Goal: Task Accomplishment & Management: Use online tool/utility

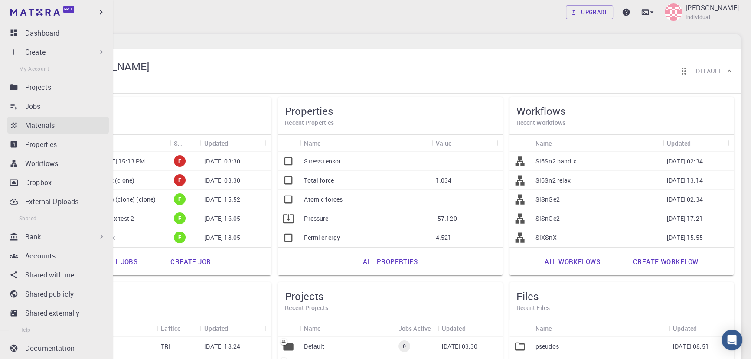
click at [43, 128] on p "Materials" at bounding box center [40, 125] width 30 height 10
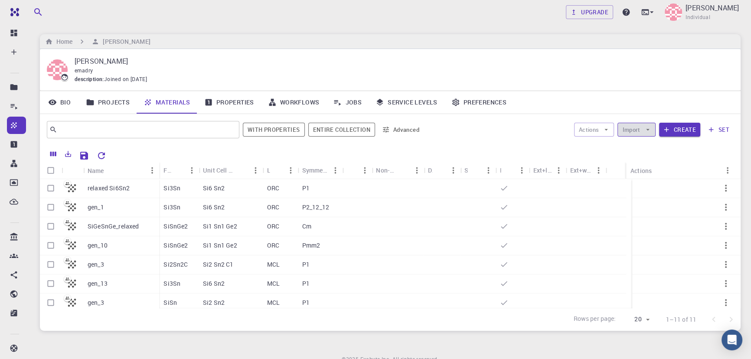
click at [630, 126] on button "Import" at bounding box center [637, 130] width 38 height 14
click at [655, 66] on div "emadry" at bounding box center [401, 70] width 653 height 9
click at [626, 131] on button "Import" at bounding box center [637, 130] width 38 height 14
click at [636, 141] on li "Upload File" at bounding box center [661, 147] width 85 height 14
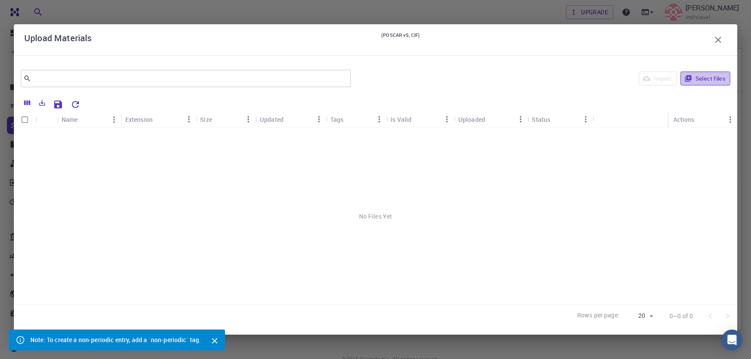
click at [695, 82] on button "Select files" at bounding box center [706, 79] width 50 height 14
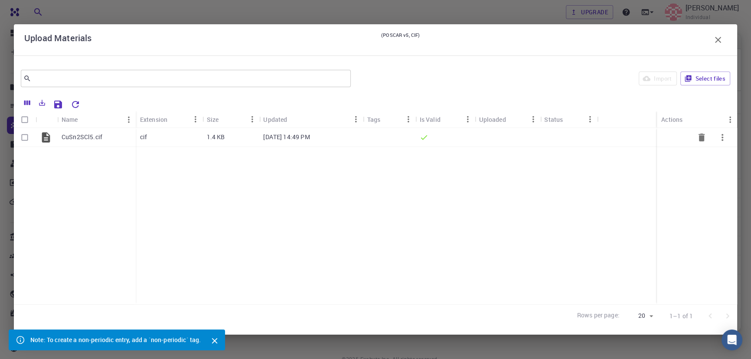
click at [74, 144] on div "CuSn2SCl5.cif" at bounding box center [96, 137] width 79 height 19
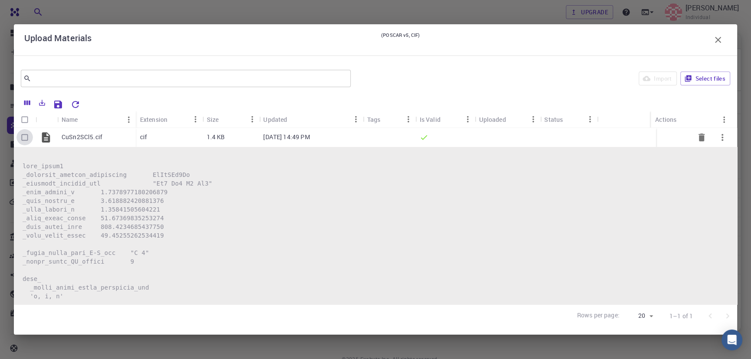
click at [26, 135] on input "Select row" at bounding box center [24, 137] width 16 height 16
checkbox input "true"
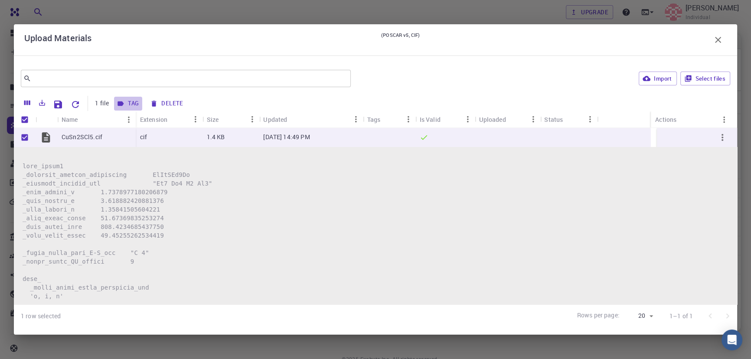
click at [125, 104] on button "Tag" at bounding box center [128, 104] width 28 height 14
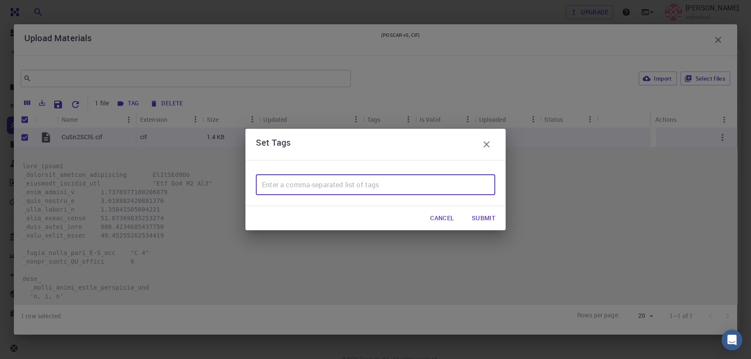
click at [298, 186] on input "text" at bounding box center [375, 184] width 239 height 21
type input "f"
drag, startPoint x: 299, startPoint y: 186, endPoint x: 246, endPoint y: 183, distance: 52.6
click at [246, 183] on div "material for photovoltaic ​" at bounding box center [376, 183] width 260 height 46
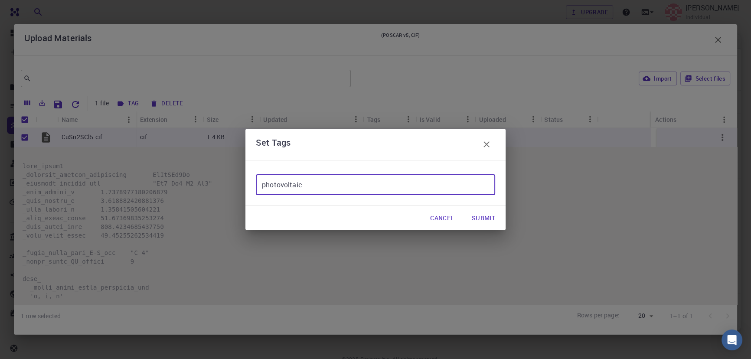
click at [265, 186] on input "photovoltaic" at bounding box center [375, 184] width 239 height 21
click at [321, 185] on input "photovoltaic" at bounding box center [375, 184] width 239 height 21
type input "photovoltaic material for article"
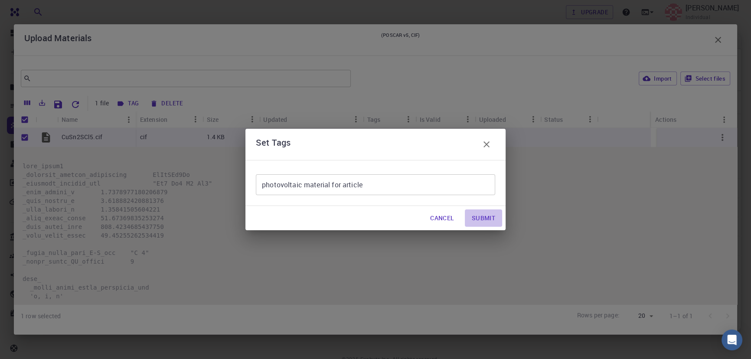
click at [482, 221] on button "Submit" at bounding box center [483, 218] width 37 height 17
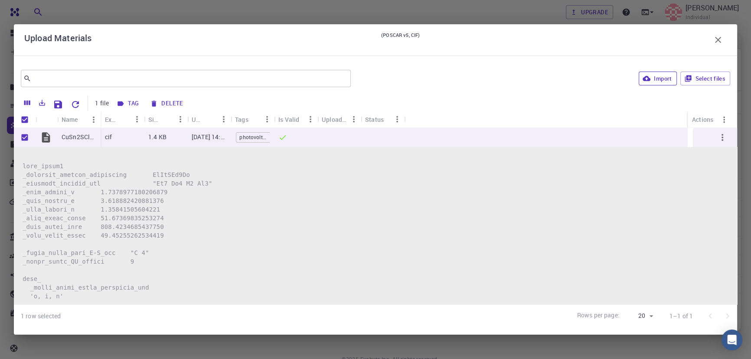
click at [656, 75] on button "Import" at bounding box center [658, 79] width 38 height 14
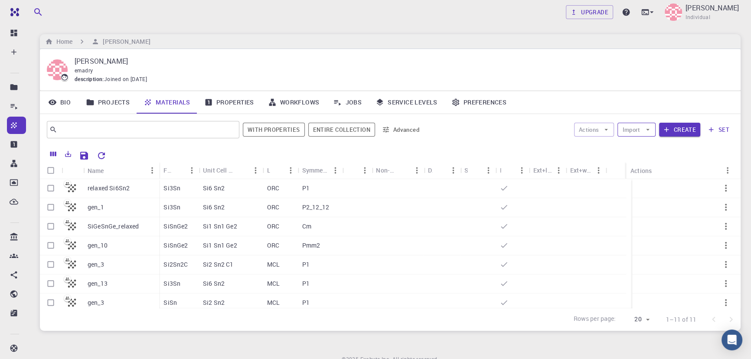
click at [638, 134] on button "Import" at bounding box center [637, 130] width 38 height 14
click at [642, 151] on span "Upload File" at bounding box center [668, 147] width 55 height 9
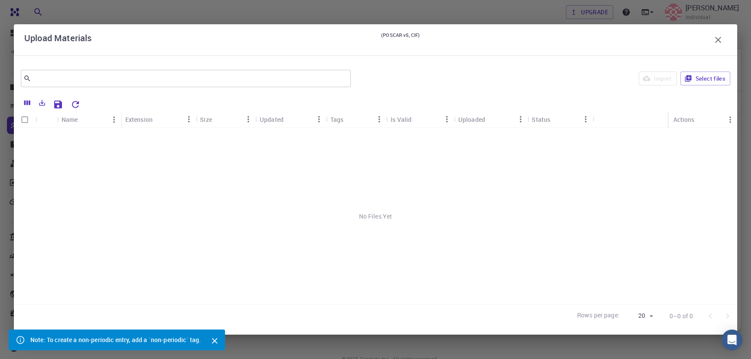
click at [213, 338] on icon "Close" at bounding box center [215, 341] width 6 height 6
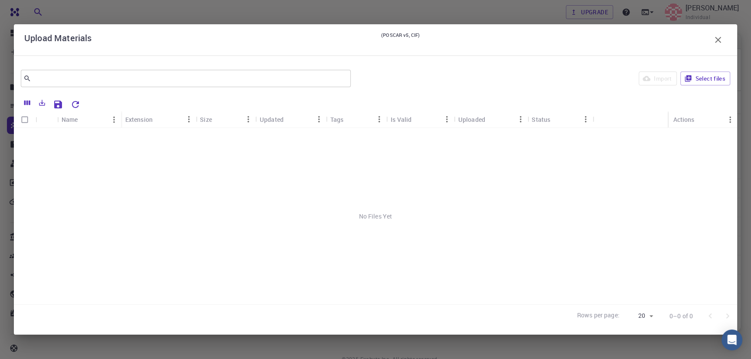
click at [660, 79] on div "Import Select files" at bounding box center [542, 78] width 376 height 21
click at [708, 78] on button "Select files" at bounding box center [706, 79] width 50 height 14
click at [42, 143] on icon at bounding box center [46, 137] width 12 height 12
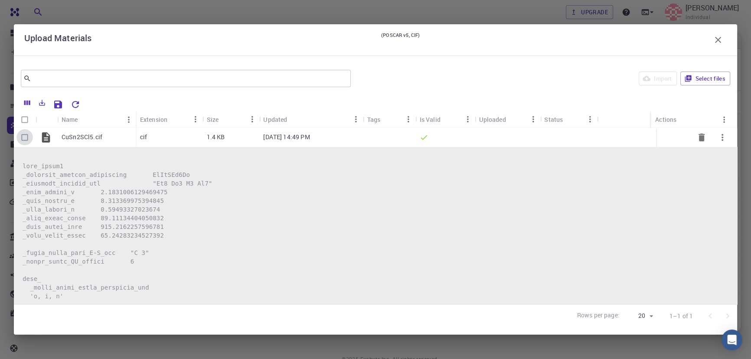
click at [25, 141] on input "Select row" at bounding box center [24, 137] width 16 height 16
checkbox input "true"
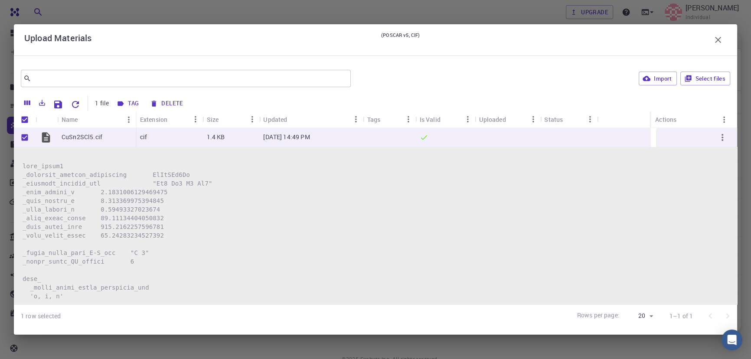
click at [138, 103] on button "Tag" at bounding box center [128, 104] width 28 height 14
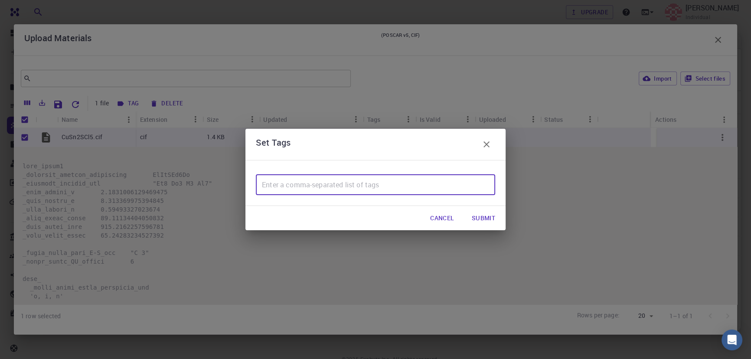
click at [288, 182] on input "text" at bounding box center [375, 184] width 239 height 21
type input "photovoltaic material for article"
click at [479, 220] on button "Submit" at bounding box center [483, 218] width 37 height 17
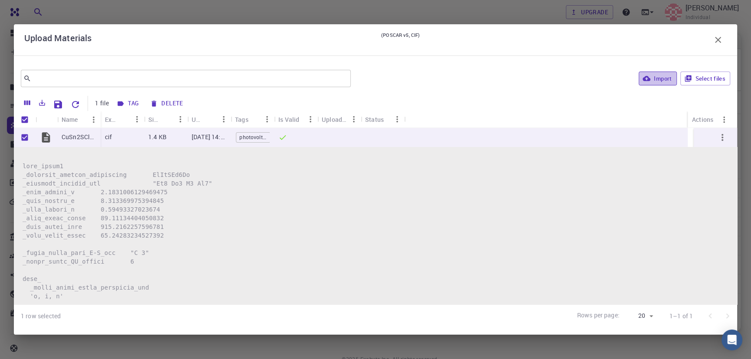
click at [654, 75] on button "Import" at bounding box center [658, 79] width 38 height 14
checkbox input "false"
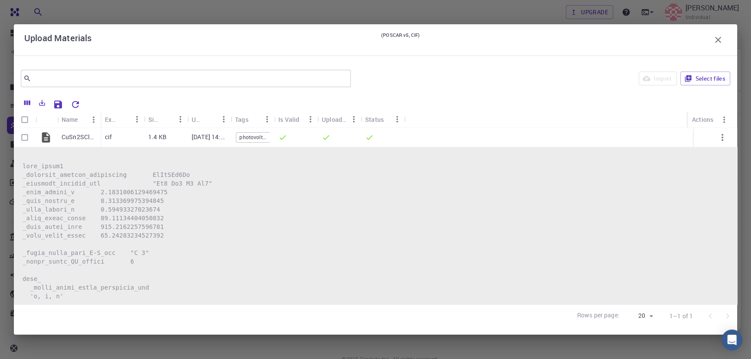
click at [714, 43] on icon "button" at bounding box center [718, 40] width 10 height 10
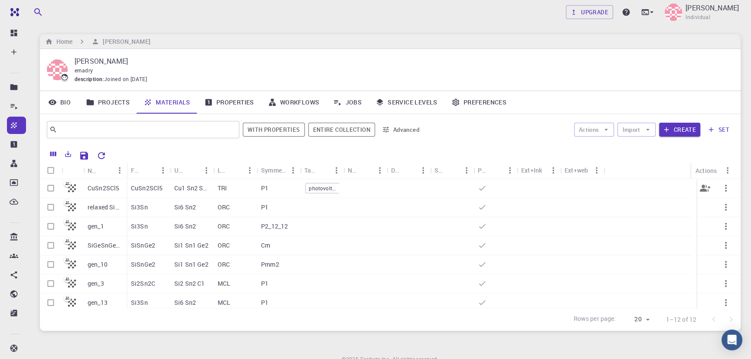
click at [138, 189] on p "CuSn2SCl5" at bounding box center [147, 188] width 32 height 9
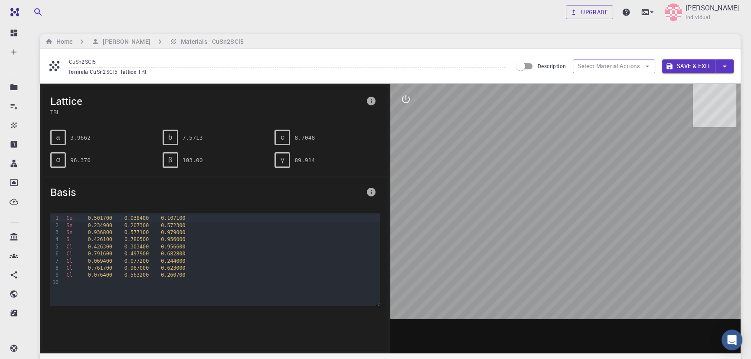
drag, startPoint x: 574, startPoint y: 193, endPoint x: 613, endPoint y: 193, distance: 39.1
click at [624, 211] on div at bounding box center [565, 219] width 351 height 270
drag, startPoint x: 658, startPoint y: 200, endPoint x: 568, endPoint y: 253, distance: 103.9
click at [594, 249] on div at bounding box center [565, 219] width 351 height 270
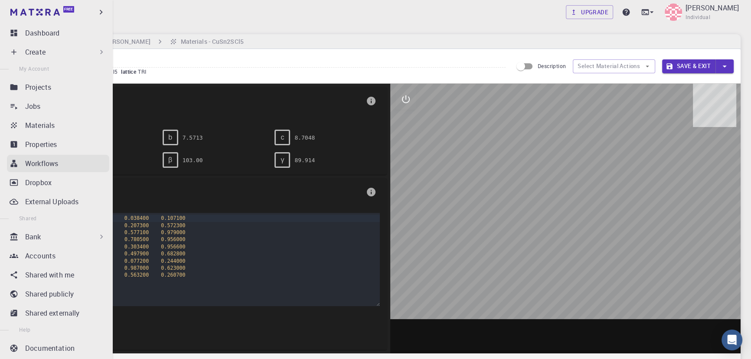
click at [35, 161] on p "Workflows" at bounding box center [41, 163] width 33 height 10
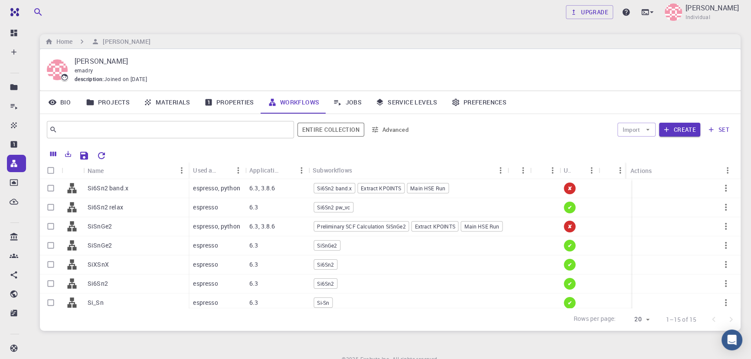
click at [260, 207] on div "6.3" at bounding box center [276, 207] width 63 height 19
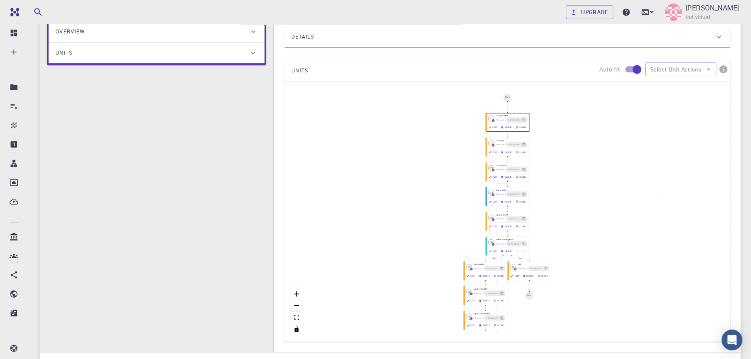
scroll to position [129, 0]
click at [192, 125] on div "I Si6Sn2 pw_vc Flowchart ID: c7a4ae6ff4b695ebe729aa3e Copy Delete Overview Prop…" at bounding box center [156, 162] width 233 height 410
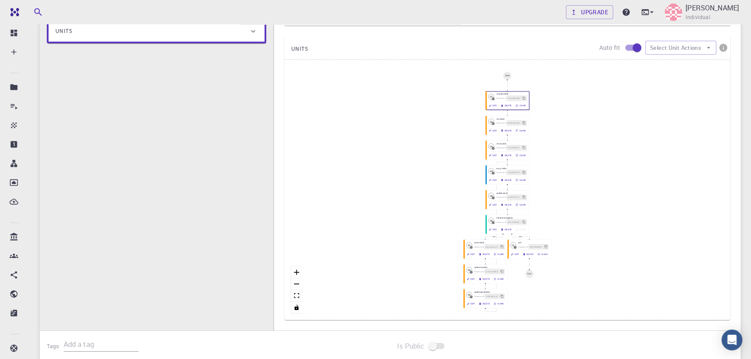
scroll to position [153, 0]
click at [301, 277] on button "zoom in" at bounding box center [296, 272] width 11 height 12
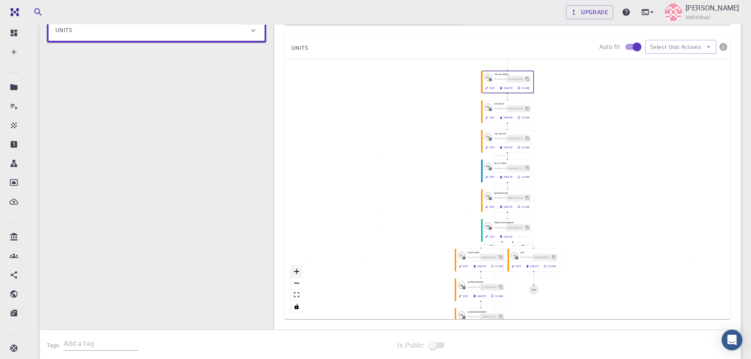
click at [299, 277] on button "zoom in" at bounding box center [296, 272] width 11 height 12
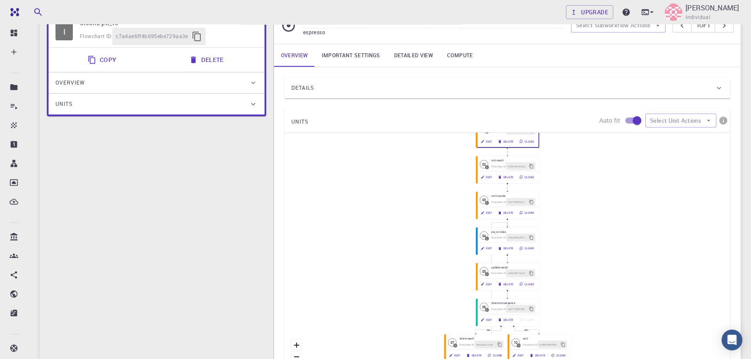
scroll to position [78, 0]
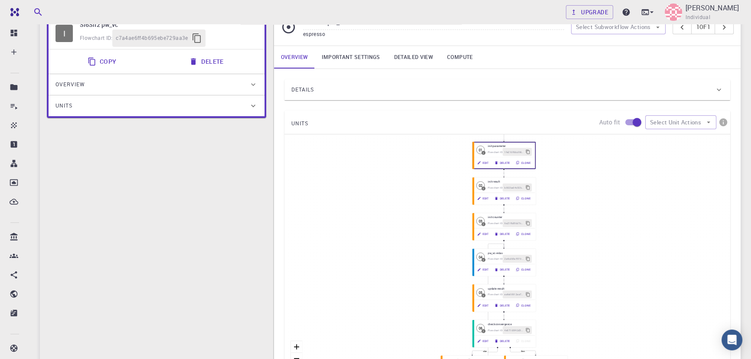
drag, startPoint x: 650, startPoint y: 220, endPoint x: 654, endPoint y: 183, distance: 37.5
click at [654, 183] on div "then else Start 01 I init parameter Flowchart ID: 1fe216f66cd9636f3f07adbc Edit…" at bounding box center [508, 264] width 446 height 260
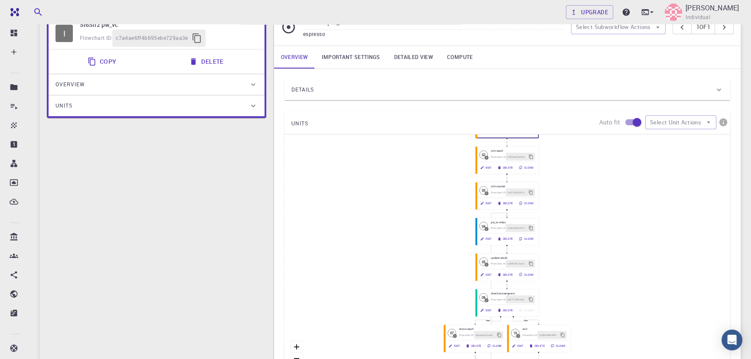
drag, startPoint x: 626, startPoint y: 207, endPoint x: 620, endPoint y: 187, distance: 20.6
click at [624, 188] on div "then else Start 01 I init parameter Flowchart ID: 1fe216f66cd9636f3f07adbc Edit…" at bounding box center [508, 264] width 446 height 260
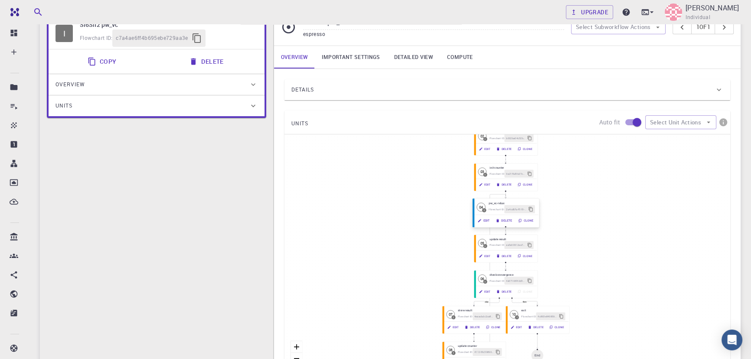
click at [480, 223] on icon "button" at bounding box center [480, 221] width 4 height 4
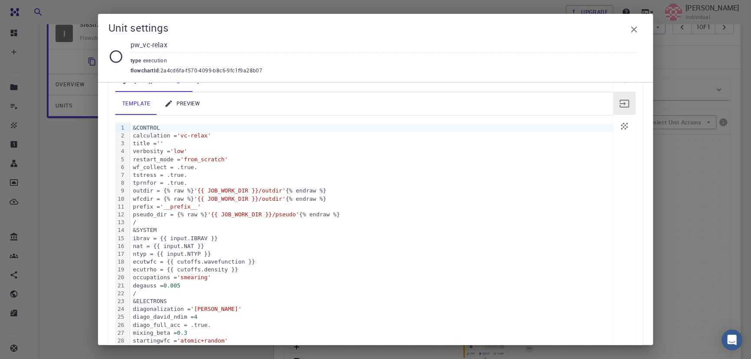
scroll to position [0, 0]
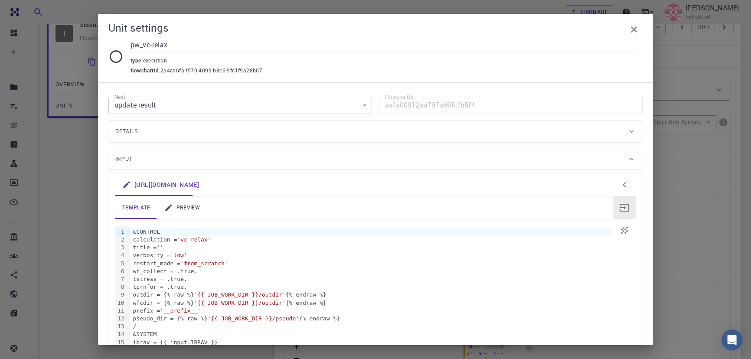
click at [189, 203] on link "preview" at bounding box center [181, 208] width 49 height 23
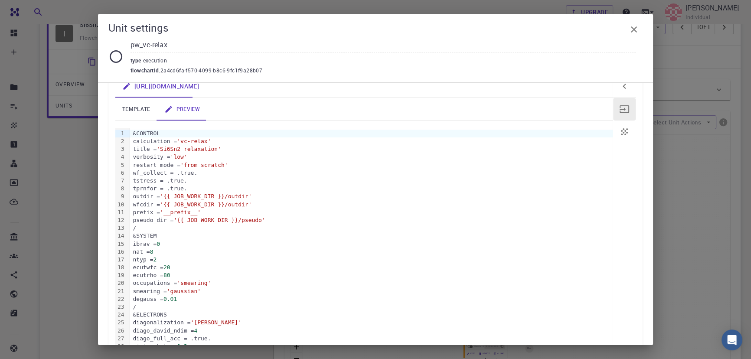
scroll to position [71, 0]
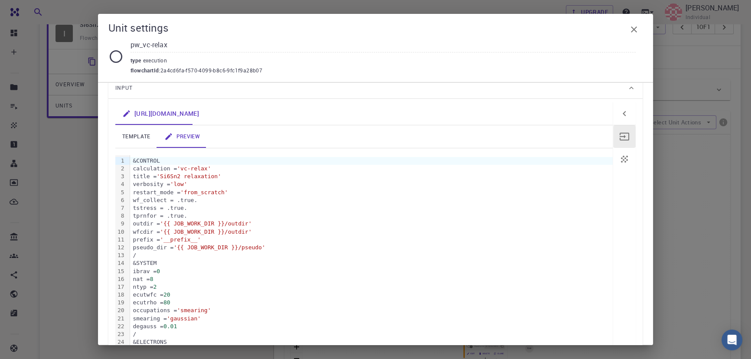
click at [621, 158] on icon "button" at bounding box center [624, 159] width 7 height 7
click at [621, 135] on icon "button" at bounding box center [625, 136] width 10 height 10
click at [620, 135] on icon "button" at bounding box center [625, 136] width 10 height 10
click at [620, 111] on icon "button" at bounding box center [625, 113] width 10 height 10
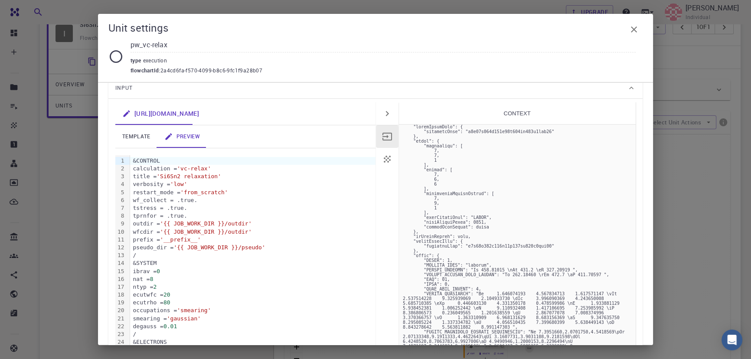
scroll to position [0, 0]
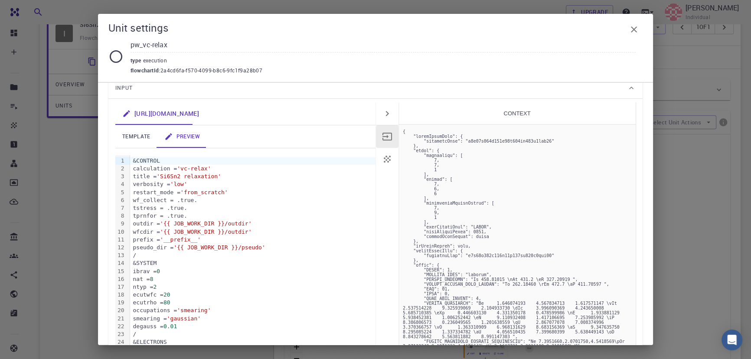
click at [385, 109] on icon "button" at bounding box center [387, 113] width 10 height 10
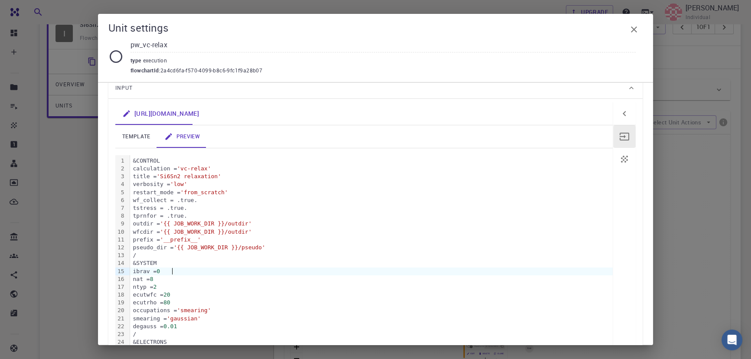
click at [249, 274] on div "ibrav = 0" at bounding box center [371, 272] width 483 height 8
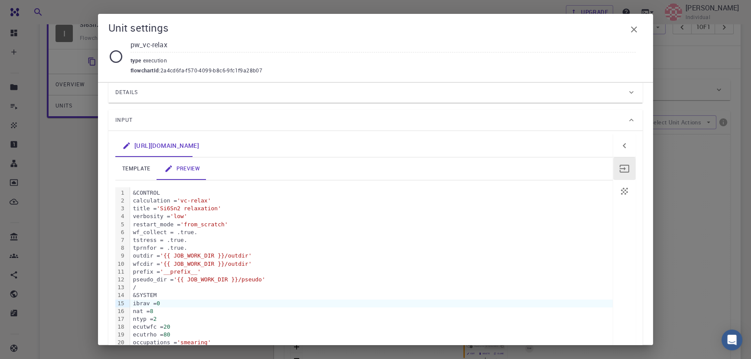
scroll to position [36, 0]
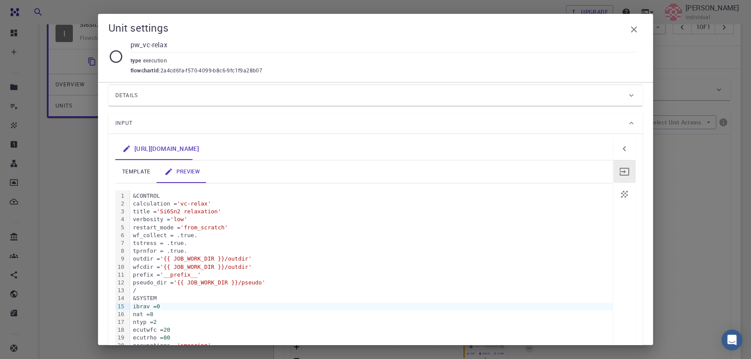
click at [309, 297] on div "&SYSTEM" at bounding box center [371, 299] width 483 height 8
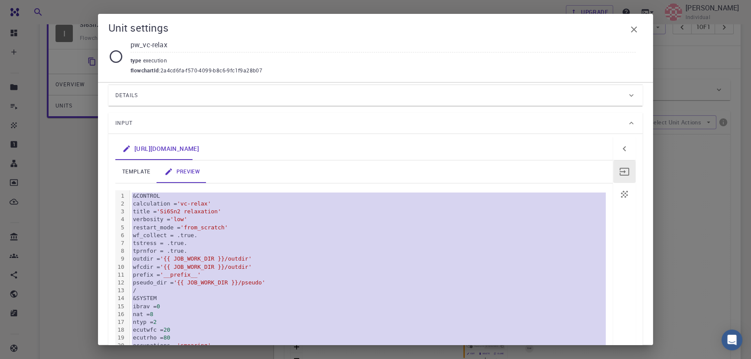
copy div "&CONTROL calculation = 'vc-relax' title = 'Si6Sn2 relaxation' verbosity = 'low'…"
click at [243, 238] on div "wf_collect = .true." at bounding box center [371, 236] width 483 height 8
copy div "&CONTROL calculation = 'vc-relax' title = 'Si6Sn2 relaxation' verbosity = 'low'…"
click at [449, 219] on div "verbosity = 'low'" at bounding box center [371, 220] width 483 height 8
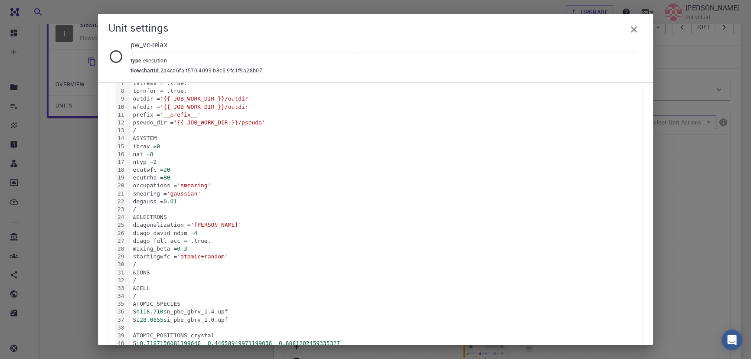
scroll to position [0, 0]
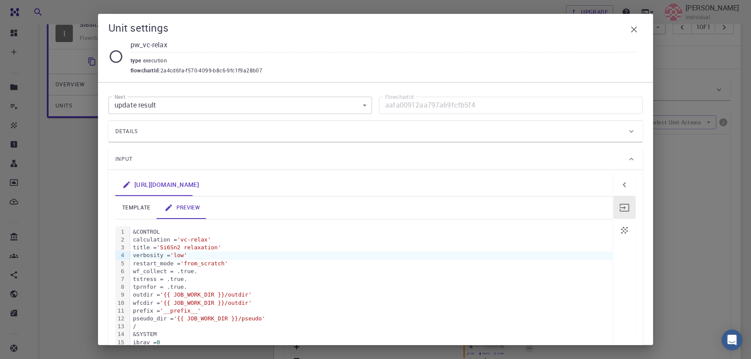
click at [630, 29] on icon "button" at bounding box center [634, 29] width 10 height 10
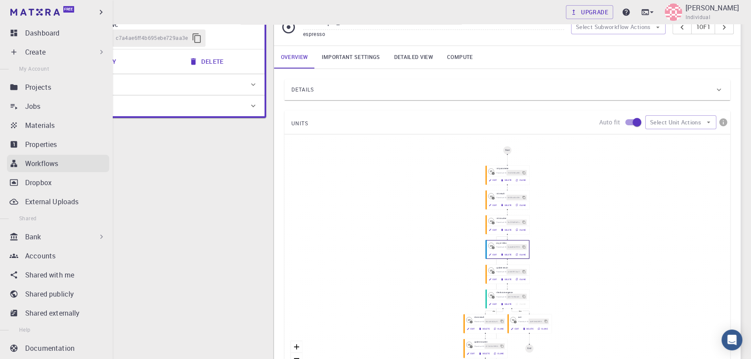
click at [52, 167] on p "Workflows" at bounding box center [41, 163] width 33 height 10
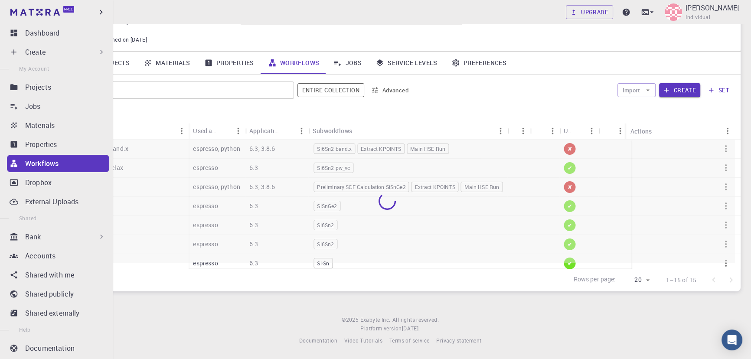
scroll to position [40, 0]
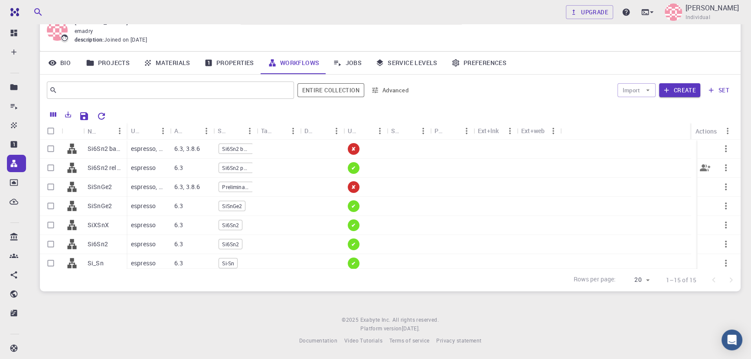
click at [182, 169] on p "6.3" at bounding box center [178, 168] width 9 height 9
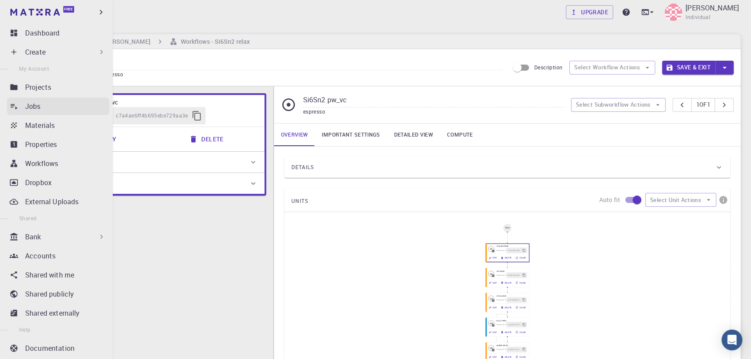
click at [52, 111] on div "Jobs" at bounding box center [67, 106] width 84 height 10
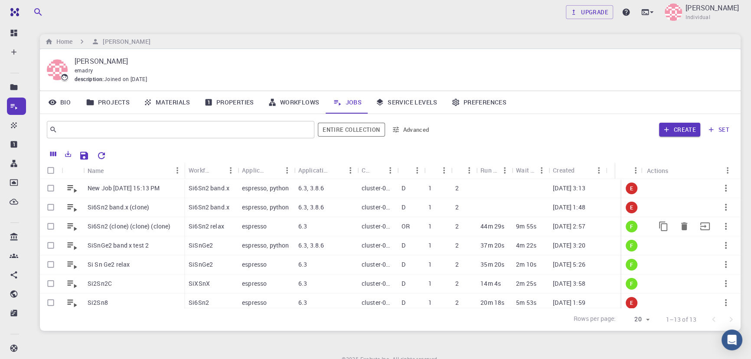
click at [239, 230] on div "espresso" at bounding box center [266, 226] width 56 height 19
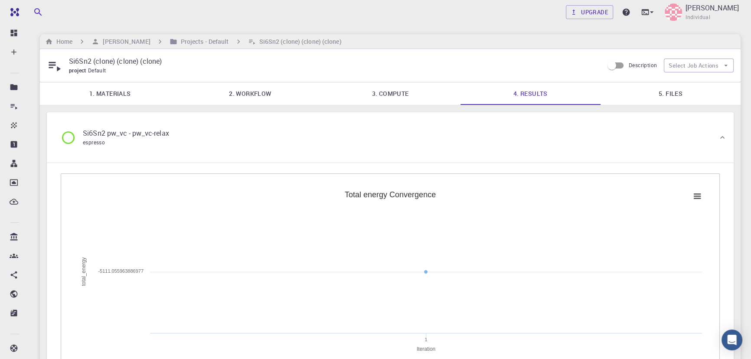
click at [262, 91] on link "2. Workflow" at bounding box center [250, 93] width 140 height 23
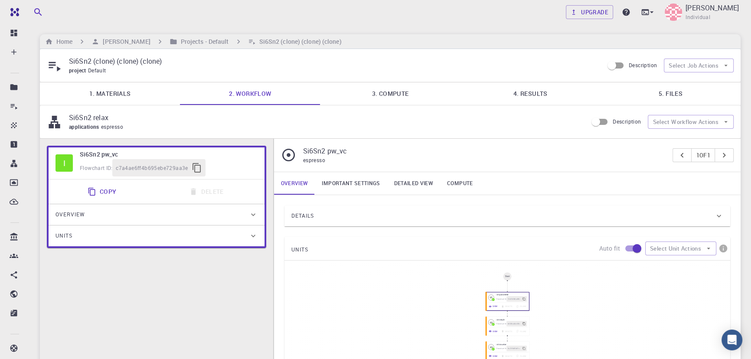
click at [390, 97] on link "3. Compute" at bounding box center [390, 93] width 140 height 23
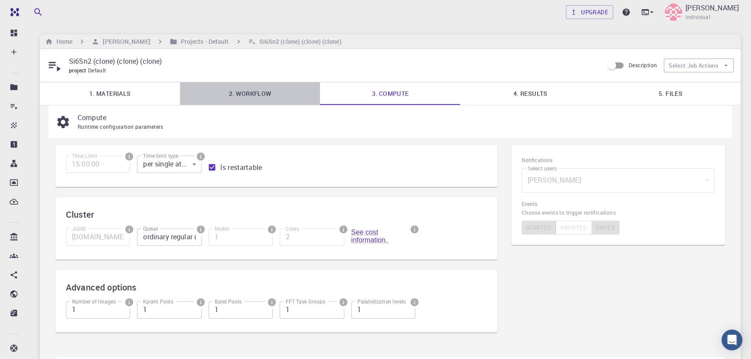
drag, startPoint x: 275, startPoint y: 94, endPoint x: 136, endPoint y: 96, distance: 138.8
click at [274, 94] on link "2. Workflow" at bounding box center [250, 93] width 140 height 23
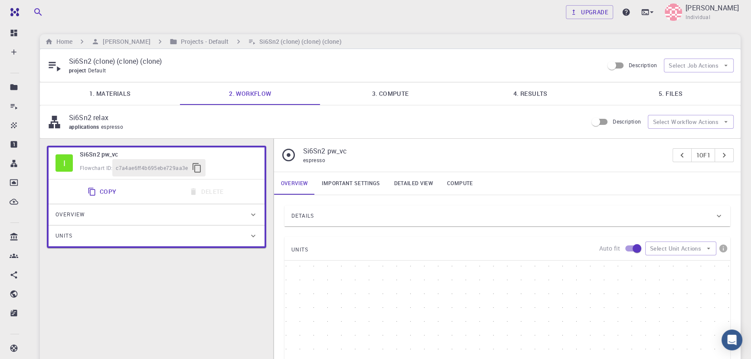
click at [126, 93] on link "1. Materials" at bounding box center [110, 93] width 140 height 23
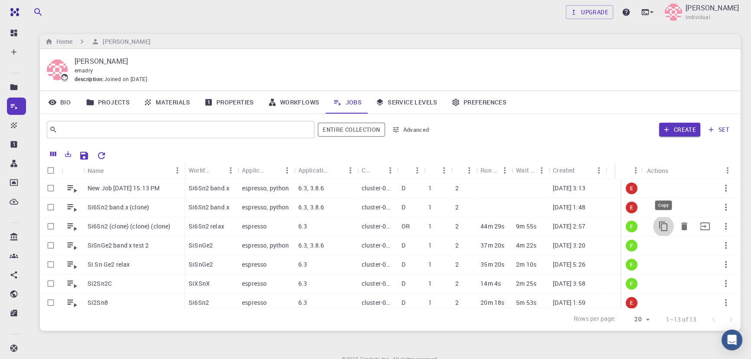
click at [659, 227] on icon "Copy" at bounding box center [664, 226] width 10 height 10
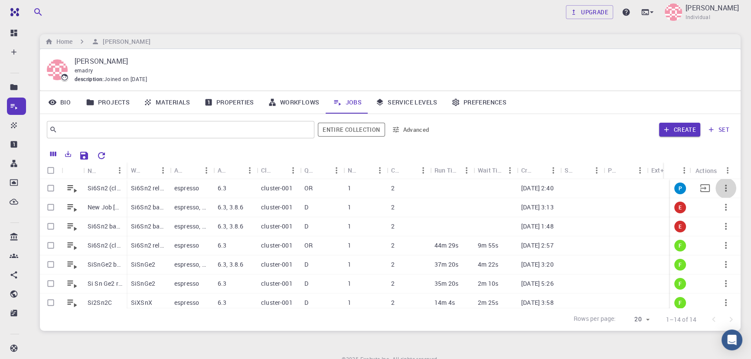
click at [725, 187] on button "button" at bounding box center [726, 188] width 21 height 21
click at [715, 223] on div at bounding box center [712, 223] width 11 height 8
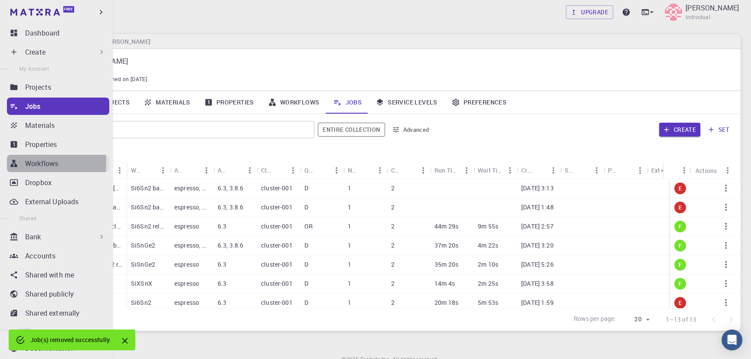
click at [27, 163] on p "Workflows" at bounding box center [41, 163] width 33 height 10
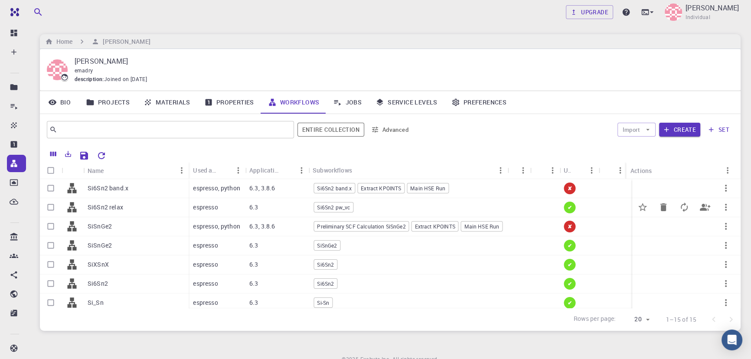
click at [247, 209] on div "6.3" at bounding box center [276, 207] width 63 height 19
click at [369, 242] on div "SiSnGe2" at bounding box center [407, 245] width 199 height 19
click at [727, 249] on button "button" at bounding box center [726, 245] width 21 height 21
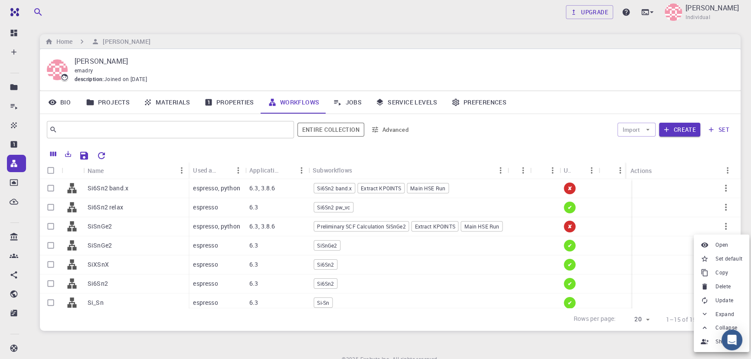
click at [748, 61] on div at bounding box center [375, 179] width 751 height 359
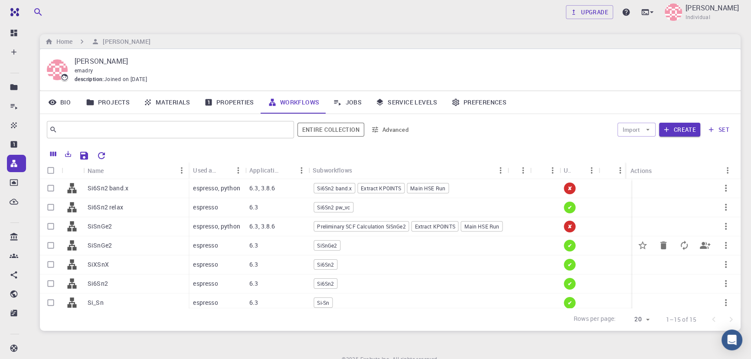
click at [721, 248] on icon "button" at bounding box center [726, 245] width 10 height 10
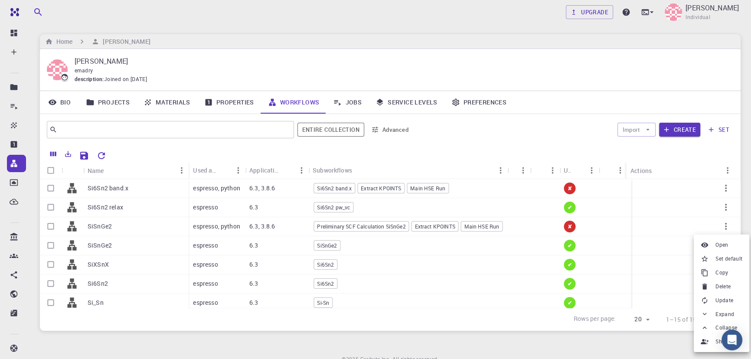
click at [714, 280] on li "Delete" at bounding box center [722, 287] width 56 height 14
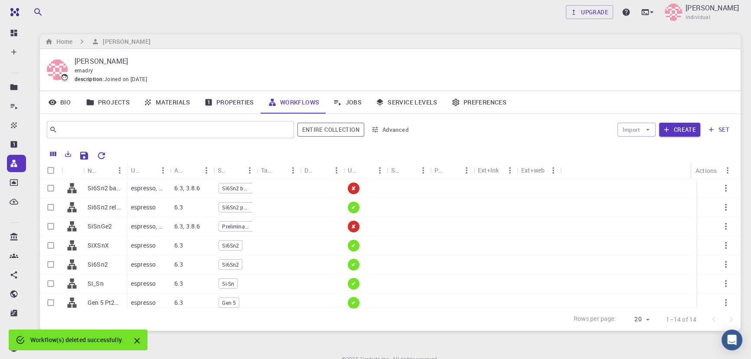
click at [139, 340] on icon "Close" at bounding box center [137, 341] width 6 height 6
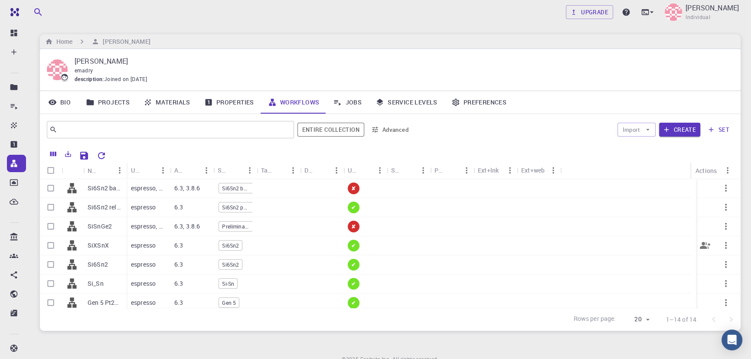
click at [143, 248] on p "espresso" at bounding box center [143, 245] width 25 height 9
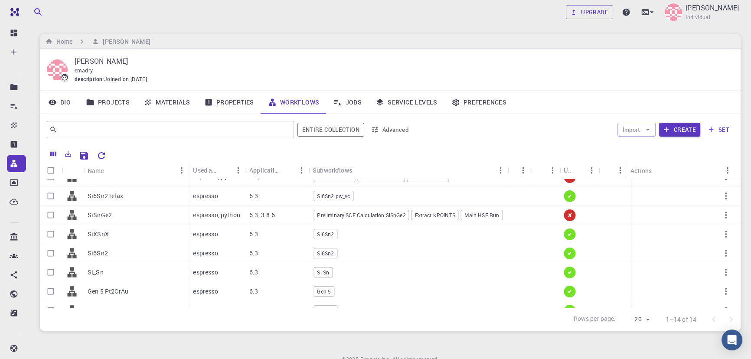
scroll to position [15, 0]
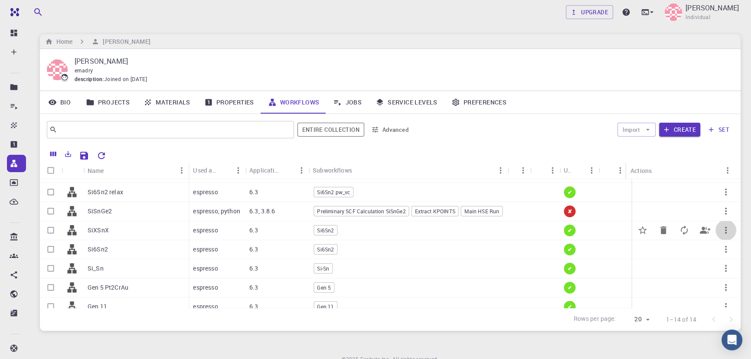
click at [721, 231] on icon "button" at bounding box center [726, 230] width 10 height 10
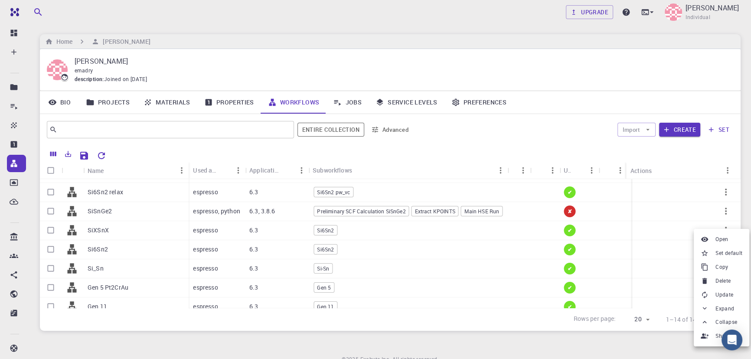
click at [712, 269] on div at bounding box center [706, 267] width 11 height 8
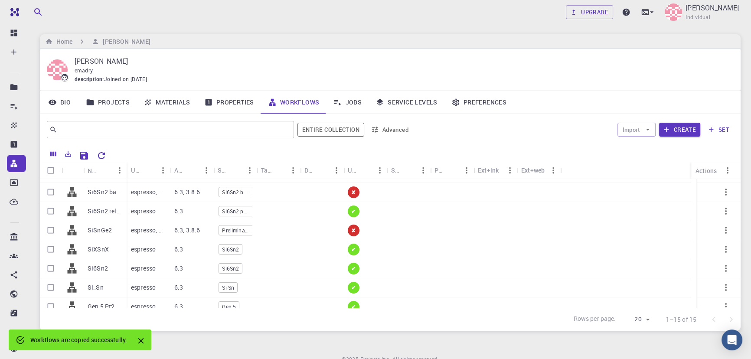
scroll to position [0, 0]
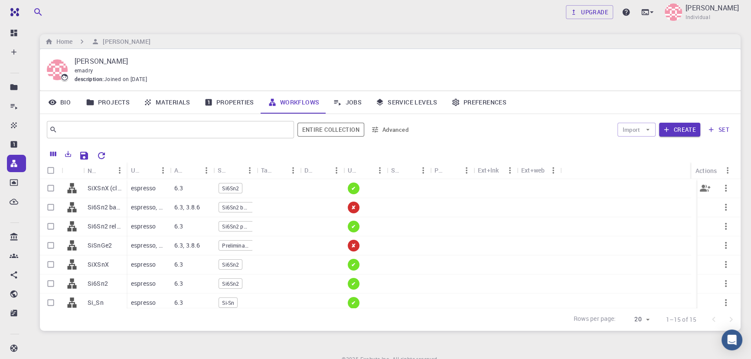
click at [165, 188] on div "espresso" at bounding box center [148, 188] width 43 height 19
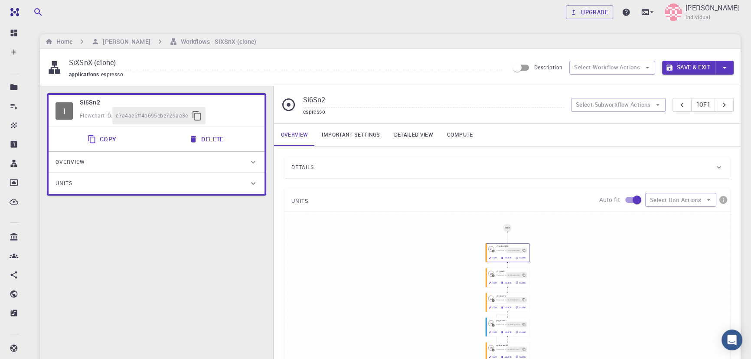
click at [119, 66] on input "SiXSnX (clone)" at bounding box center [285, 63] width 433 height 14
drag, startPoint x: 123, startPoint y: 62, endPoint x: 39, endPoint y: 63, distance: 84.2
click at [39, 63] on div "Upgrade Emad Rahimi Individual Home Emad Rahimi Workflows - SiXSnX (clone) SiXS…" at bounding box center [391, 303] width 722 height 606
paste input "CuSn2SCl5"
click at [151, 61] on input "CuSn2SCl5" at bounding box center [285, 63] width 433 height 14
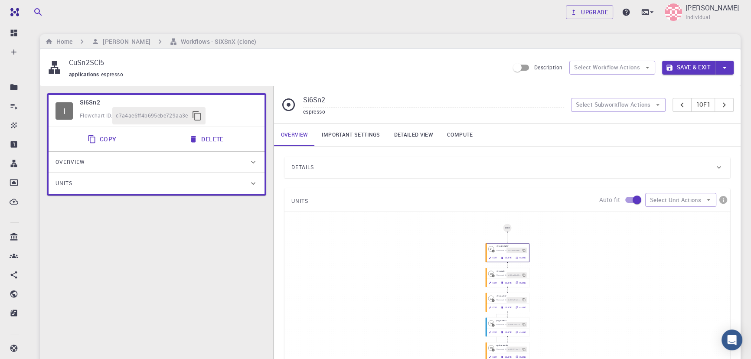
type input "CuSn2SCl5"
click at [362, 134] on link "Important settings" at bounding box center [351, 135] width 72 height 23
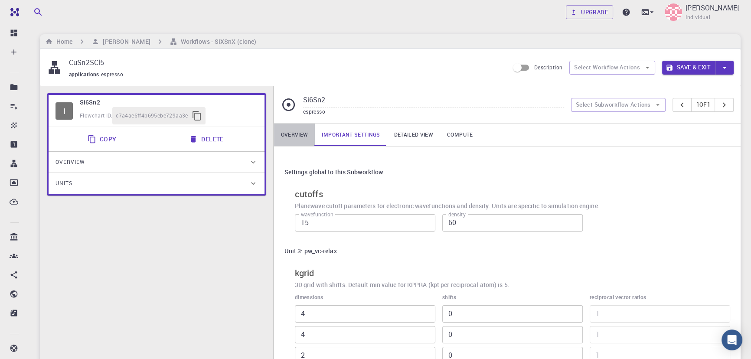
click at [306, 138] on link "Overview" at bounding box center [294, 135] width 41 height 23
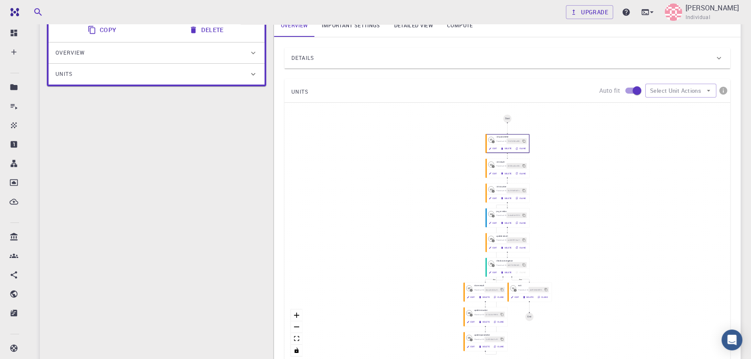
scroll to position [105, 0]
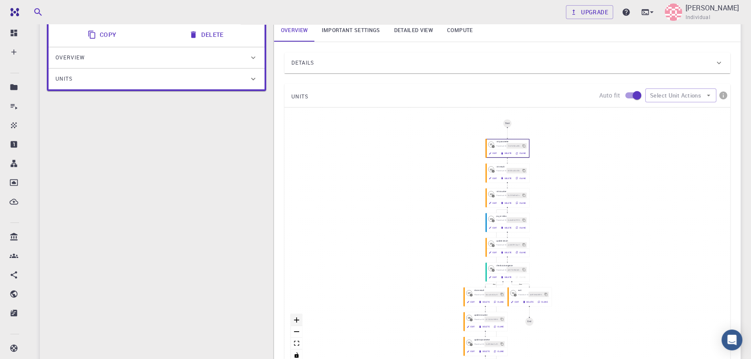
click at [299, 320] on button "zoom in" at bounding box center [296, 321] width 11 height 12
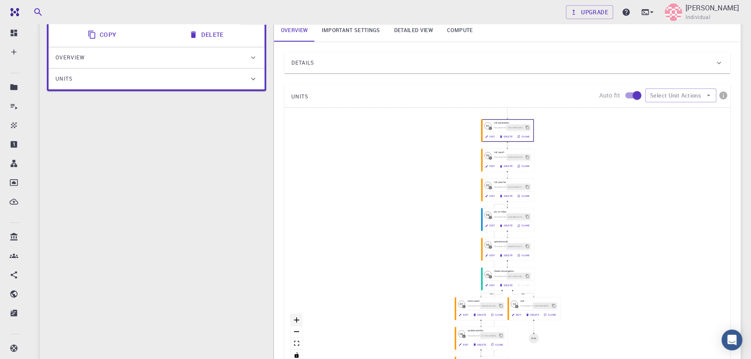
click at [299, 320] on button "zoom in" at bounding box center [296, 321] width 11 height 12
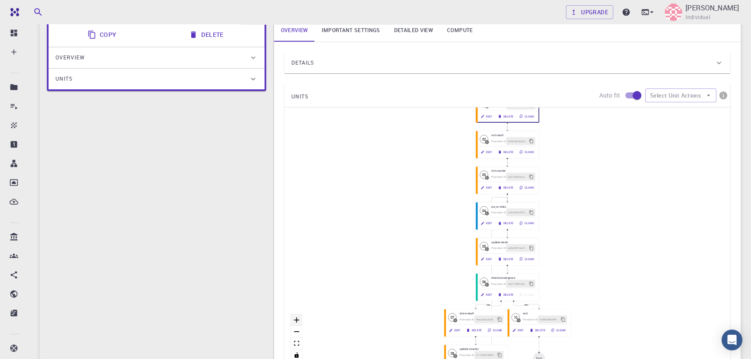
click at [299, 320] on button "zoom in" at bounding box center [296, 321] width 11 height 12
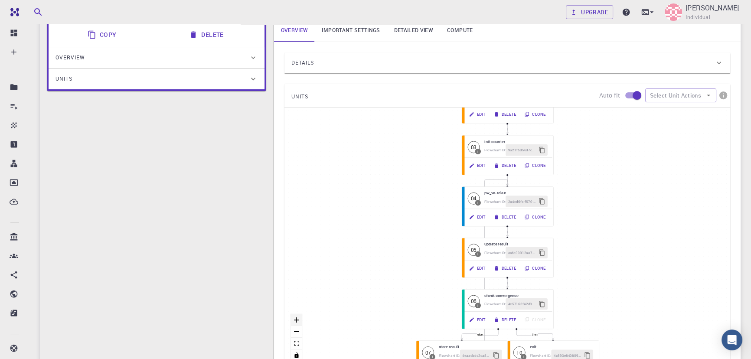
click at [299, 320] on button "zoom in" at bounding box center [296, 321] width 11 height 12
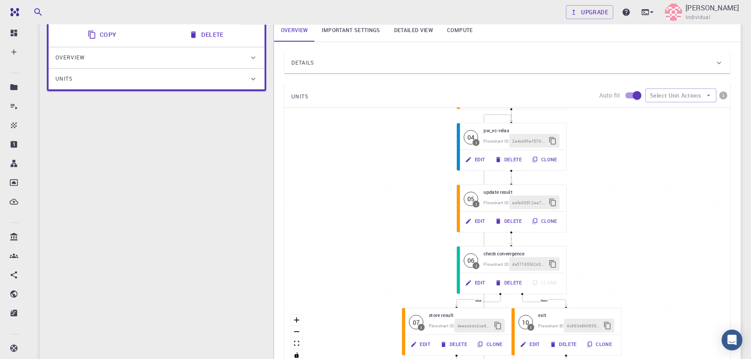
drag, startPoint x: 407, startPoint y: 227, endPoint x: 394, endPoint y: 177, distance: 51.7
click at [394, 177] on div "then else Start 01 I init parameter Flowchart ID: 1fe216f66cd9636f3f07adbc Edit…" at bounding box center [508, 238] width 446 height 260
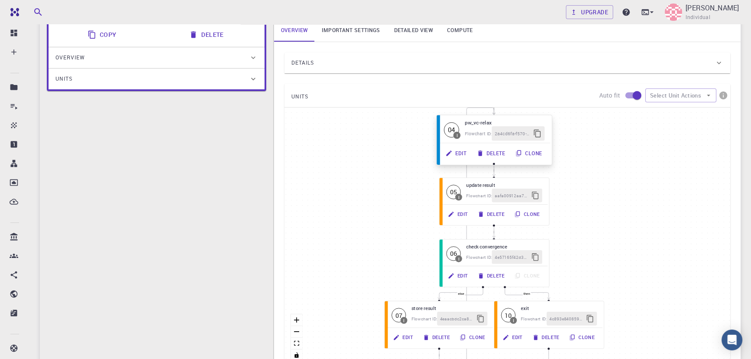
click at [459, 151] on button "Edit" at bounding box center [456, 153] width 31 height 14
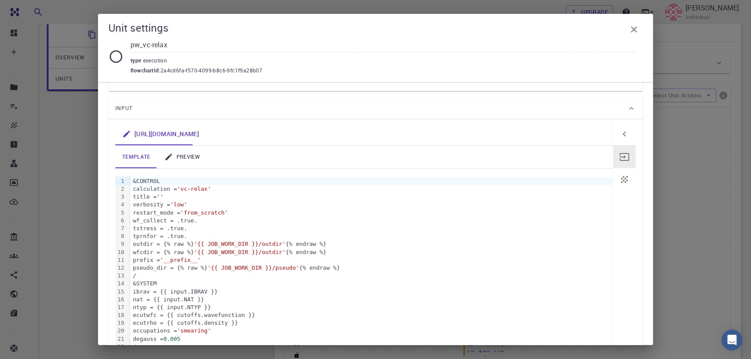
scroll to position [72, 0]
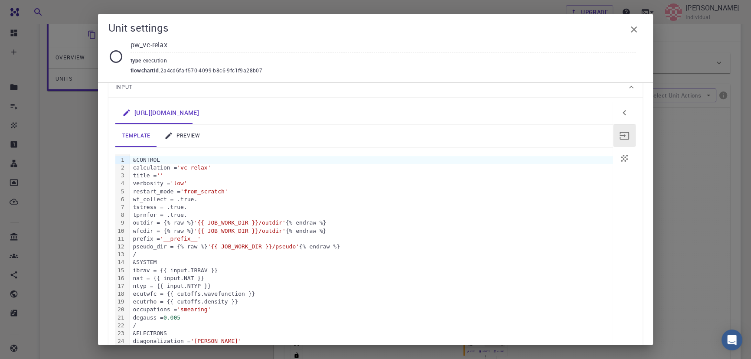
click at [186, 136] on link "preview" at bounding box center [181, 136] width 49 height 23
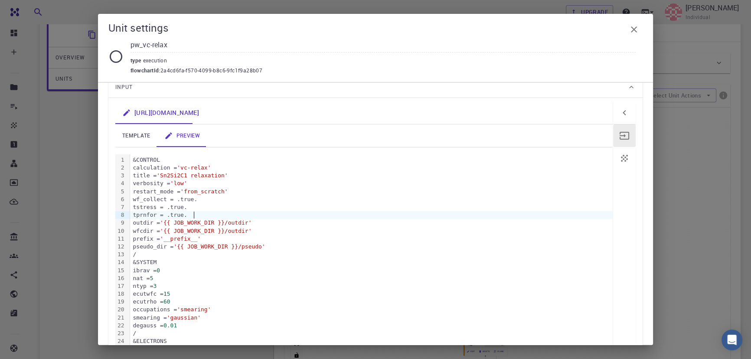
click at [275, 213] on div "tprnfor = .true." at bounding box center [371, 215] width 483 height 8
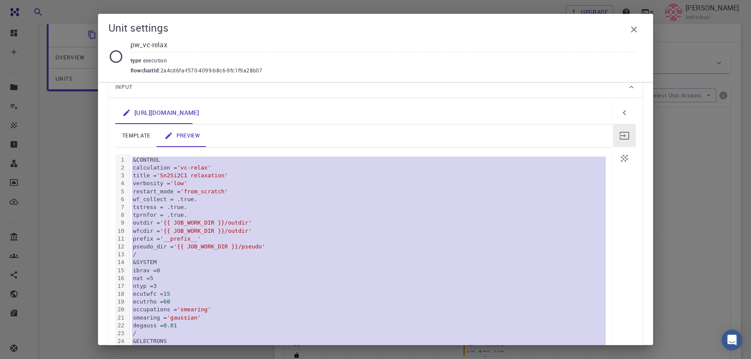
copy div "&CONTROL calculation = 'vc-relax' title = 'Sn2Si2C1 relaxation' verbosity = 'lo…"
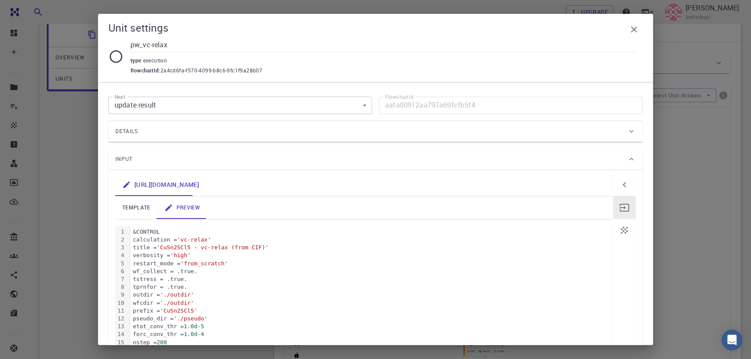
scroll to position [39, 0]
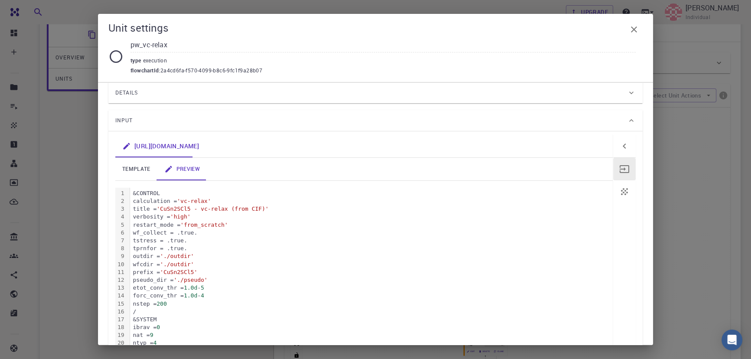
click at [194, 255] on span "'./outdir'" at bounding box center [177, 256] width 34 height 7
click at [205, 255] on div "outdir = './outdir'" at bounding box center [371, 257] width 483 height 8
click at [209, 262] on div "wfcdir = './outdir'" at bounding box center [371, 265] width 483 height 8
click at [207, 279] on span "'./pseudo'" at bounding box center [191, 280] width 34 height 7
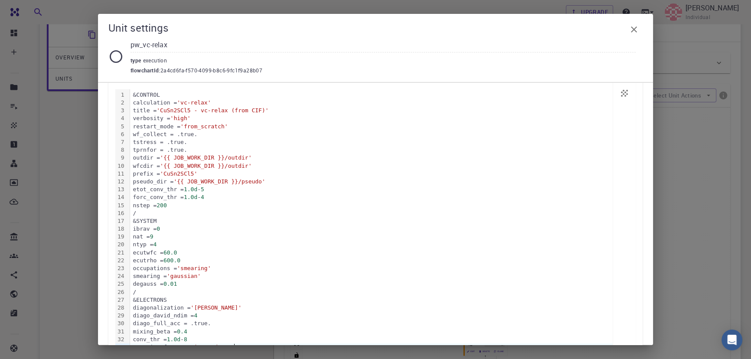
scroll to position [145, 0]
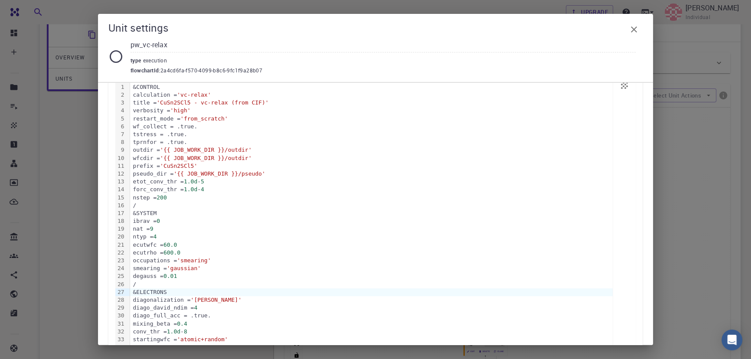
click at [315, 233] on div "ntyp = 4" at bounding box center [371, 237] width 483 height 8
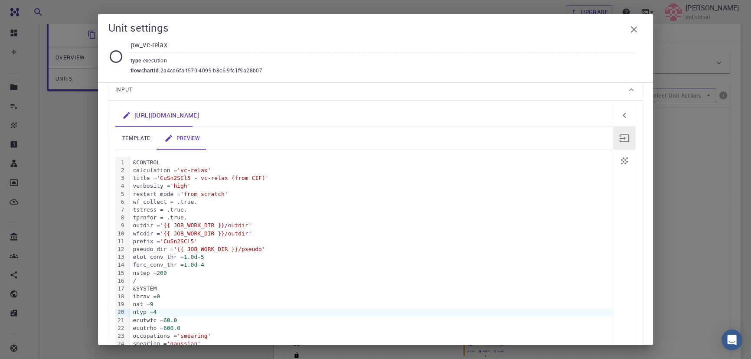
scroll to position [0, 0]
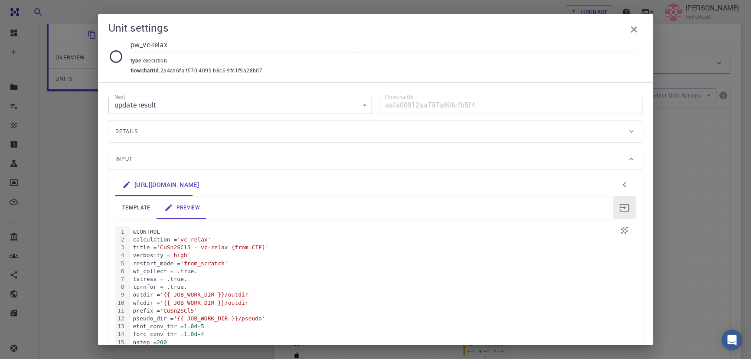
click at [690, 122] on div "Unit settings pw_vc-relax type execution flowchartId : 2a4cd6fa-f570-4099-b8c6-…" at bounding box center [375, 179] width 751 height 359
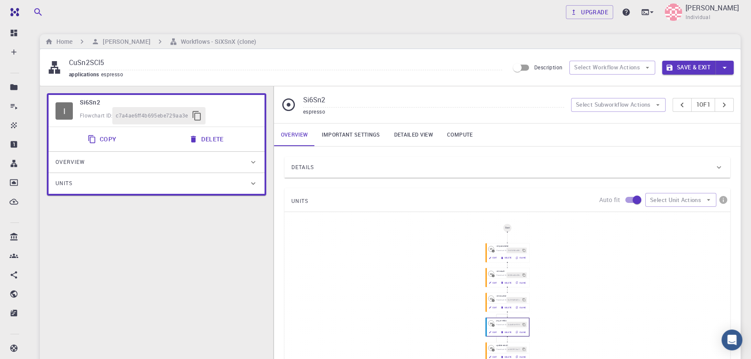
click at [680, 68] on button "Save & Exit" at bounding box center [688, 68] width 53 height 14
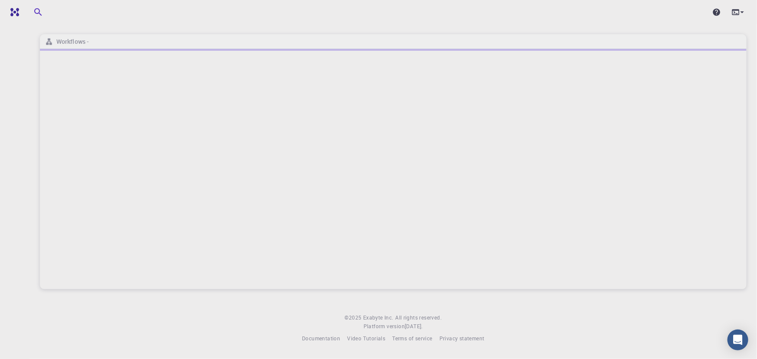
drag, startPoint x: 575, startPoint y: 131, endPoint x: 575, endPoint y: 58, distance: 73.8
click at [16, 9] on img at bounding box center [16, 12] width 12 height 9
click at [12, 5] on link at bounding box center [34, 12] width 51 height 14
click at [13, 6] on link at bounding box center [34, 12] width 51 height 14
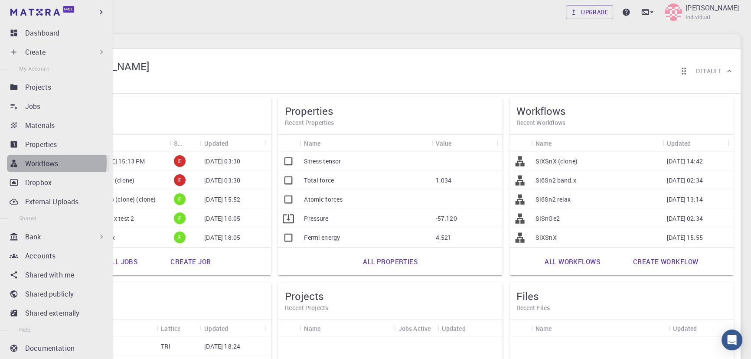
click at [36, 163] on p "Workflows" at bounding box center [41, 163] width 33 height 10
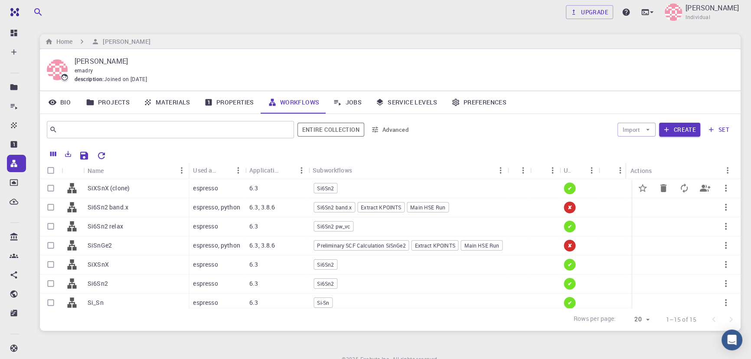
click at [224, 188] on div "espresso" at bounding box center [217, 188] width 56 height 19
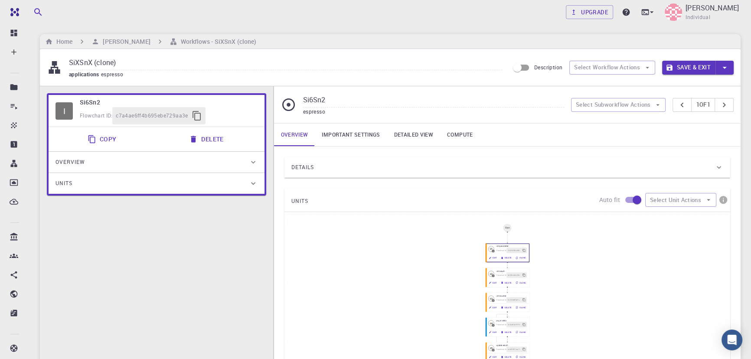
drag, startPoint x: 222, startPoint y: 239, endPoint x: 222, endPoint y: 234, distance: 5.2
click at [222, 239] on div "I Si6Sn2 Flowchart ID: c7a4ae6ff4b695ebe729aa3e Copy Delete Overview Properties…" at bounding box center [156, 291] width 233 height 410
click at [20, 65] on div "Free Dashboard Create New Job New Material Create Material Upload File Import f…" at bounding box center [375, 303] width 751 height 606
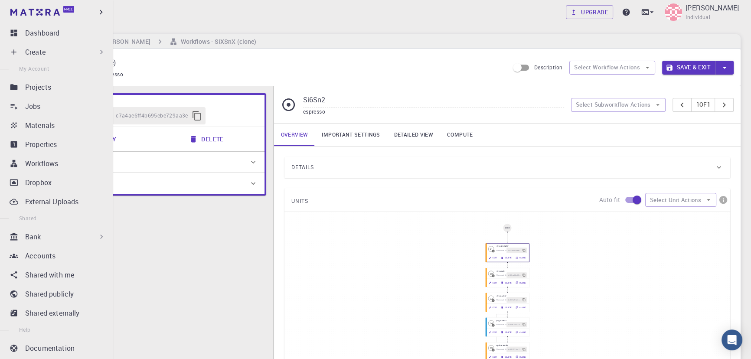
paste input "CuSn2SCl5"
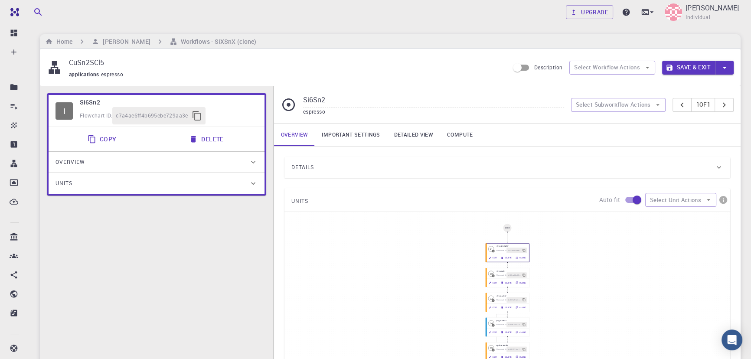
click at [171, 59] on input "CuSn2SCl5" at bounding box center [285, 63] width 433 height 14
type input "CuSn2SCl5 relax"
click at [330, 103] on input "Si6Sn2" at bounding box center [433, 100] width 261 height 14
drag, startPoint x: 306, startPoint y: 99, endPoint x: 273, endPoint y: 99, distance: 33.0
click at [273, 99] on div "I Si6Sn2 Flowchart ID: c7a4ae6ff4b695ebe729aa3e Copy Delete Overview Properties…" at bounding box center [390, 284] width 701 height 397
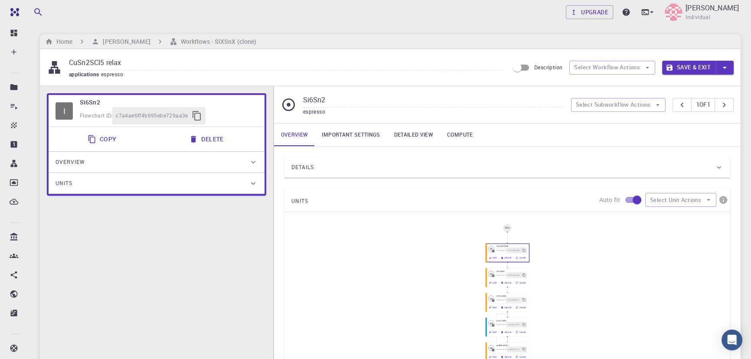
paste input "CuSn2SCl5"
click at [419, 101] on input "CuSn2SCl5" at bounding box center [433, 100] width 261 height 14
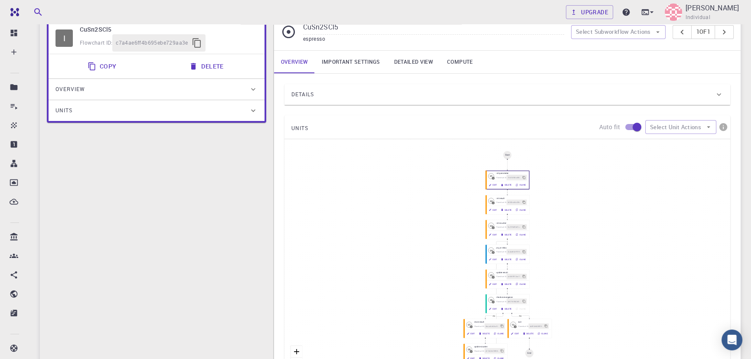
scroll to position [83, 0]
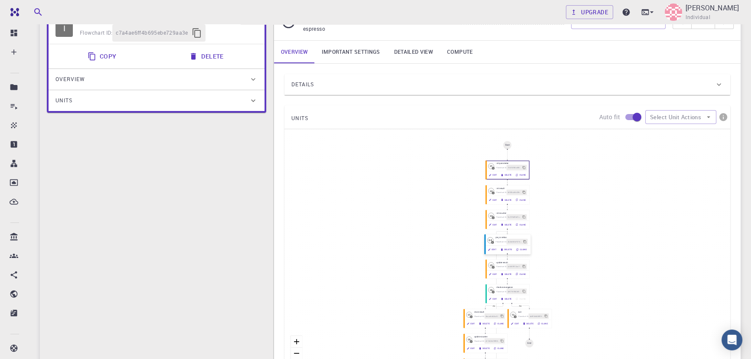
type input "CuSn2SCl5"
click at [490, 250] on icon "button" at bounding box center [489, 249] width 3 height 3
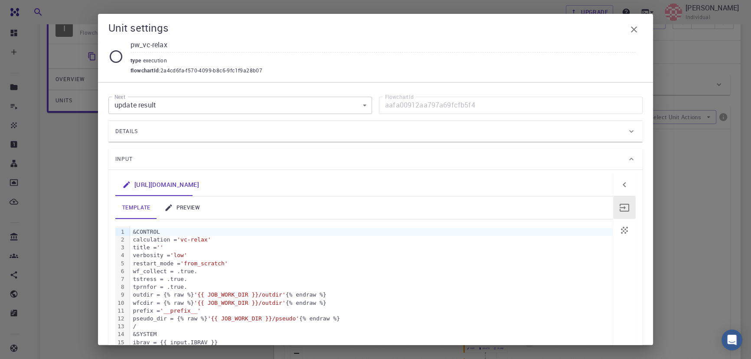
click at [282, 305] on span "'{{ JOB_WORK_DIR }}/outdir'" at bounding box center [240, 303] width 92 height 7
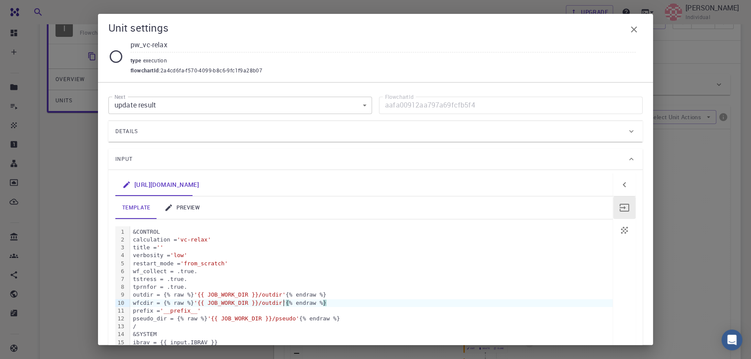
click at [180, 204] on link "preview" at bounding box center [181, 208] width 49 height 23
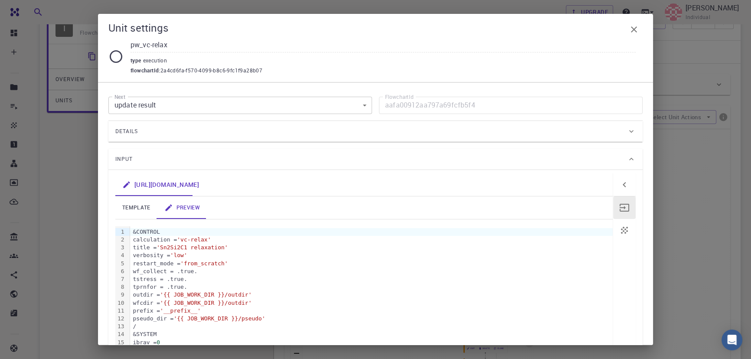
click at [239, 298] on span "'{{ JOB_WORK_DIR }}/outdir'" at bounding box center [206, 295] width 92 height 7
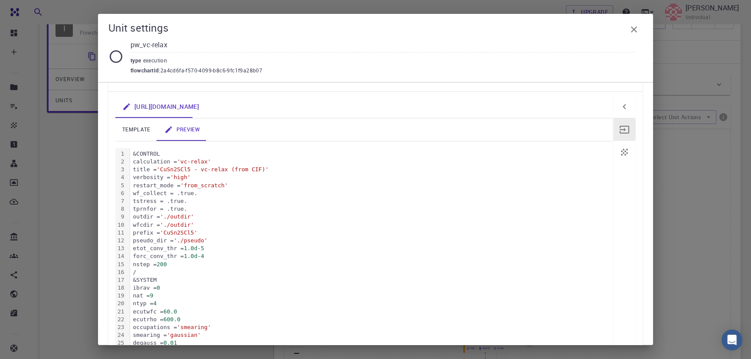
scroll to position [87, 0]
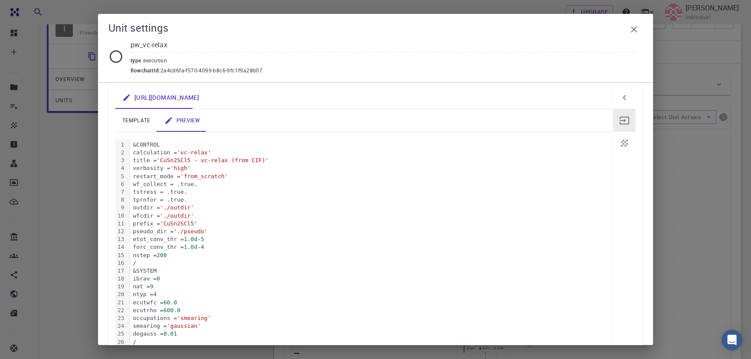
click at [194, 207] on span "'./outdir'" at bounding box center [177, 207] width 34 height 7
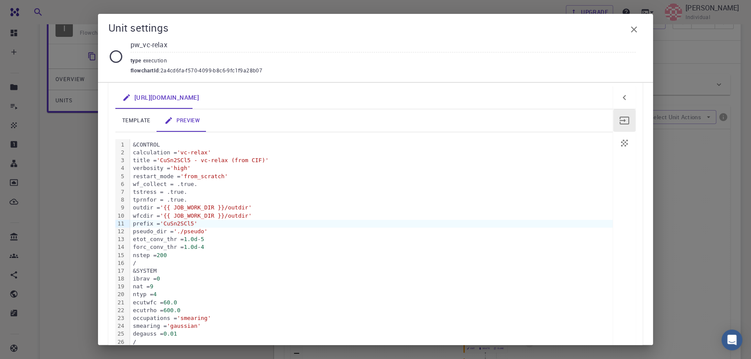
click at [217, 231] on div "pseudo_dir = './pseudo'" at bounding box center [371, 232] width 483 height 8
click at [132, 115] on link "template" at bounding box center [136, 120] width 42 height 23
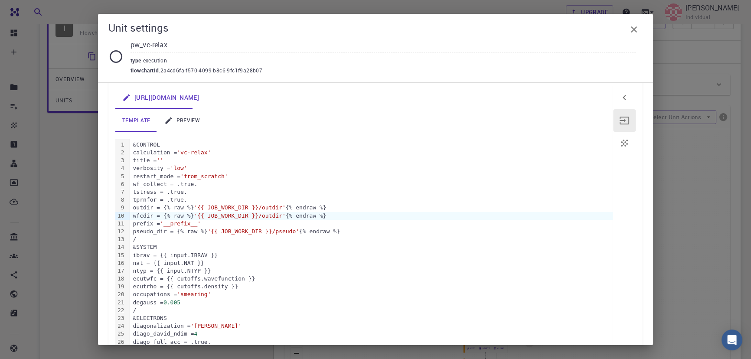
click at [183, 117] on link "preview" at bounding box center [181, 120] width 49 height 23
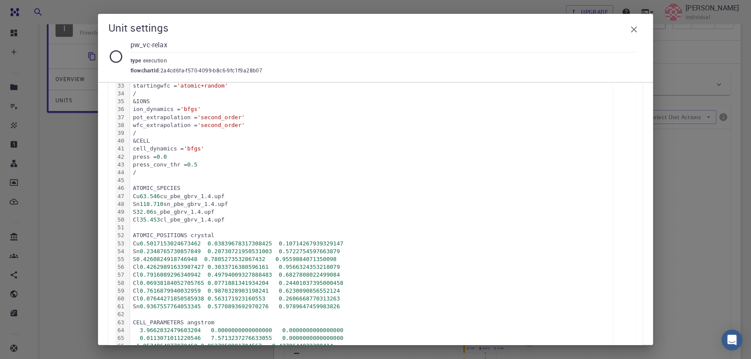
scroll to position [400, 0]
click at [633, 35] on button "button" at bounding box center [634, 29] width 17 height 17
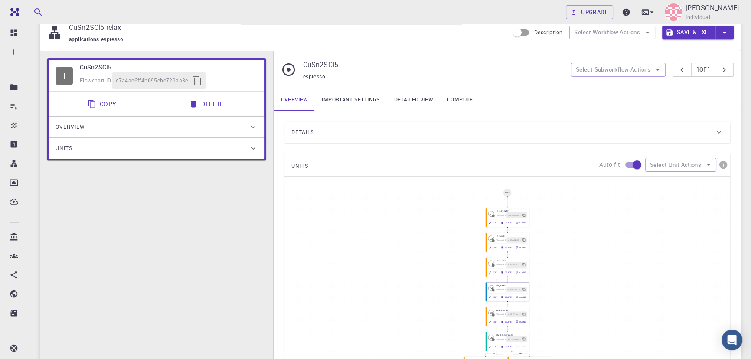
scroll to position [0, 0]
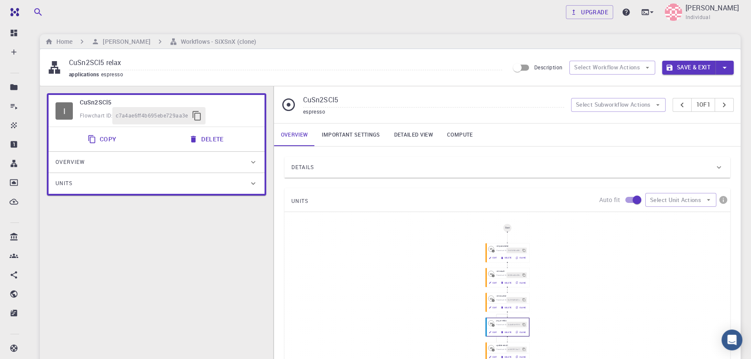
click at [679, 68] on button "Save & Exit" at bounding box center [688, 68] width 53 height 14
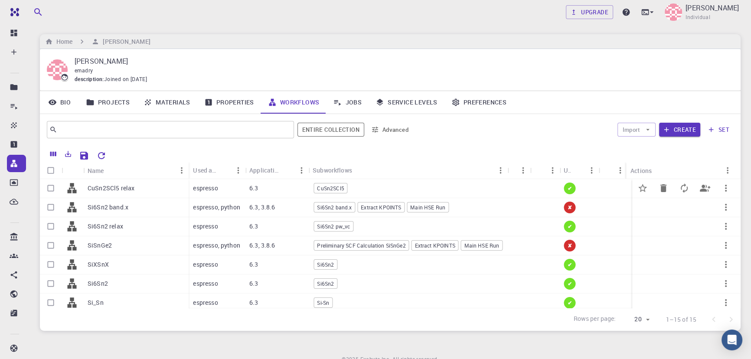
click at [232, 189] on div "espresso" at bounding box center [217, 188] width 56 height 19
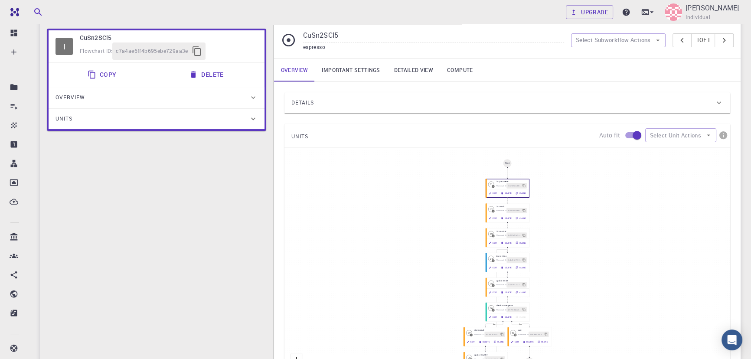
scroll to position [68, 0]
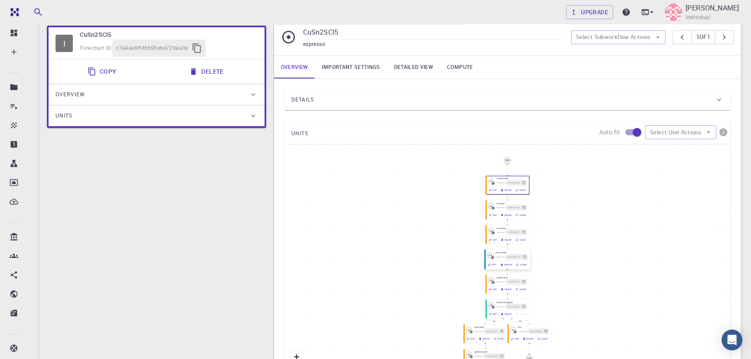
click at [489, 266] on icon "button" at bounding box center [490, 265] width 2 height 2
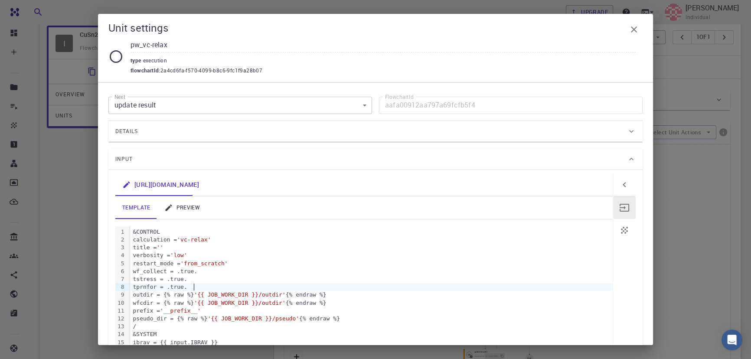
click at [387, 285] on div "tprnfor = .true." at bounding box center [371, 287] width 483 height 8
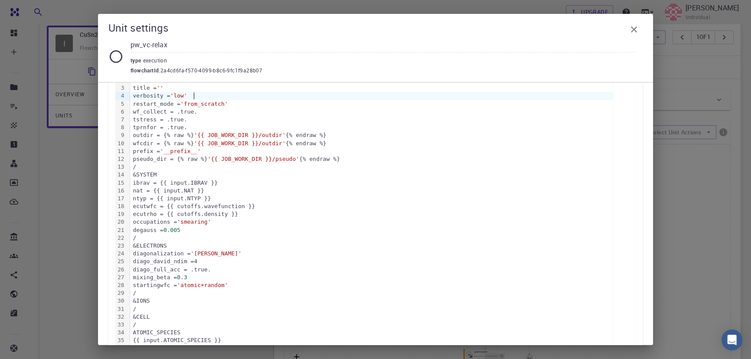
scroll to position [144, 0]
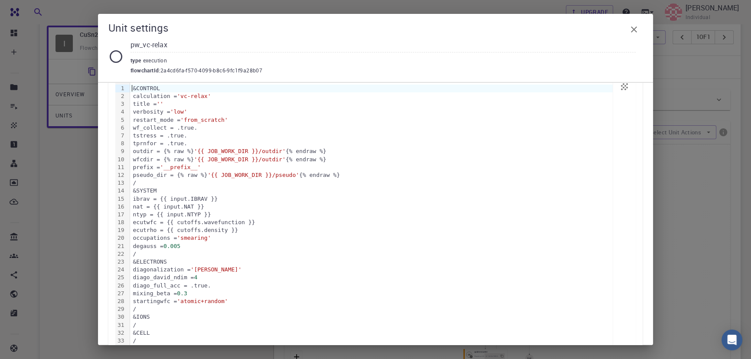
click at [633, 25] on icon "button" at bounding box center [634, 29] width 10 height 10
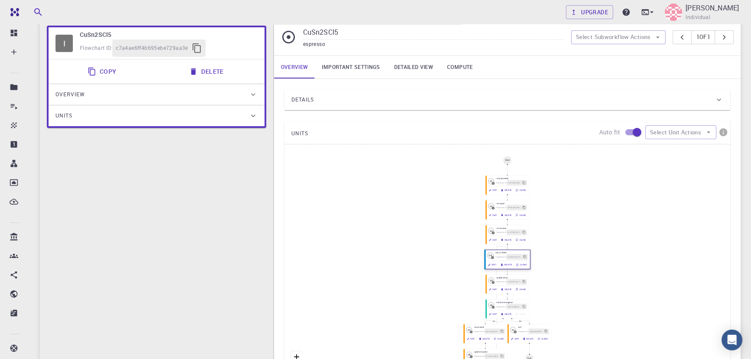
click at [488, 265] on icon "button" at bounding box center [489, 264] width 3 height 3
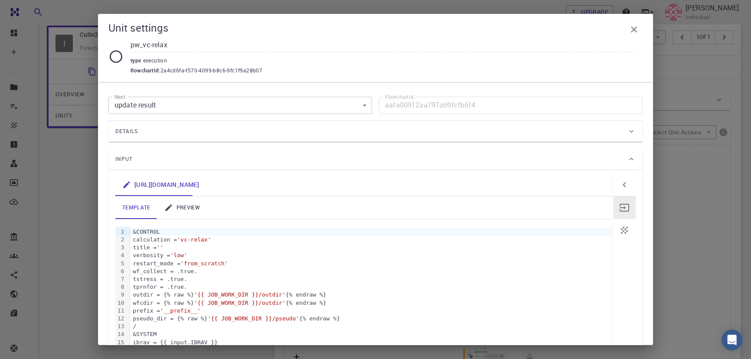
click at [174, 204] on link "preview" at bounding box center [181, 208] width 49 height 23
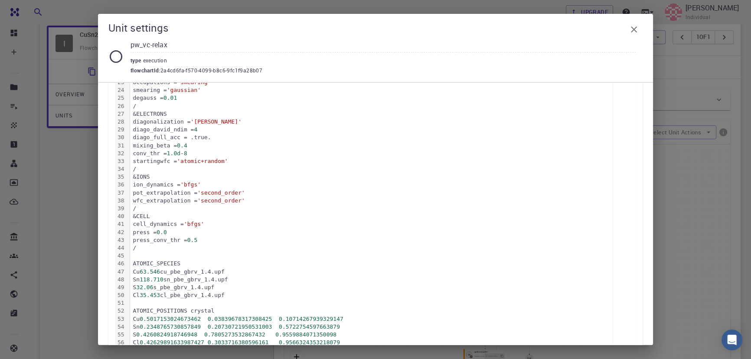
scroll to position [325, 0]
click at [638, 34] on icon "button" at bounding box center [634, 29] width 10 height 10
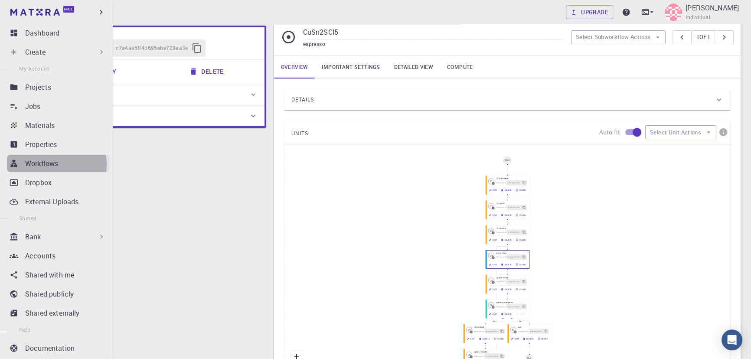
click at [42, 165] on p "Workflows" at bounding box center [41, 163] width 33 height 10
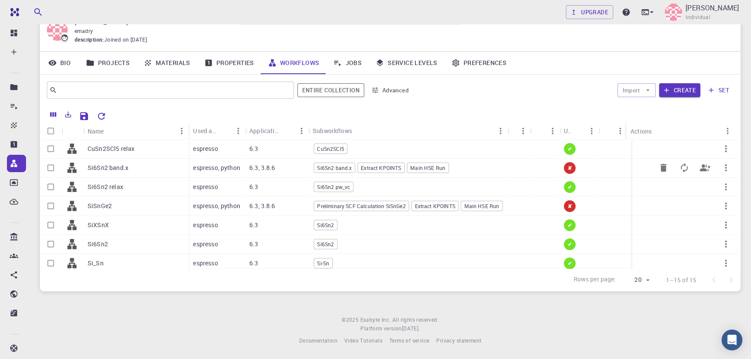
click at [272, 171] on p "6.3, 3.8.6" at bounding box center [262, 168] width 26 height 9
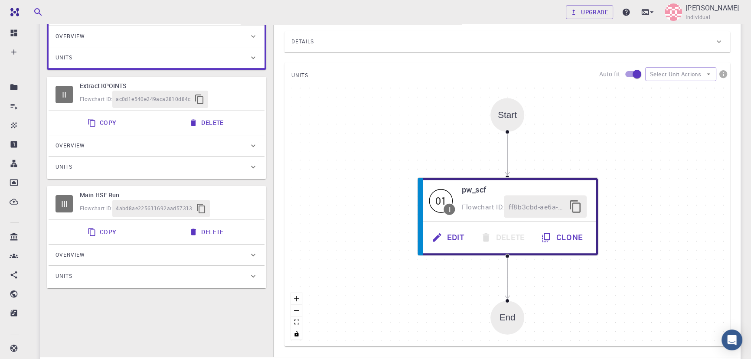
scroll to position [126, 0]
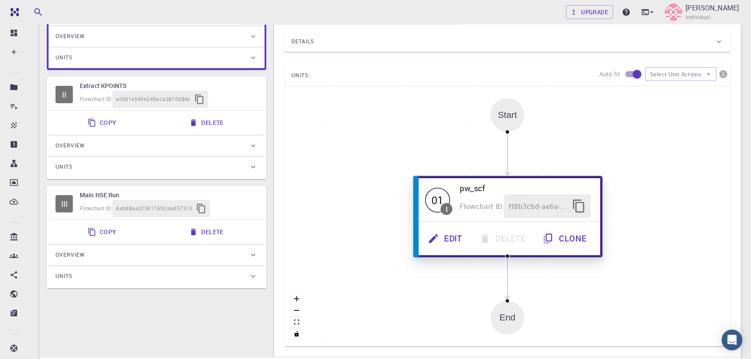
click at [453, 239] on button "Edit" at bounding box center [445, 239] width 51 height 24
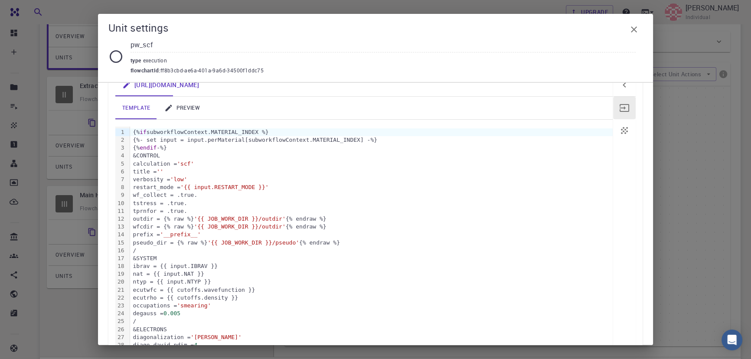
scroll to position [96, 0]
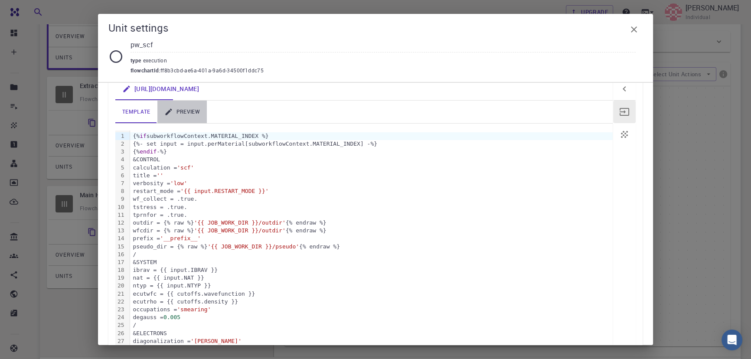
click at [188, 109] on link "preview" at bounding box center [181, 112] width 49 height 23
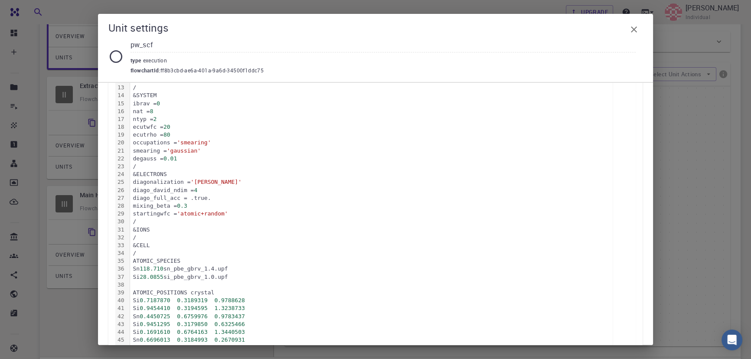
scroll to position [241, 0]
click at [636, 32] on icon "button" at bounding box center [634, 29] width 6 height 6
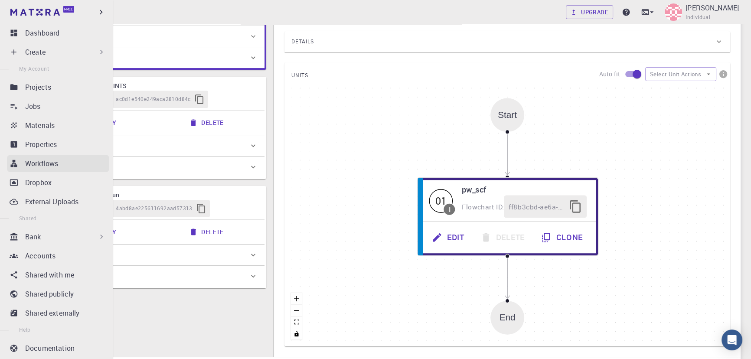
click at [40, 158] on p "Workflows" at bounding box center [41, 163] width 33 height 10
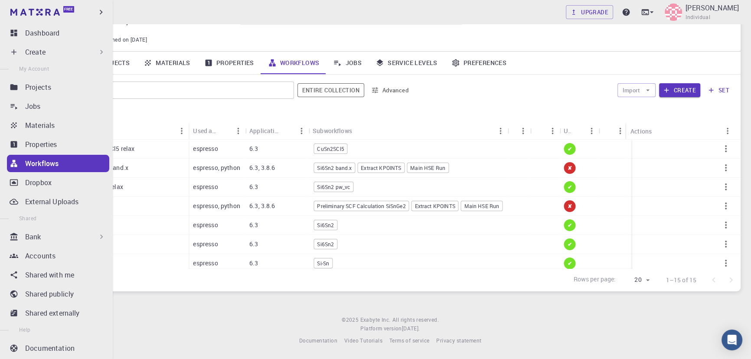
scroll to position [40, 0]
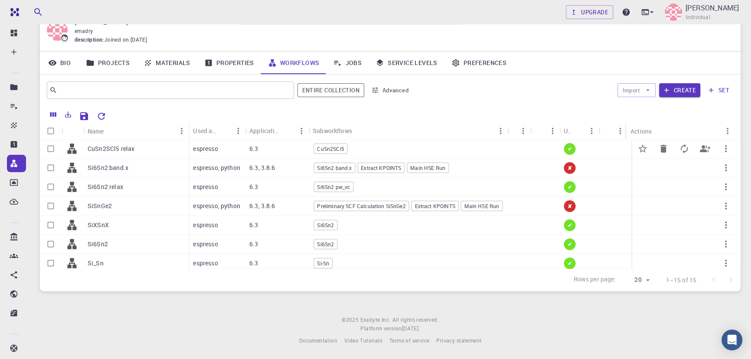
click at [209, 148] on p "espresso" at bounding box center [205, 148] width 25 height 9
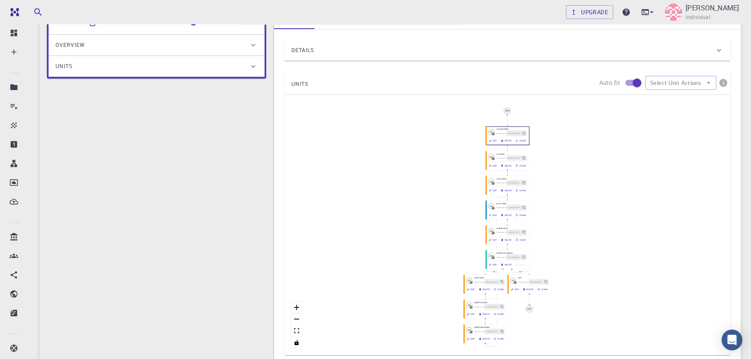
scroll to position [121, 0]
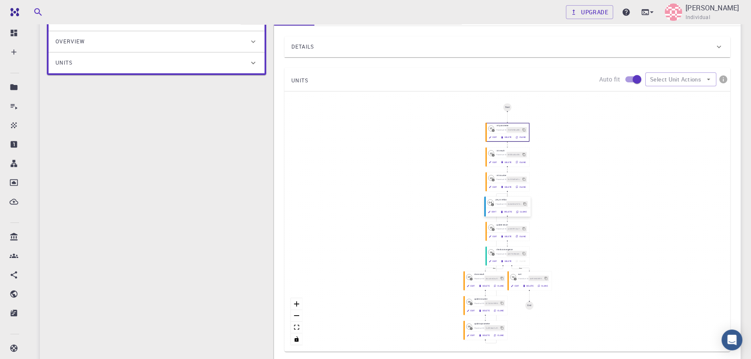
click at [490, 213] on icon "button" at bounding box center [489, 211] width 3 height 3
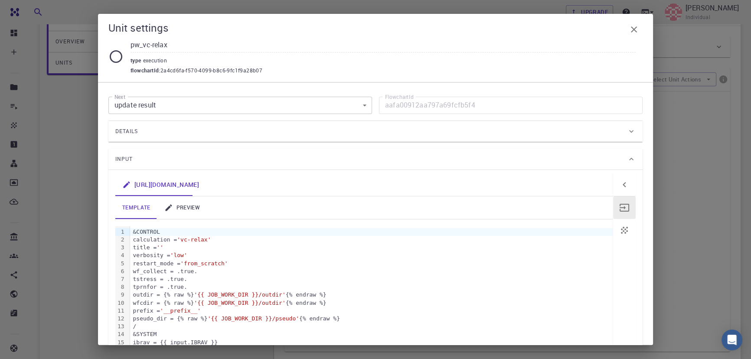
click at [172, 206] on icon at bounding box center [168, 207] width 9 height 9
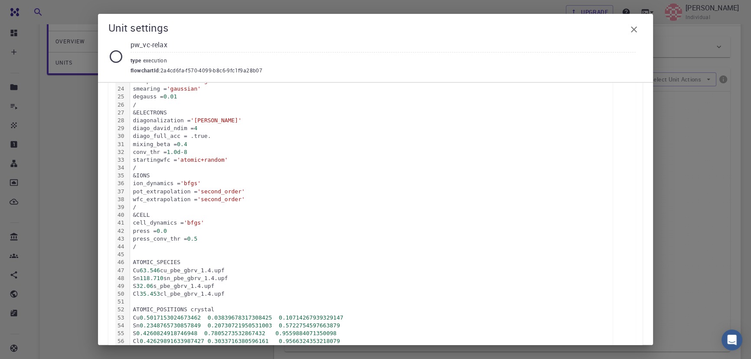
scroll to position [327, 0]
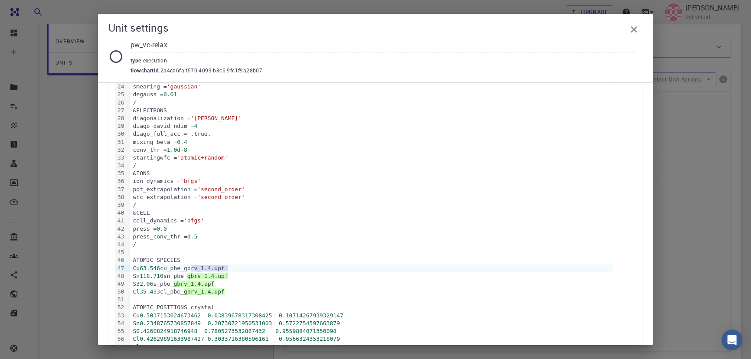
drag, startPoint x: 228, startPoint y: 267, endPoint x: 190, endPoint y: 266, distance: 37.8
click at [190, 266] on div "Cu 63.546 cu_pbe_gbrv_1.4.upf" at bounding box center [371, 269] width 483 height 8
click at [200, 272] on div "Sn 118.710 sn_pbe_ gbrv_1.4.upf" at bounding box center [371, 276] width 483 height 8
drag, startPoint x: 203, startPoint y: 267, endPoint x: 168, endPoint y: 267, distance: 34.7
click at [168, 267] on div "Cu 63.546 cu_pbe_gbrv_1.4.upf" at bounding box center [371, 269] width 483 height 8
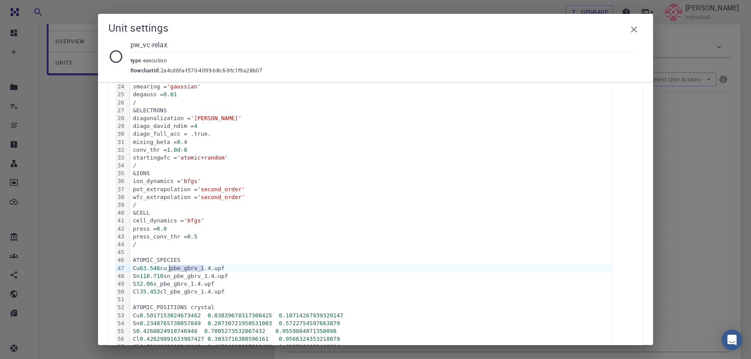
copy div "cu_pbe_gbrv"
click at [216, 291] on div "Cl 35.453 cl_pbe_gbrv_1.4.upf" at bounding box center [371, 292] width 483 height 8
drag, startPoint x: 229, startPoint y: 266, endPoint x: 144, endPoint y: 266, distance: 84.6
click at [144, 266] on div "Cu 63.546 cu_pbe_gbrv_1.4.upf" at bounding box center [371, 269] width 483 height 8
copy div "63.546 cu_pbe_gbrv_1.4.upf"
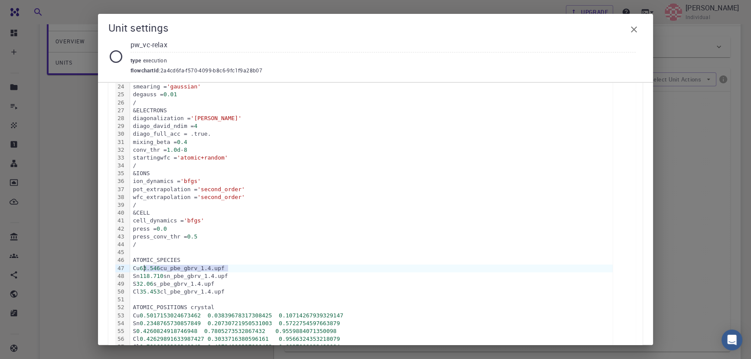
click at [232, 269] on div "Cu 63.546 cu_pbe_gbrv_1.4.upf" at bounding box center [371, 269] width 483 height 8
copy div "cu_pbe_gbrv_1.4.upf"
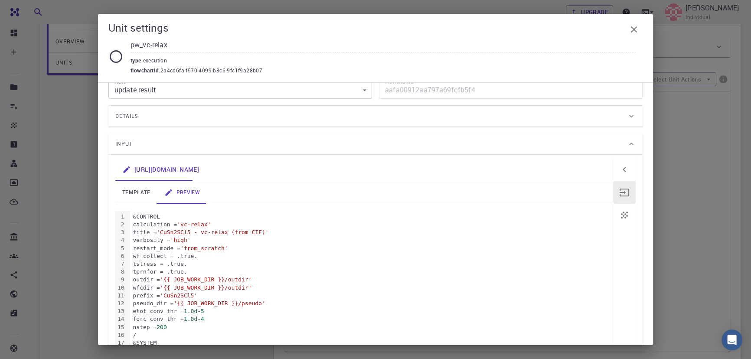
scroll to position [0, 0]
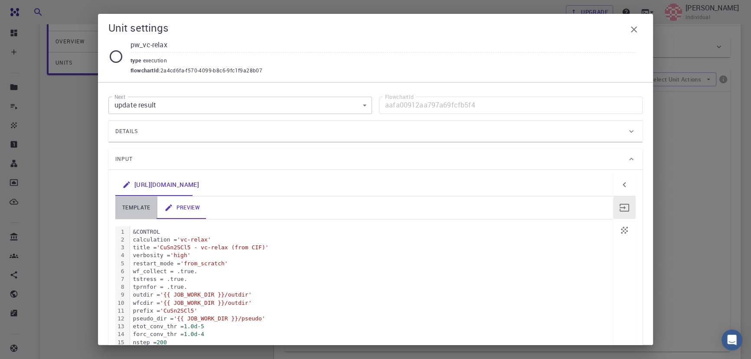
click at [142, 203] on link "template" at bounding box center [136, 208] width 42 height 23
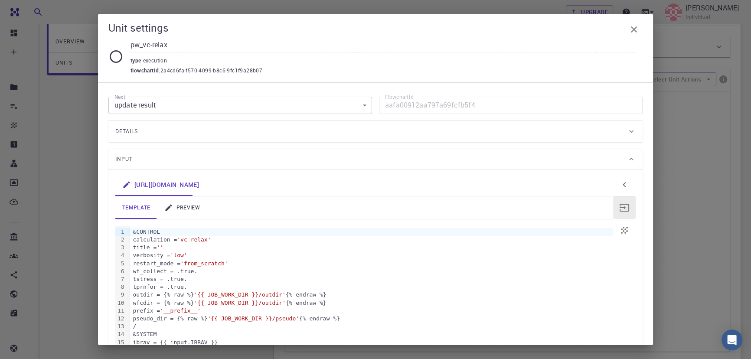
click at [185, 203] on link "preview" at bounding box center [181, 208] width 49 height 23
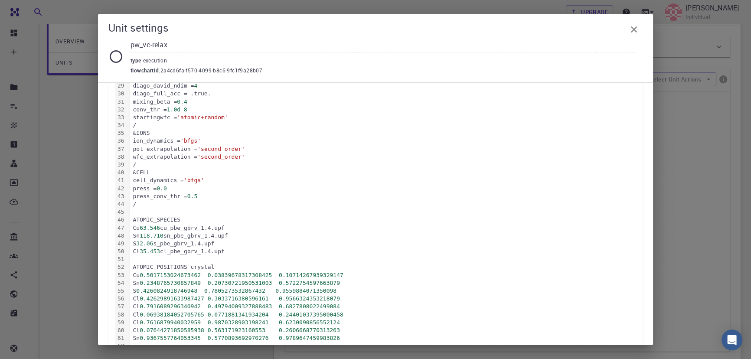
drag, startPoint x: 317, startPoint y: 289, endPoint x: 321, endPoint y: 305, distance: 17.0
drag, startPoint x: 194, startPoint y: 226, endPoint x: 203, endPoint y: 226, distance: 9.1
click at [203, 226] on div "Cu 63.546 cu_pbe_gbrv_1.4.upf" at bounding box center [371, 227] width 483 height 8
click at [262, 229] on div "Cu 63.546 cu_pbe_gbrv_1.4.upf" at bounding box center [371, 227] width 483 height 8
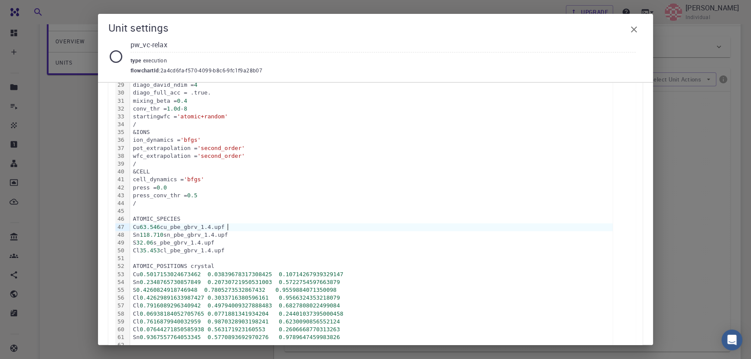
click at [94, 170] on div "Unit settings pw_vc-relax type execution flowchartId : 2a4cd6fa-f570-4099-b8c6-…" at bounding box center [375, 179] width 751 height 359
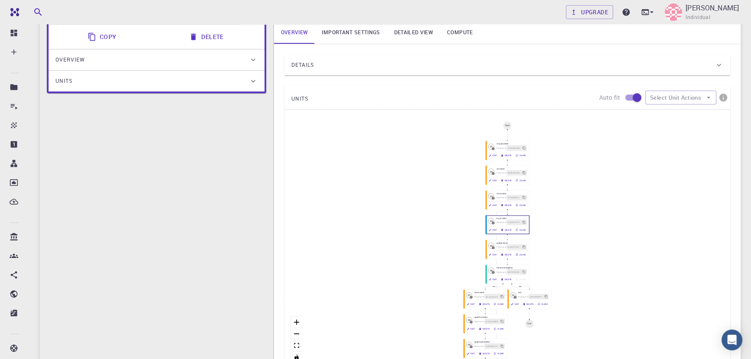
scroll to position [104, 0]
click at [492, 230] on button "Edit" at bounding box center [492, 229] width 13 height 6
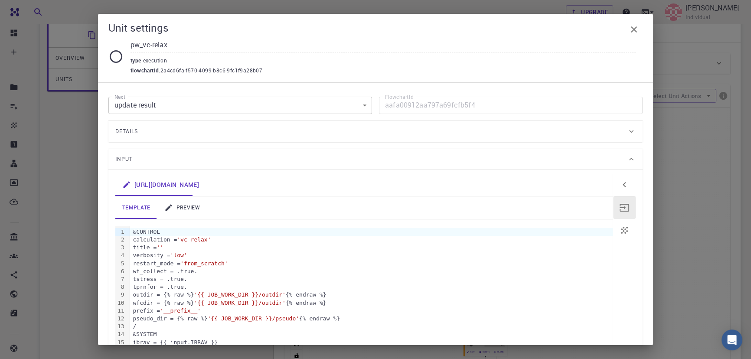
click at [189, 203] on link "preview" at bounding box center [181, 208] width 49 height 23
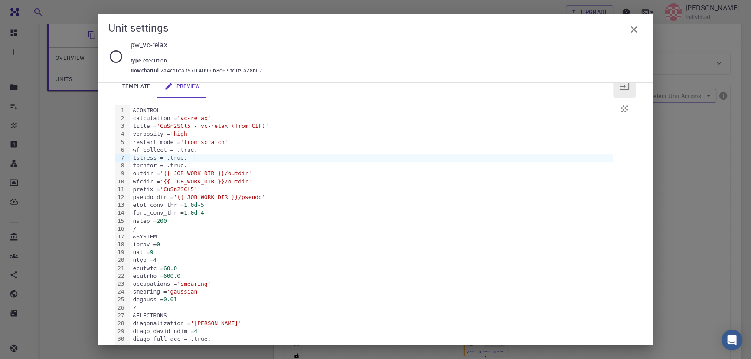
drag, startPoint x: 347, startPoint y: 280, endPoint x: 350, endPoint y: 302, distance: 22.7
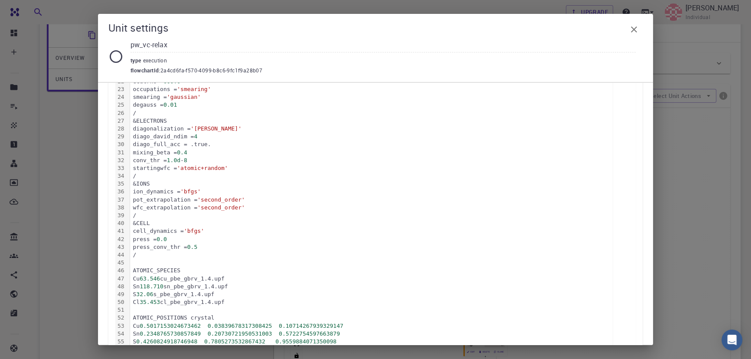
drag, startPoint x: 286, startPoint y: 211, endPoint x: 276, endPoint y: 256, distance: 45.8
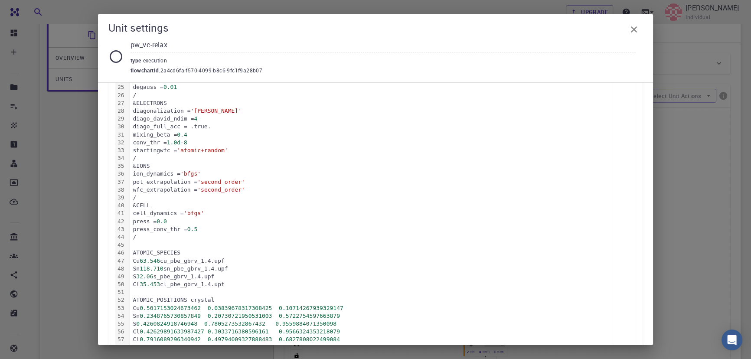
click at [215, 285] on div "Cl 35.453 cl_pbe_gbrv_1.4.upf" at bounding box center [371, 285] width 483 height 8
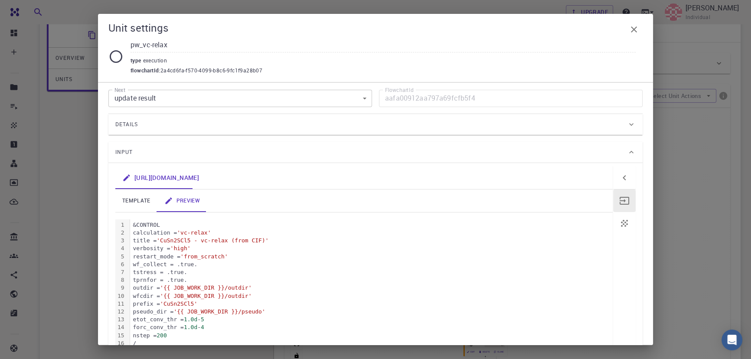
scroll to position [0, 0]
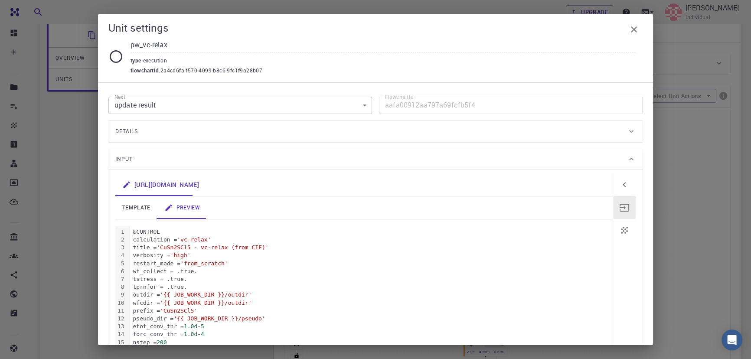
click at [351, 98] on body "Free Dashboard Create New Job New Material Create Material Upload File Import f…" at bounding box center [375, 199] width 751 height 606
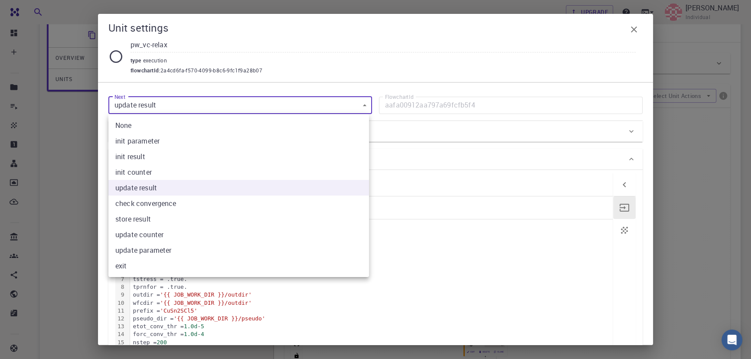
click at [349, 99] on div at bounding box center [375, 179] width 751 height 359
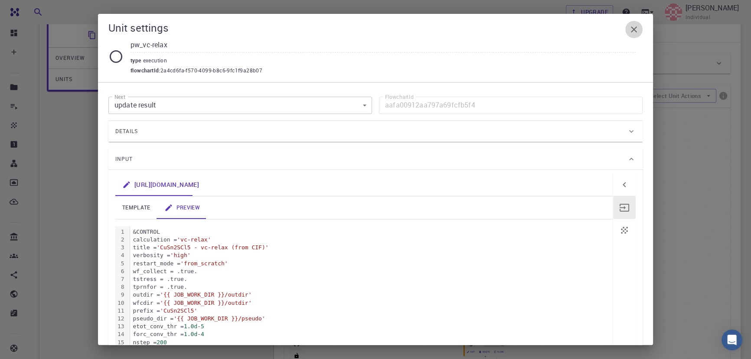
click at [633, 30] on icon "button" at bounding box center [634, 29] width 6 height 6
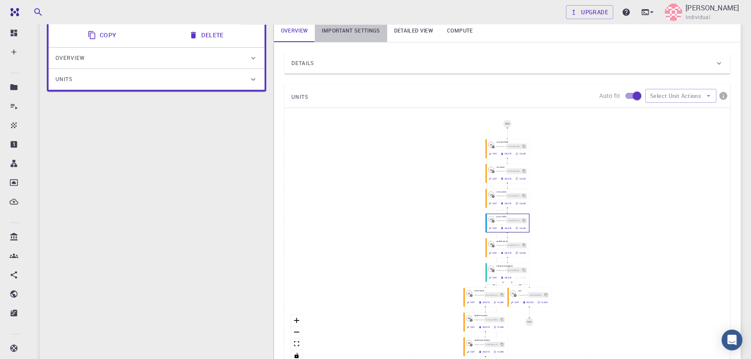
click at [345, 27] on link "Important settings" at bounding box center [351, 31] width 72 height 23
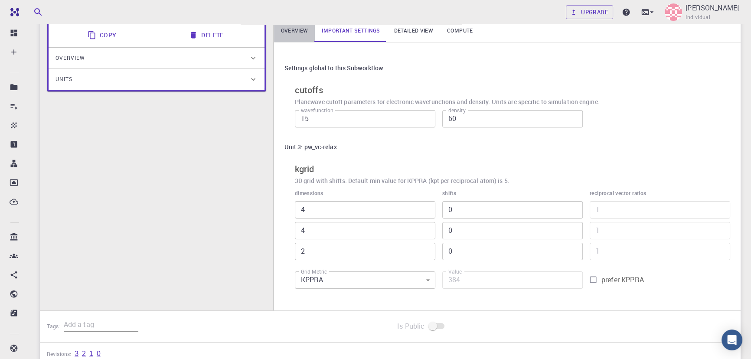
click at [304, 28] on link "Overview" at bounding box center [294, 31] width 41 height 23
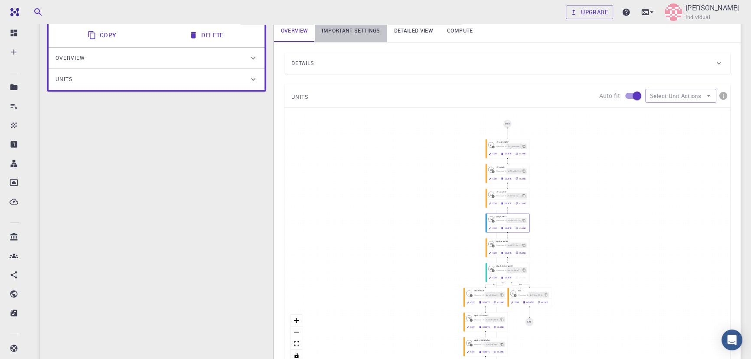
click at [361, 31] on link "Important settings" at bounding box center [351, 31] width 72 height 23
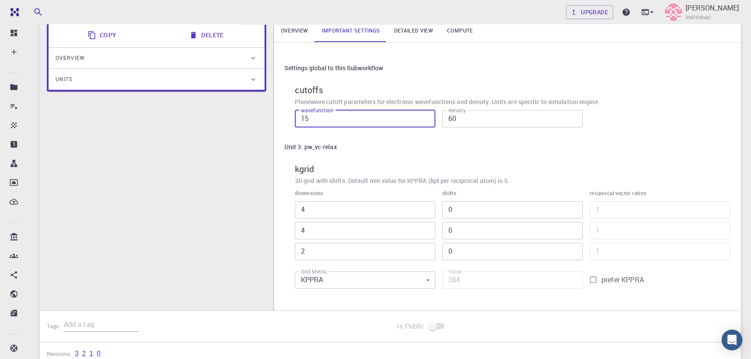
drag, startPoint x: 321, startPoint y: 115, endPoint x: 279, endPoint y: 118, distance: 42.2
click at [279, 118] on div "Settings global to this Subworkflow cutoffs Planewave cutoff parameters for ele…" at bounding box center [507, 177] width 467 height 268
type input "60"
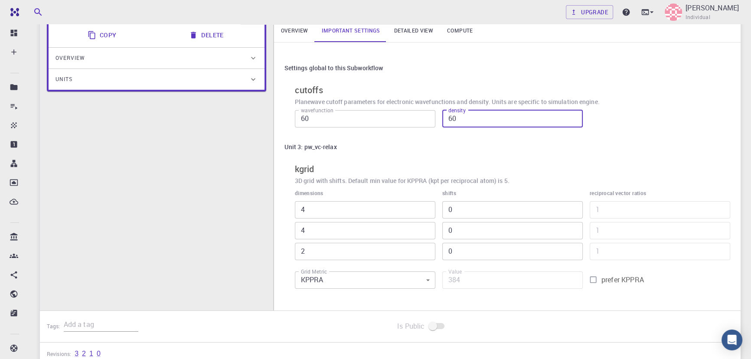
drag, startPoint x: 461, startPoint y: 121, endPoint x: 442, endPoint y: 121, distance: 19.1
click at [443, 121] on input "60" at bounding box center [513, 118] width 141 height 17
type input "600"
click at [296, 36] on link "Overview" at bounding box center [294, 31] width 41 height 23
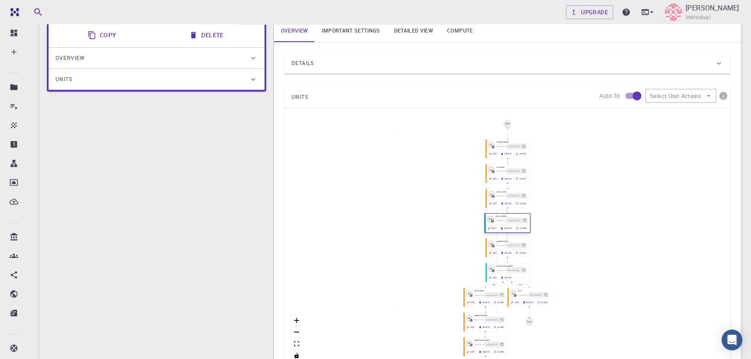
click at [490, 229] on icon "button" at bounding box center [489, 228] width 3 height 3
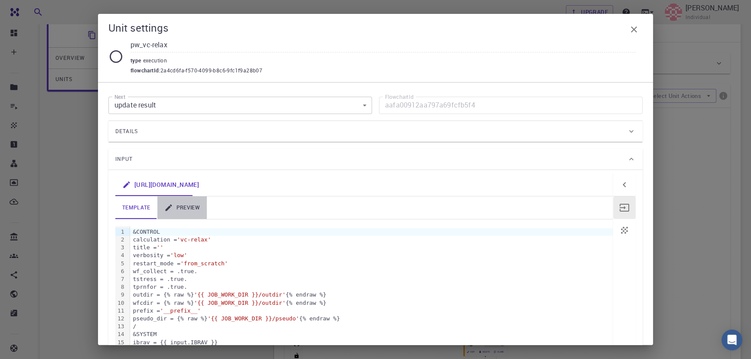
click at [187, 204] on link "preview" at bounding box center [181, 208] width 49 height 23
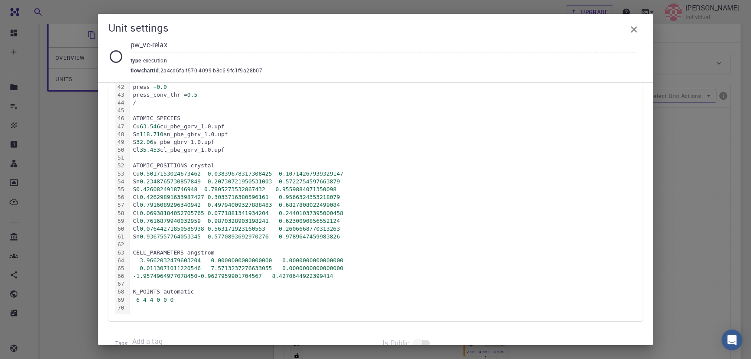
scroll to position [476, 0]
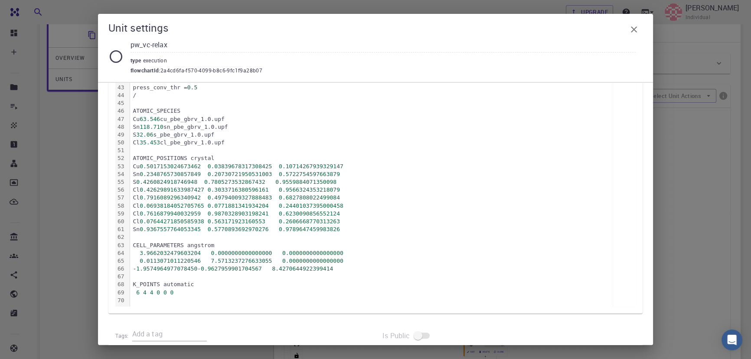
click at [93, 223] on div "Unit settings pw_vc-relax type execution flowchartId : 2a4cd6fa-f570-4099-b8c6-…" at bounding box center [375, 179] width 751 height 359
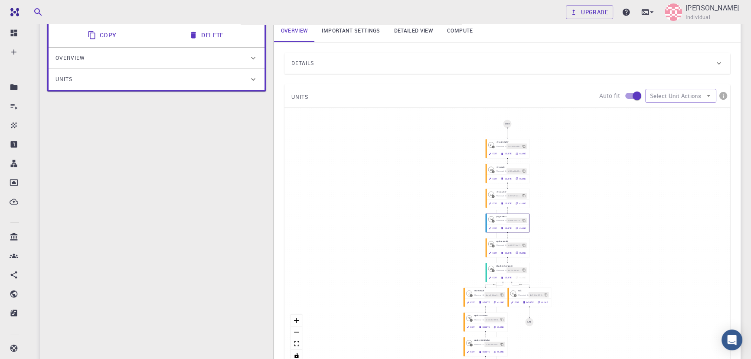
click at [349, 36] on link "Important settings" at bounding box center [351, 31] width 72 height 23
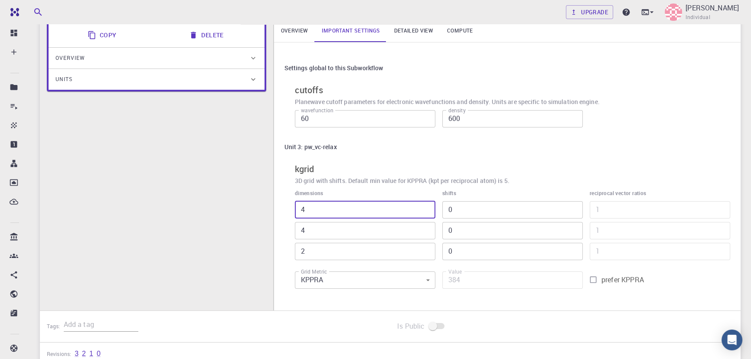
drag, startPoint x: 311, startPoint y: 210, endPoint x: 283, endPoint y: 208, distance: 27.4
click at [283, 208] on div "Settings global to this Subworkflow cutoffs Planewave cutoff parameters for ele…" at bounding box center [507, 177] width 467 height 268
click at [296, 35] on link "Overview" at bounding box center [294, 31] width 41 height 23
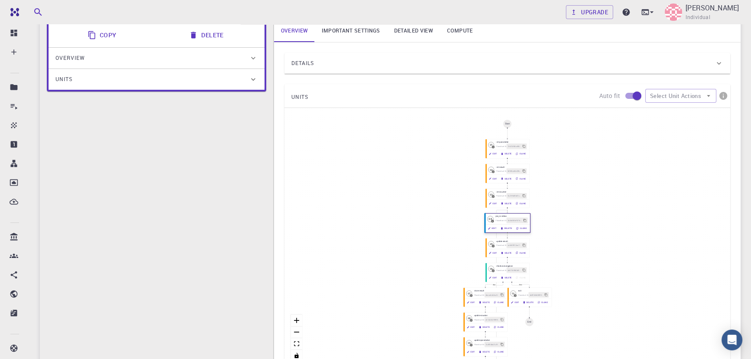
click at [491, 228] on button "Edit" at bounding box center [492, 229] width 13 height 6
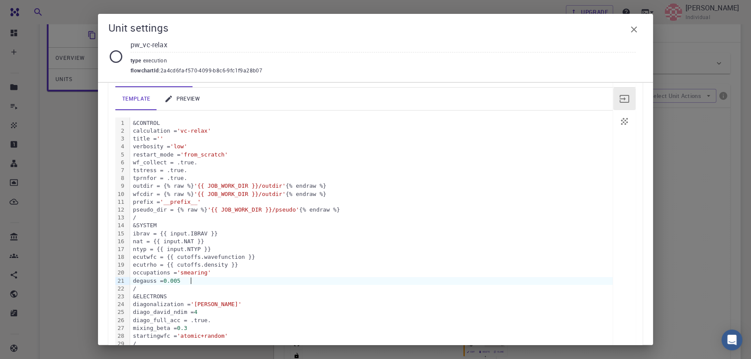
scroll to position [36, 0]
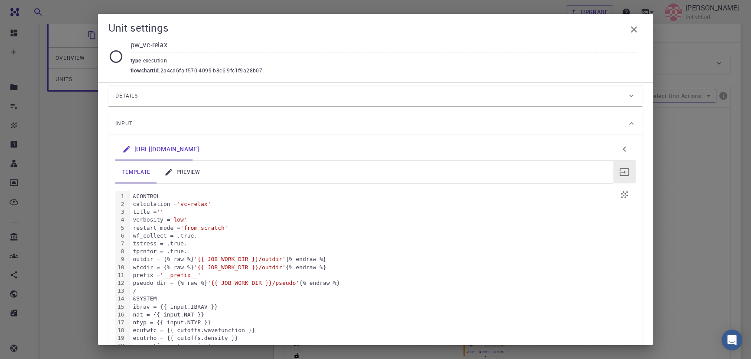
drag, startPoint x: 313, startPoint y: 185, endPoint x: 317, endPoint y: 148, distance: 37.5
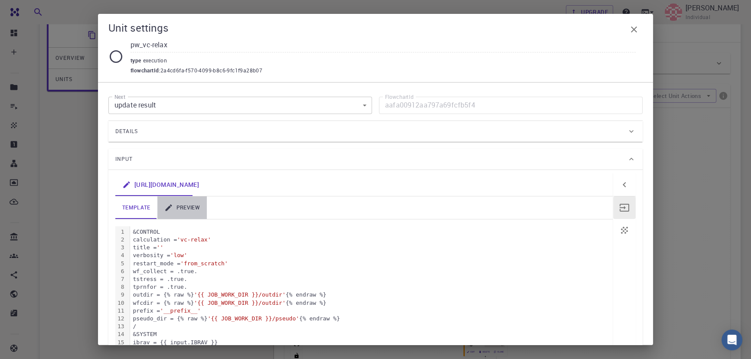
click at [186, 201] on link "preview" at bounding box center [181, 208] width 49 height 23
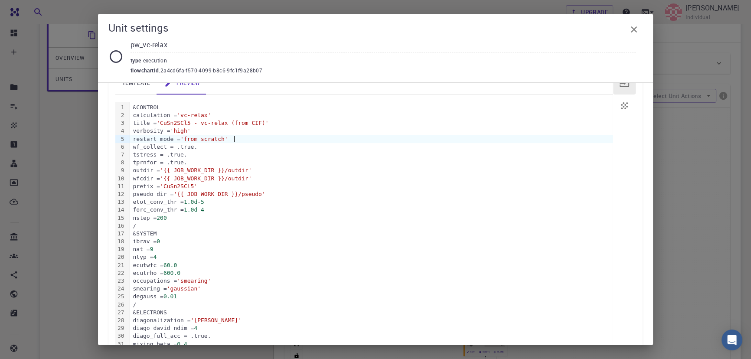
drag, startPoint x: 381, startPoint y: 267, endPoint x: 381, endPoint y: 300, distance: 33.0
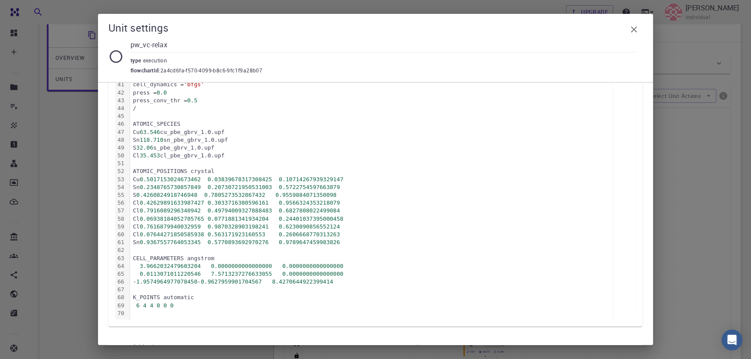
scroll to position [465, 0]
click at [635, 29] on icon "button" at bounding box center [634, 29] width 6 height 6
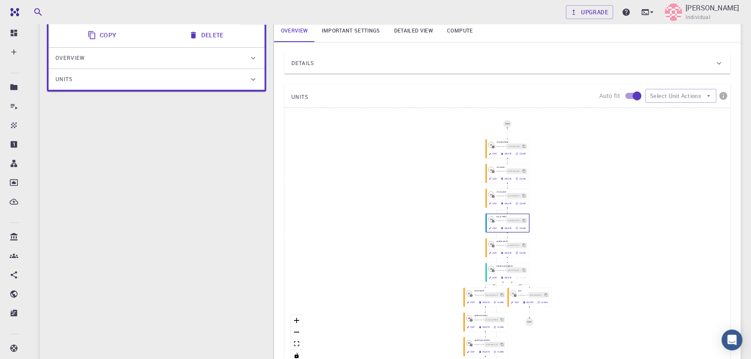
click at [354, 31] on link "Important settings" at bounding box center [351, 31] width 72 height 23
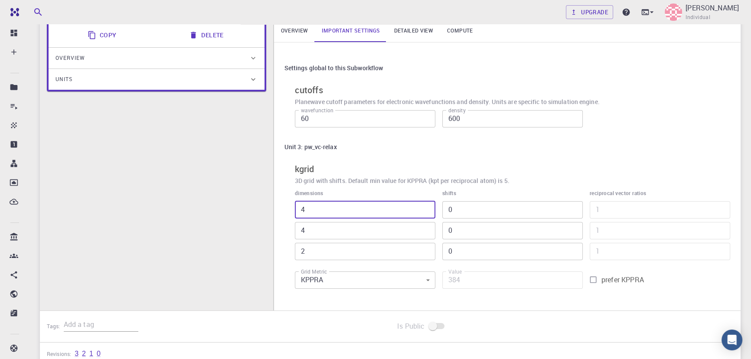
drag, startPoint x: 320, startPoint y: 211, endPoint x: 284, endPoint y: 211, distance: 35.6
click at [285, 211] on div "Unit 3: pw_vc-relax kgrid 3D grid with shifts. Default min value for KPPRA (kpt…" at bounding box center [508, 216] width 446 height 154
type input "6"
type input "576"
type input "5"
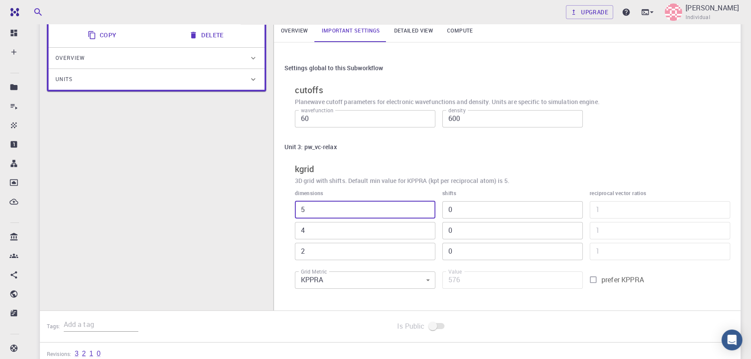
type input "480"
type input "6"
type input "576"
type input "7"
type input "672"
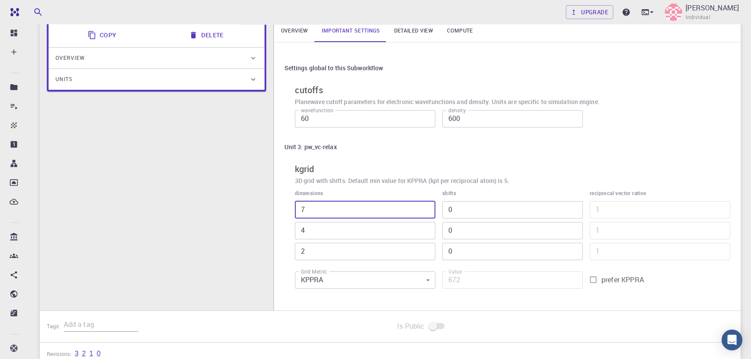
type input "6"
type input "576"
click at [309, 227] on input "4" at bounding box center [365, 230] width 141 height 17
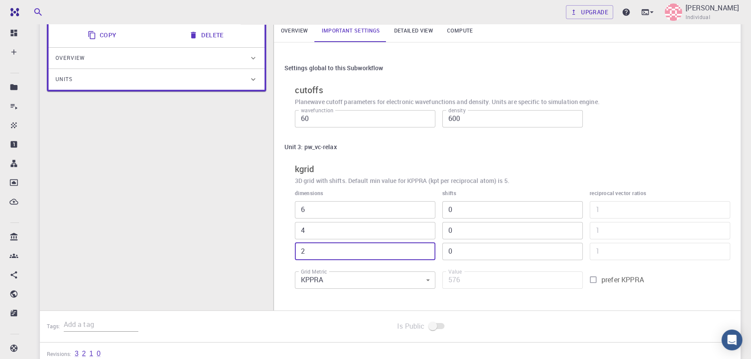
click at [304, 250] on input "2" at bounding box center [365, 251] width 141 height 17
type input "3"
type input "864"
type input "4"
type input "1152"
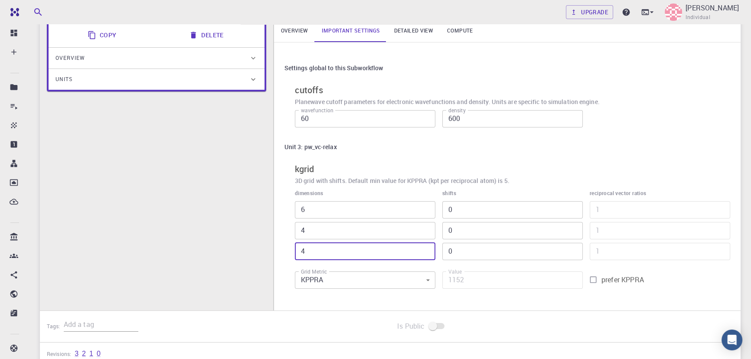
click at [415, 29] on link "Detailed view" at bounding box center [413, 31] width 53 height 23
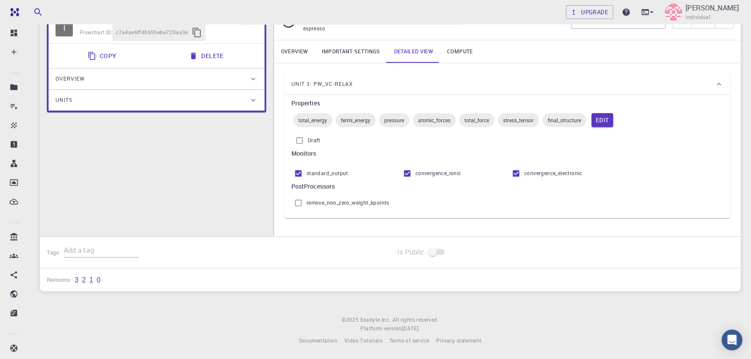
scroll to position [85, 0]
click at [468, 48] on link "Compute" at bounding box center [459, 51] width 39 height 23
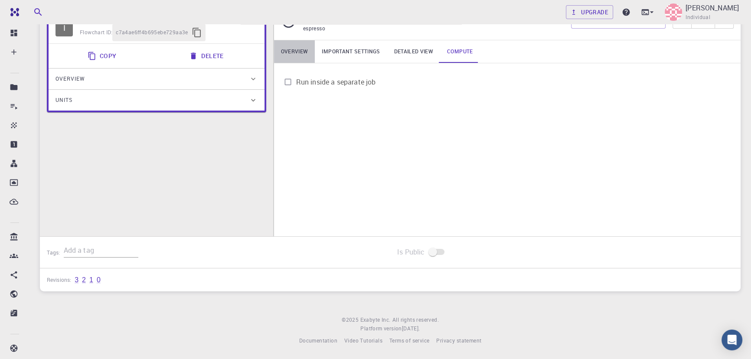
click at [313, 49] on link "Overview" at bounding box center [294, 51] width 41 height 23
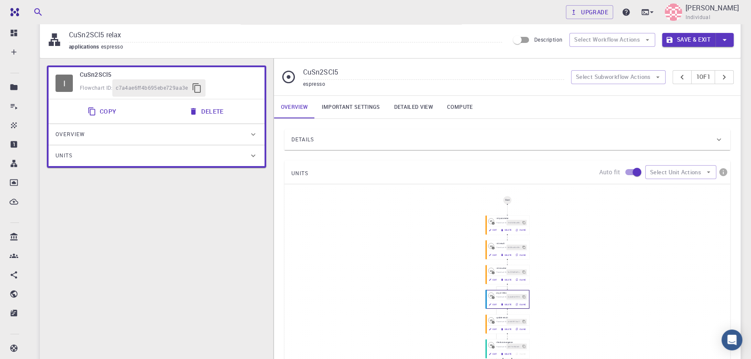
scroll to position [0, 0]
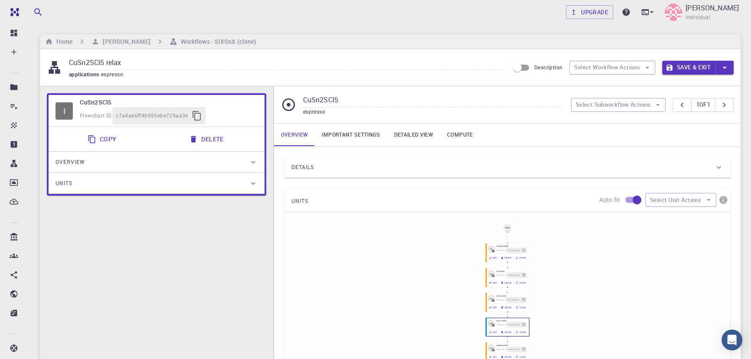
click at [686, 66] on button "Save & Exit" at bounding box center [688, 68] width 53 height 14
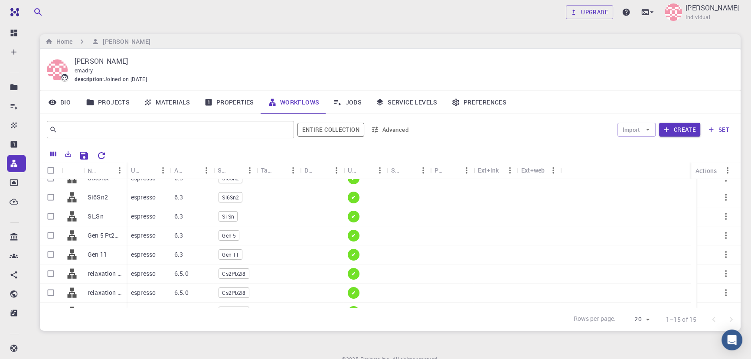
scroll to position [111, 0]
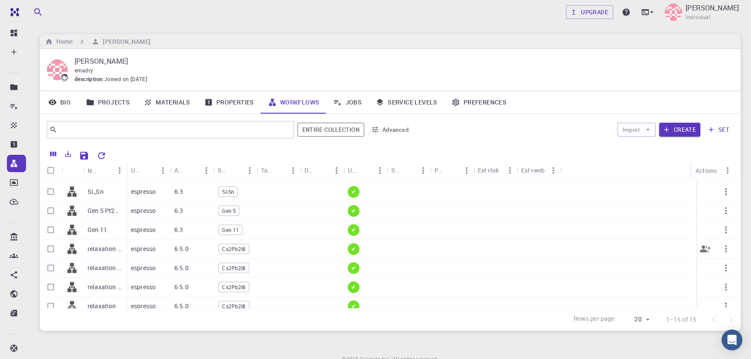
click at [224, 247] on span "Cs2Pb2I8" at bounding box center [234, 249] width 30 height 7
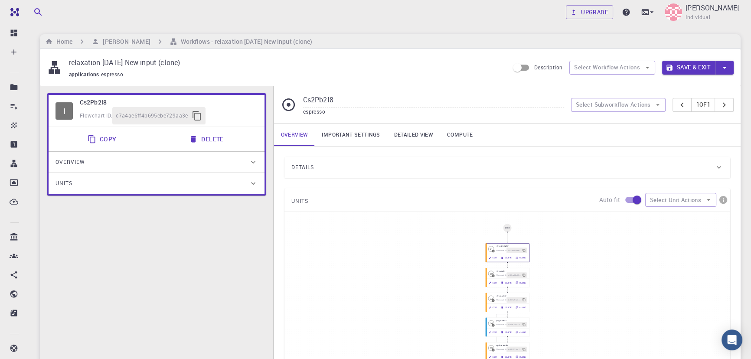
click at [346, 163] on div "Details" at bounding box center [503, 168] width 423 height 14
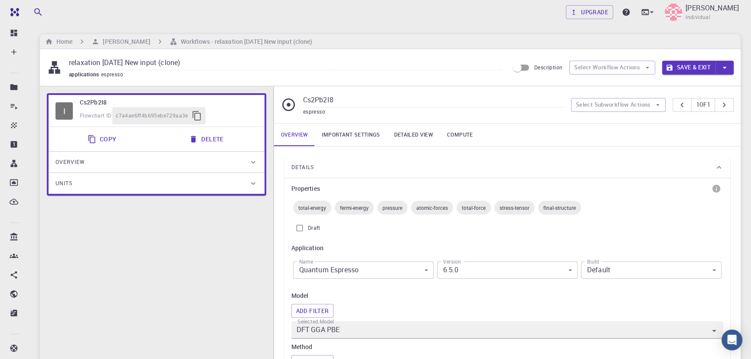
click at [345, 164] on div "Details" at bounding box center [503, 168] width 423 height 14
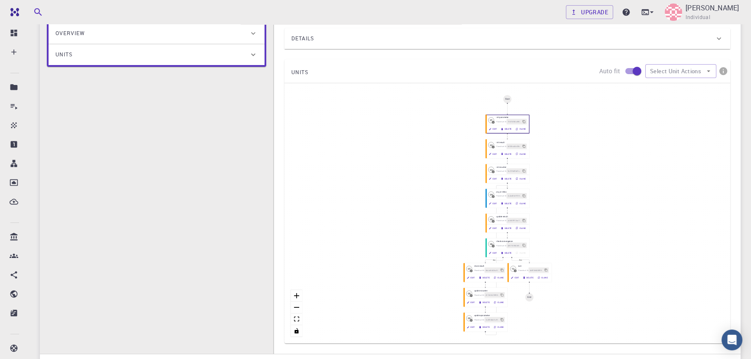
scroll to position [100, 0]
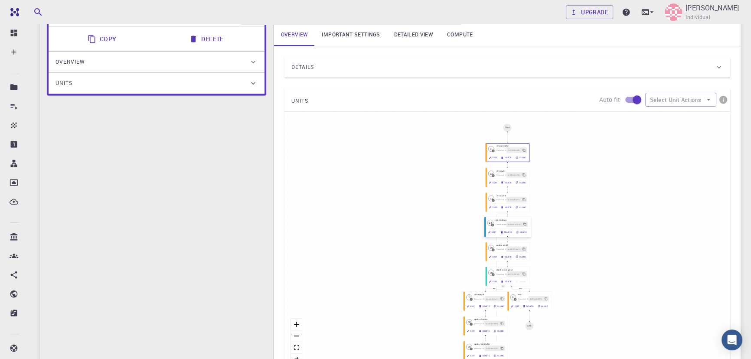
click at [490, 233] on icon "button" at bounding box center [489, 232] width 3 height 3
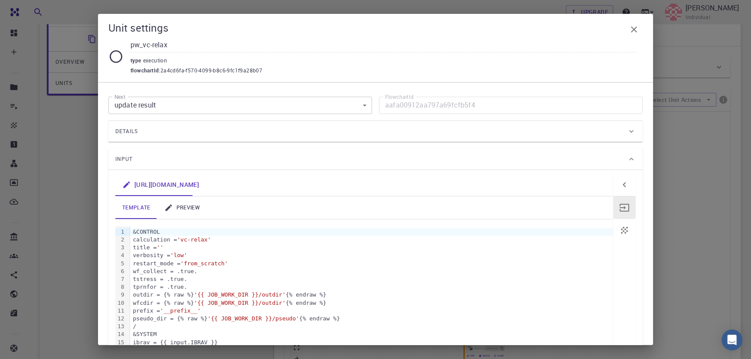
click at [182, 215] on link "preview" at bounding box center [181, 208] width 49 height 23
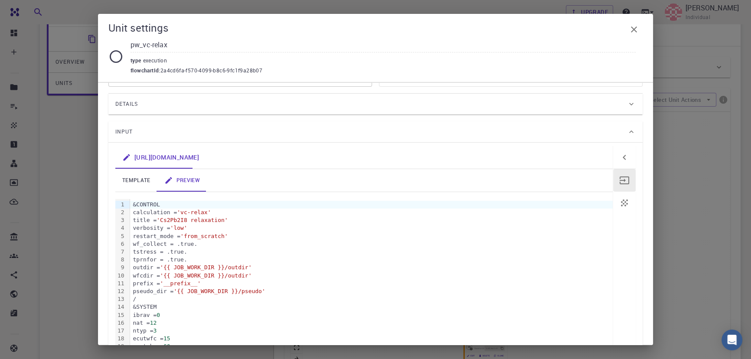
scroll to position [0, 0]
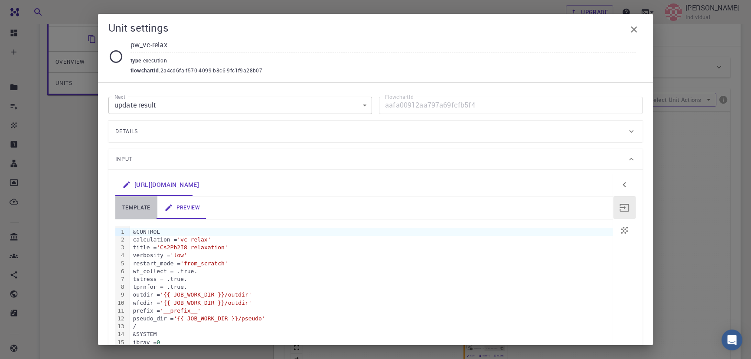
click at [141, 204] on link "template" at bounding box center [136, 208] width 42 height 23
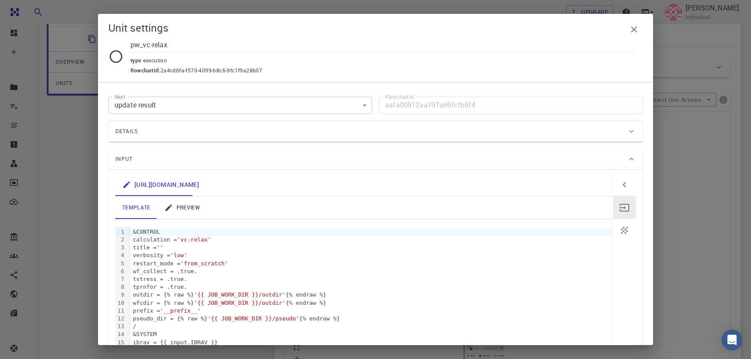
click at [627, 31] on button "button" at bounding box center [634, 29] width 17 height 17
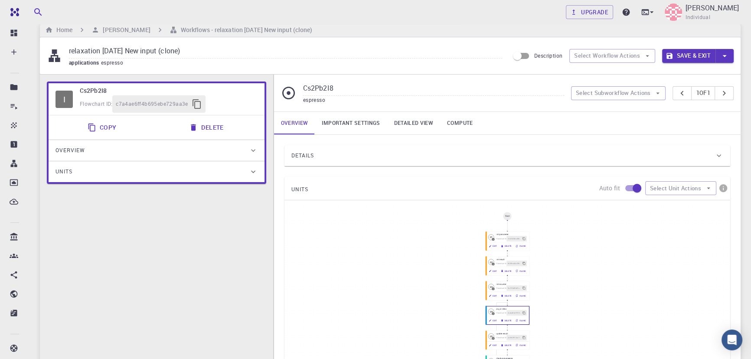
scroll to position [11, 0]
click at [399, 152] on div "Details" at bounding box center [503, 157] width 423 height 14
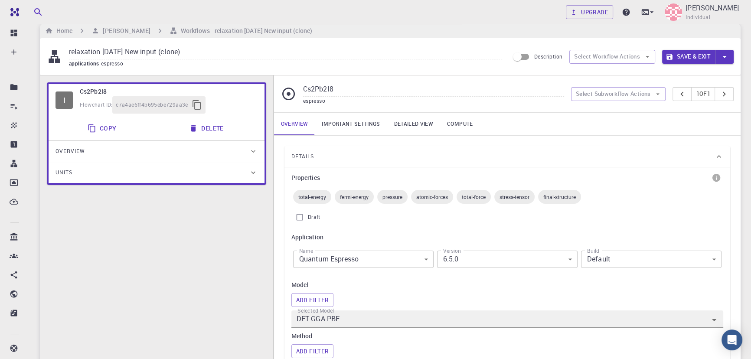
click at [399, 152] on div "Details" at bounding box center [503, 157] width 423 height 14
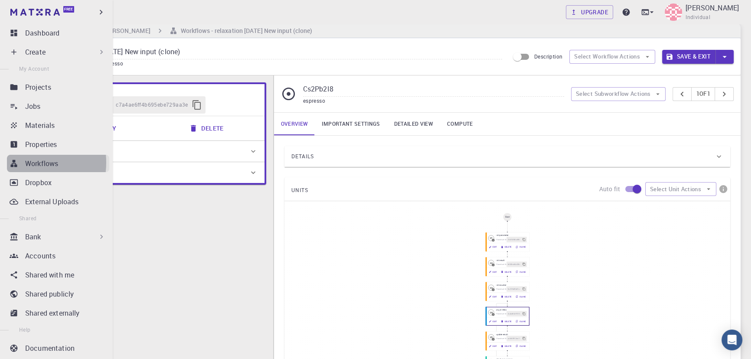
click at [25, 163] on p "Workflows" at bounding box center [41, 163] width 33 height 10
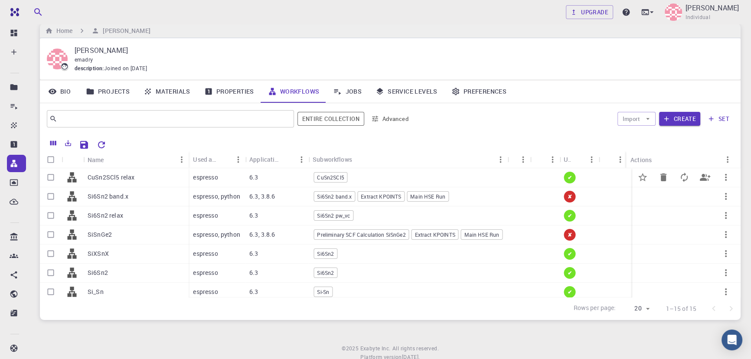
click at [206, 181] on p "espresso" at bounding box center [205, 177] width 25 height 9
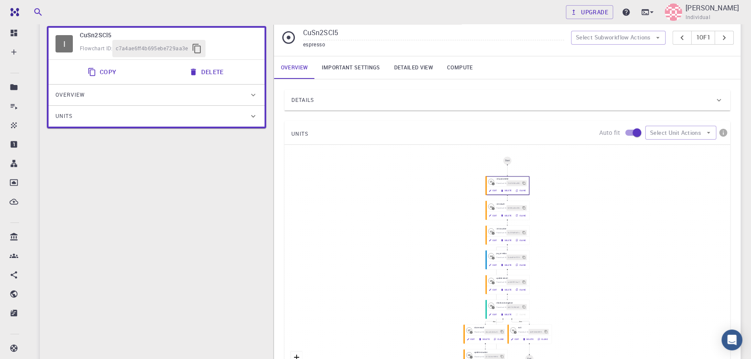
scroll to position [1, 0]
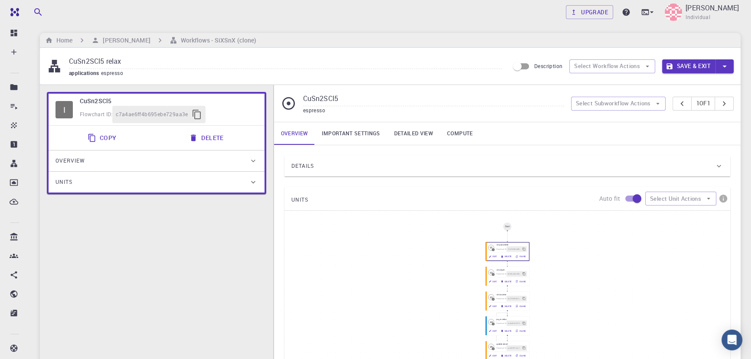
click at [325, 165] on div "Details" at bounding box center [503, 166] width 423 height 14
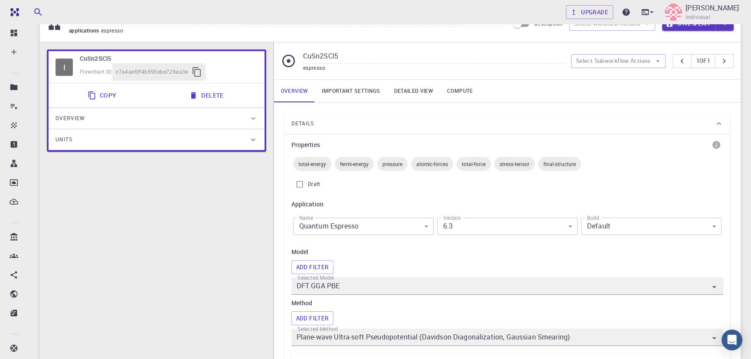
scroll to position [36, 0]
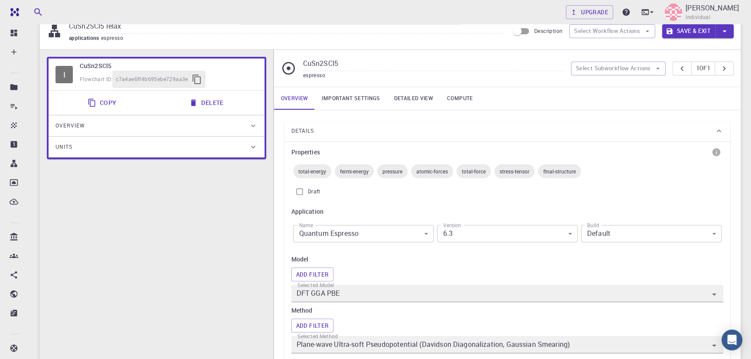
click at [354, 91] on link "Important settings" at bounding box center [351, 98] width 72 height 23
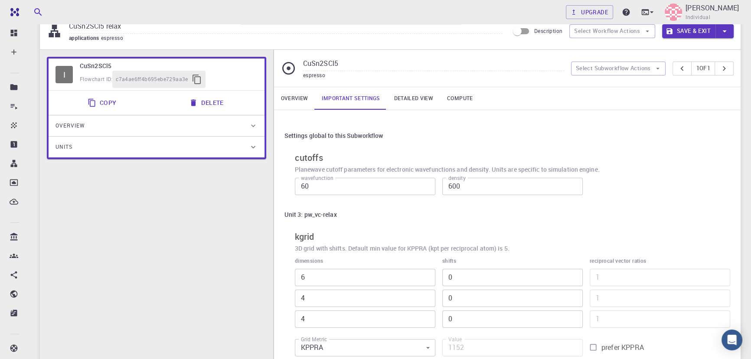
click at [413, 104] on link "Detailed view" at bounding box center [413, 98] width 53 height 23
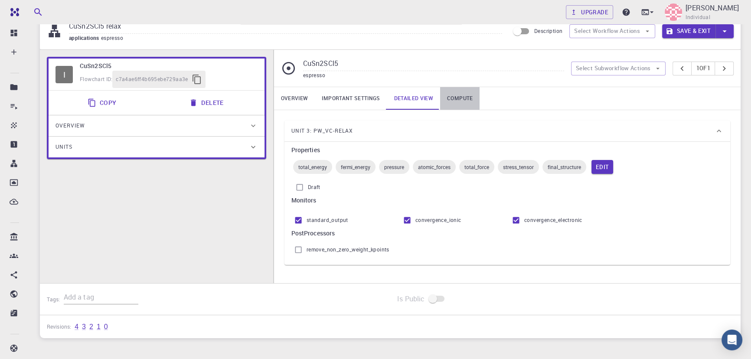
click at [446, 101] on link "Compute" at bounding box center [459, 98] width 39 height 23
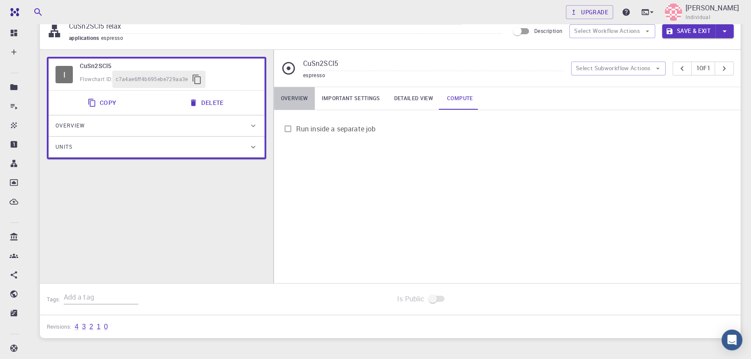
click at [308, 99] on link "Overview" at bounding box center [294, 98] width 41 height 23
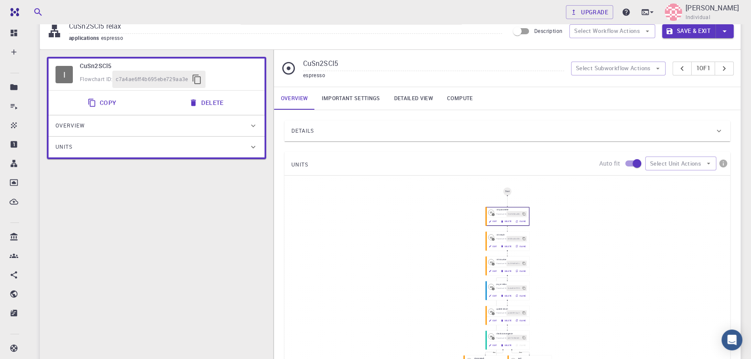
scroll to position [0, 0]
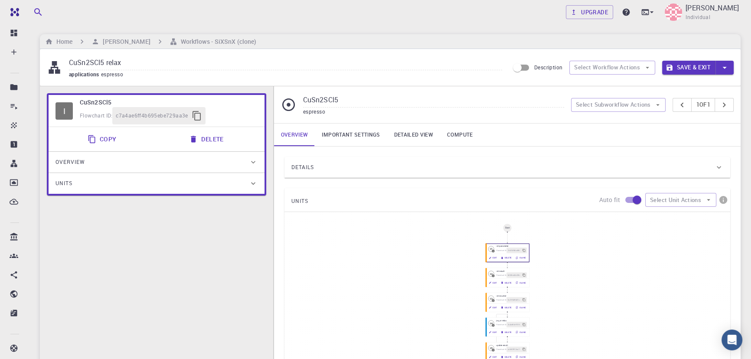
click at [697, 69] on button "Save & Exit" at bounding box center [688, 68] width 53 height 14
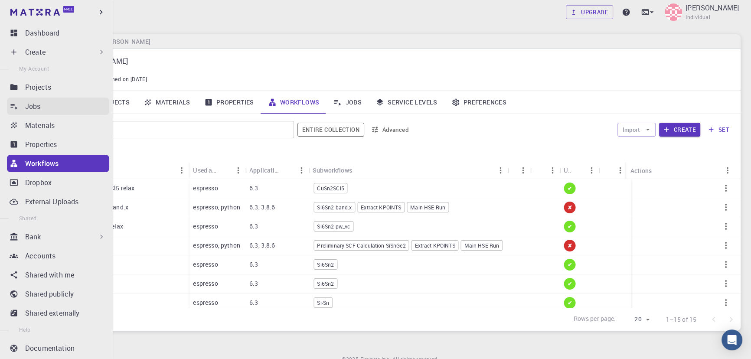
click at [29, 105] on p "Jobs" at bounding box center [33, 106] width 16 height 10
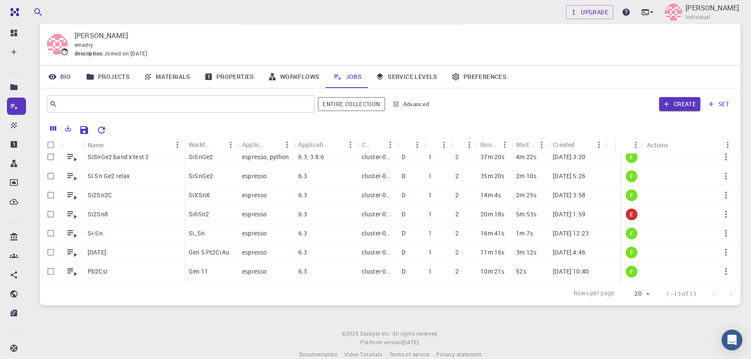
scroll to position [72, 0]
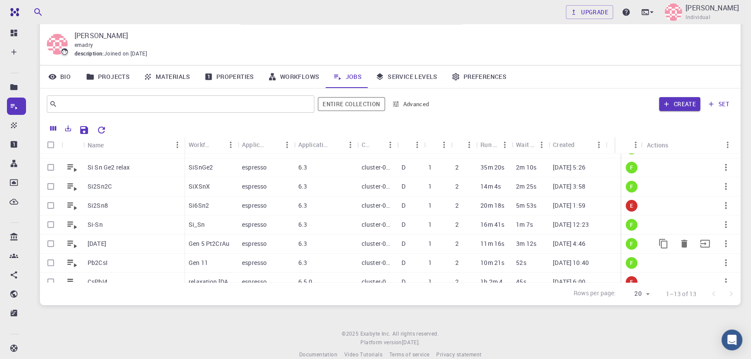
click at [253, 242] on p "espresso" at bounding box center [254, 243] width 25 height 9
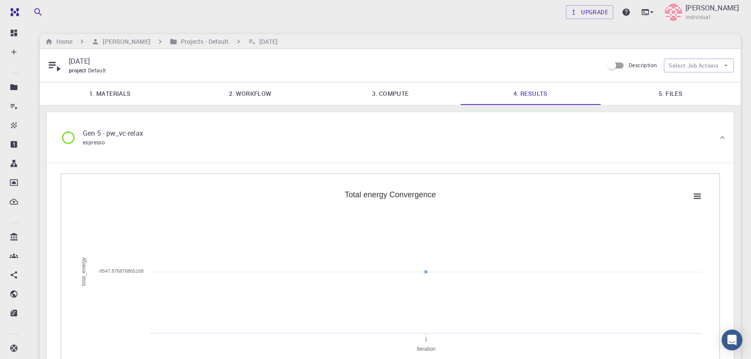
click at [258, 92] on link "2. Workflow" at bounding box center [250, 93] width 140 height 23
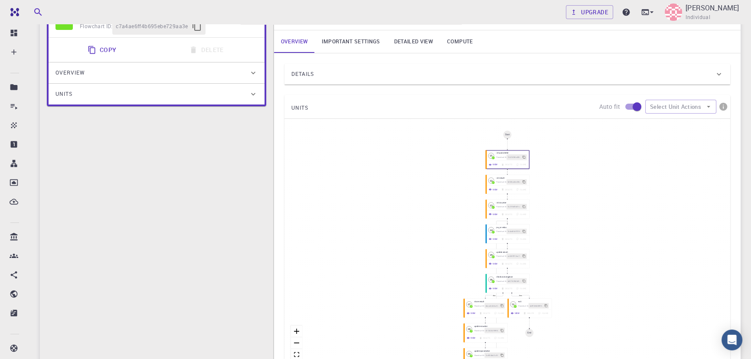
scroll to position [156, 0]
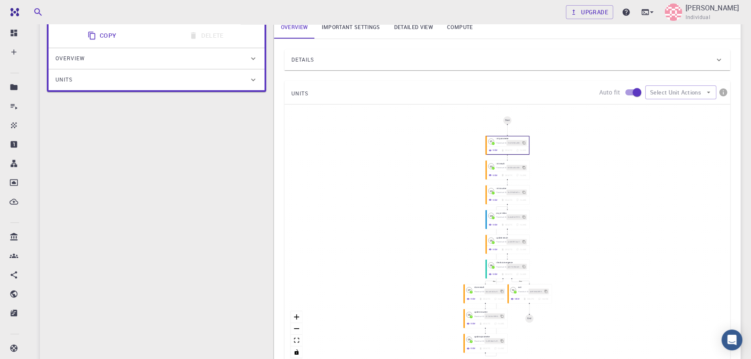
click at [317, 52] on div "Details" at bounding box center [508, 59] width 446 height 21
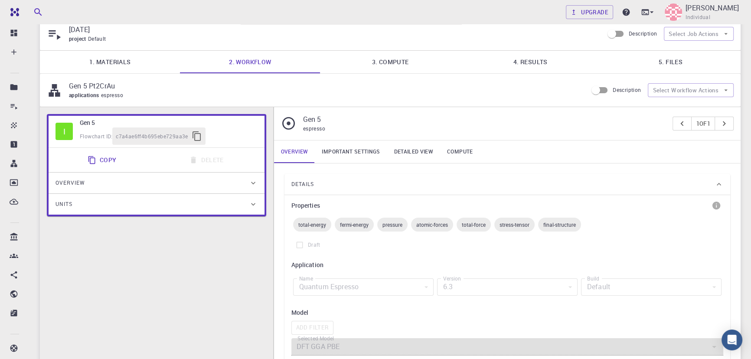
scroll to position [0, 0]
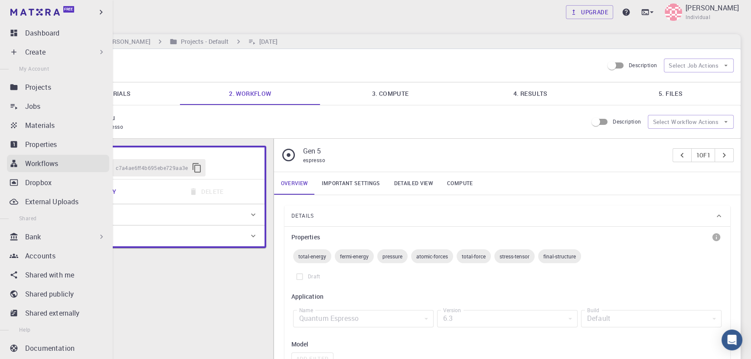
click at [50, 164] on p "Workflows" at bounding box center [41, 163] width 33 height 10
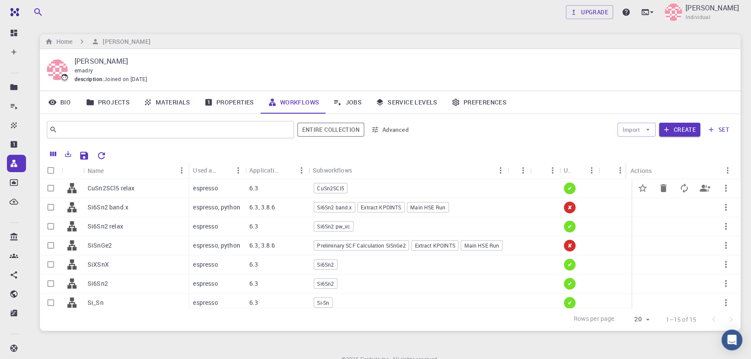
click at [229, 190] on div "espresso" at bounding box center [217, 188] width 56 height 19
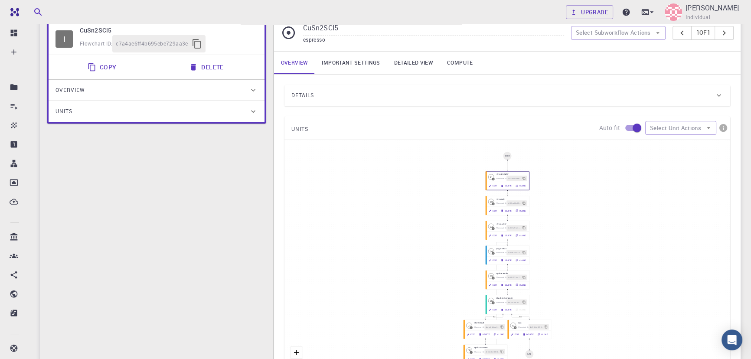
scroll to position [78, 0]
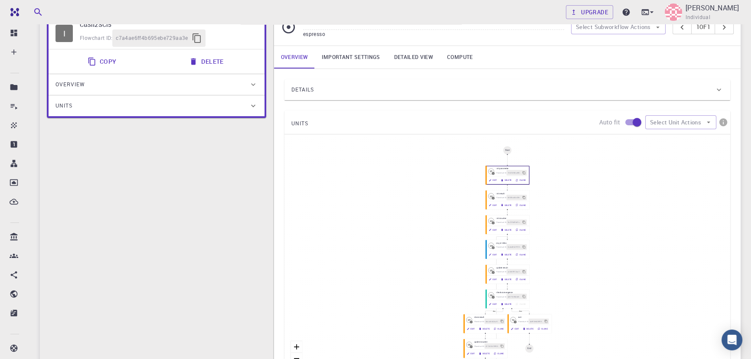
click at [424, 95] on div "Details" at bounding box center [503, 90] width 423 height 14
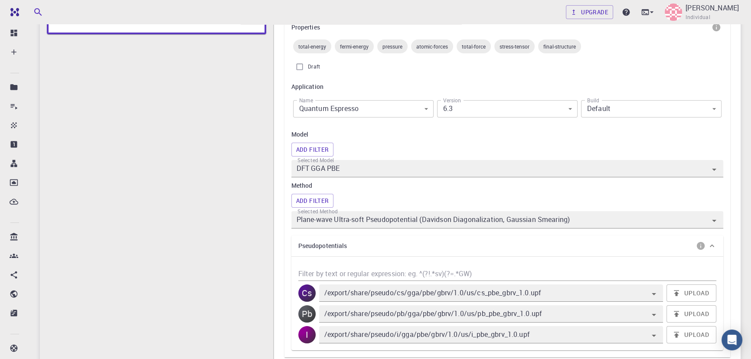
scroll to position [193, 0]
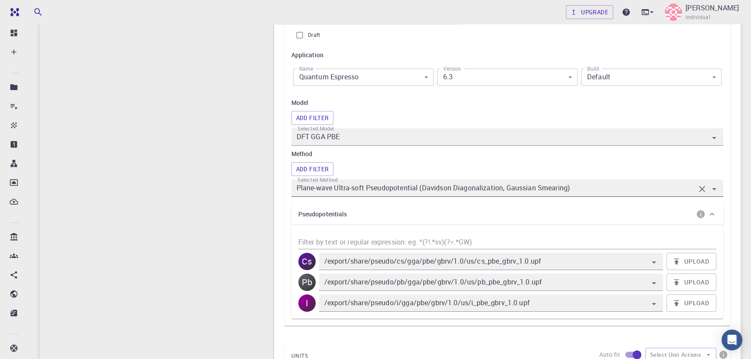
click at [637, 190] on input "Plane-wave Ultra-soft Pseudopotential (Davidson Diagonalization, Gaussian Smear…" at bounding box center [495, 188] width 400 height 12
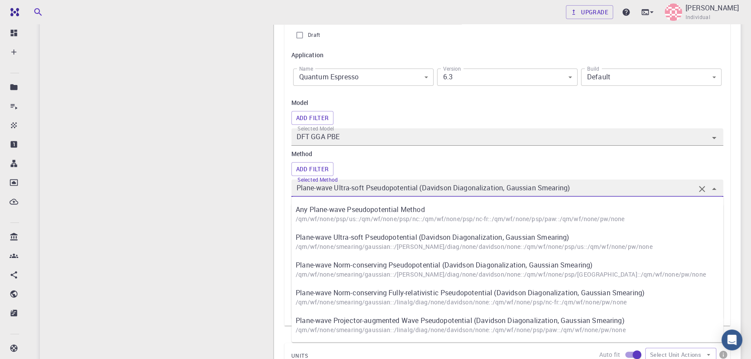
click at [652, 157] on h6 "Method" at bounding box center [508, 154] width 432 height 10
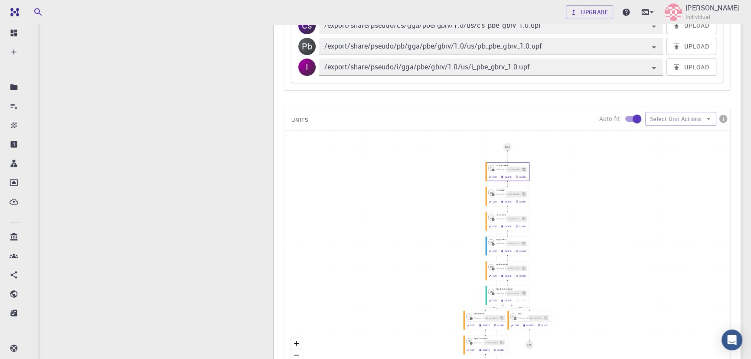
scroll to position [445, 0]
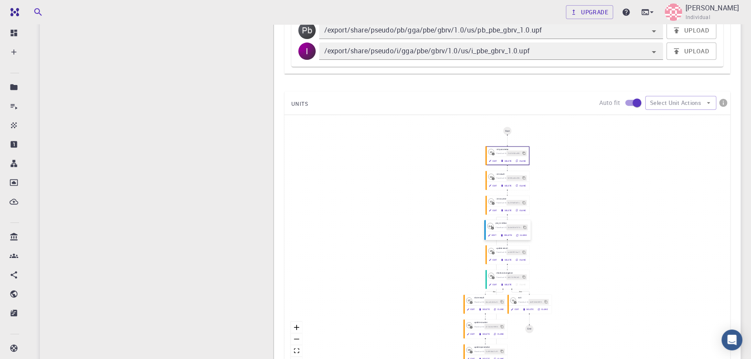
click at [493, 238] on button "Edit" at bounding box center [492, 236] width 13 height 6
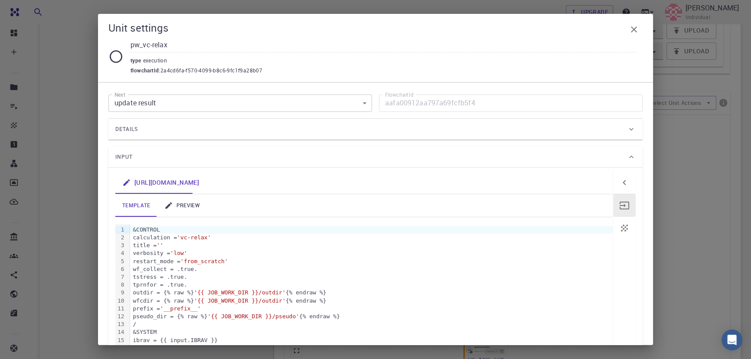
scroll to position [1, 0]
click at [186, 206] on link "preview" at bounding box center [181, 206] width 49 height 23
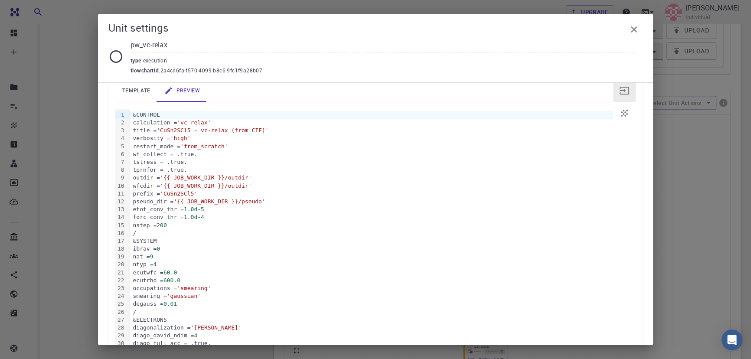
scroll to position [71, 0]
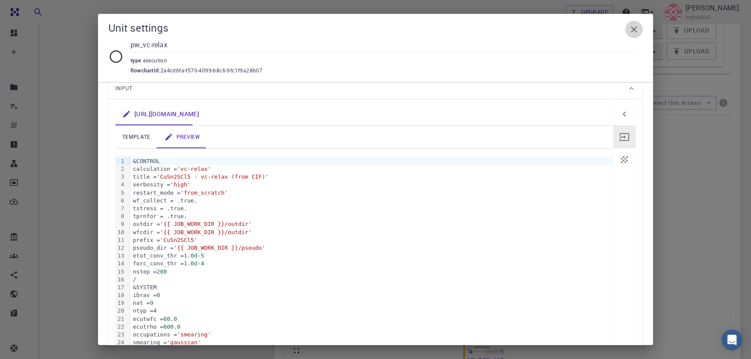
click at [633, 33] on icon "button" at bounding box center [634, 29] width 10 height 10
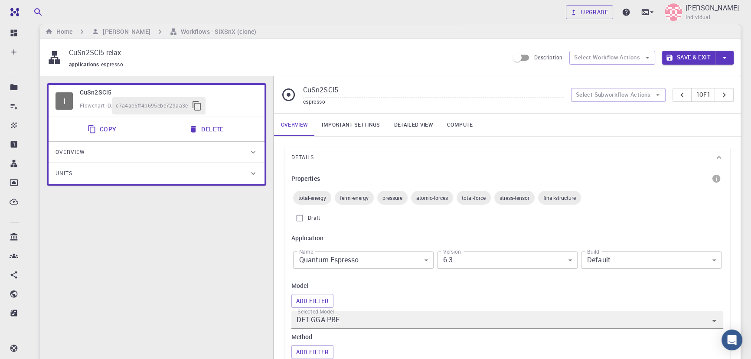
scroll to position [0, 0]
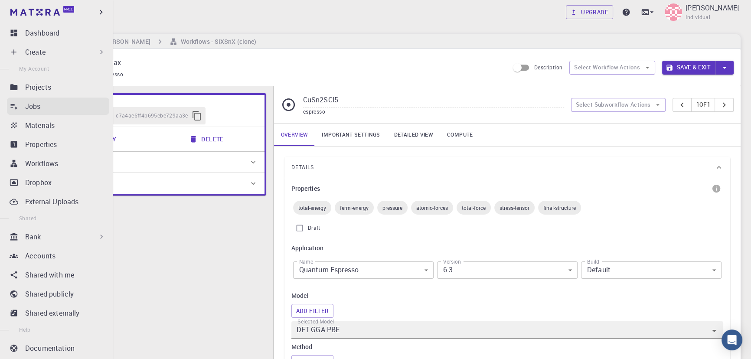
click at [52, 109] on div "Jobs" at bounding box center [67, 106] width 84 height 10
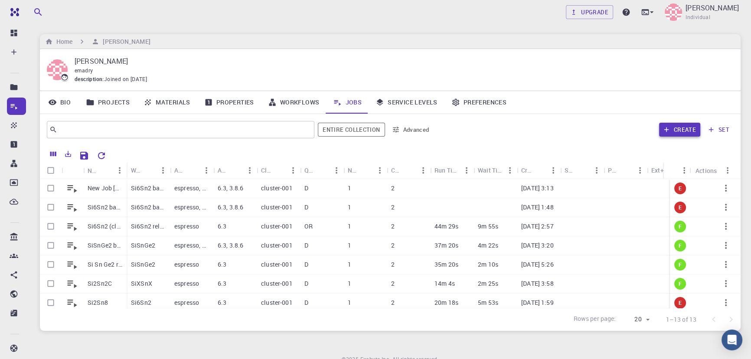
click at [668, 130] on icon "button" at bounding box center [666, 130] width 5 height 5
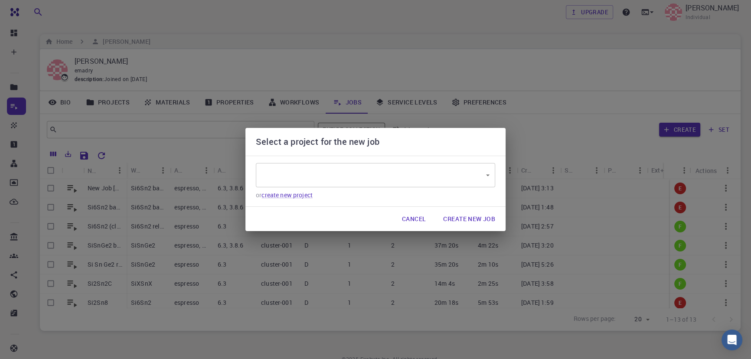
type input "h2YHhh2fhRt2oDBY4"
click at [340, 174] on body "Free Dashboard Create New Job New Material Create Material Upload File Import f…" at bounding box center [375, 199] width 751 height 399
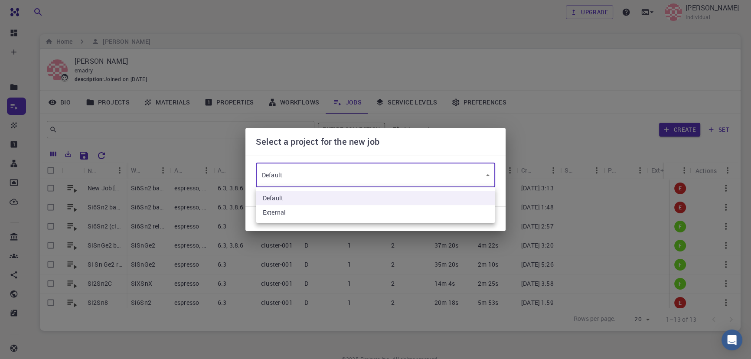
click at [340, 174] on div at bounding box center [375, 179] width 751 height 359
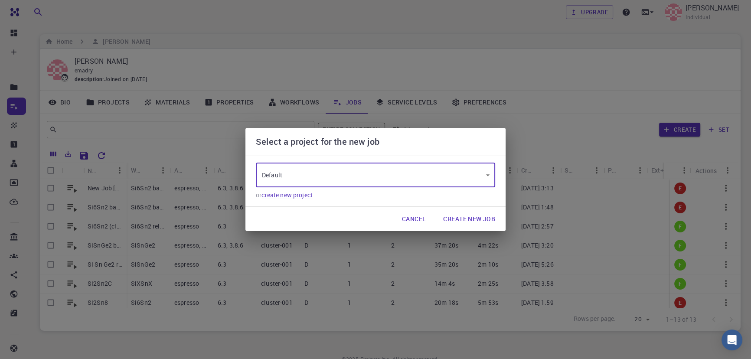
click at [462, 219] on button "Create New Job" at bounding box center [469, 218] width 66 height 17
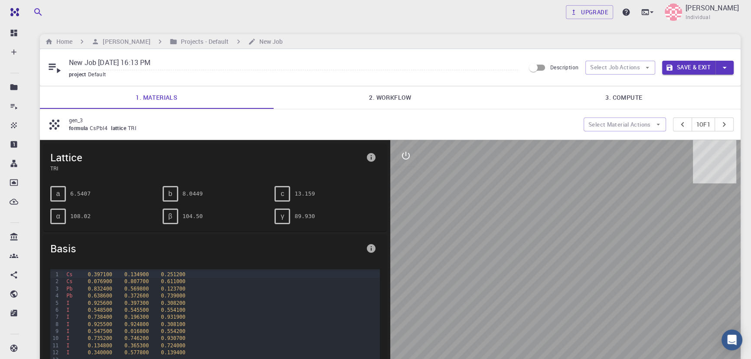
click at [205, 65] on input "New Job Sep 13, 2025, 16:13 PM" at bounding box center [293, 63] width 449 height 14
click at [635, 124] on button "Select Material Actions" at bounding box center [625, 125] width 82 height 14
click at [66, 121] on div "gen_3 formula CsPbI4 lattice TRI" at bounding box center [315, 124] width 537 height 16
click at [609, 121] on button "Select Material Actions" at bounding box center [625, 125] width 82 height 14
click at [597, 138] on div at bounding box center [595, 142] width 16 height 9
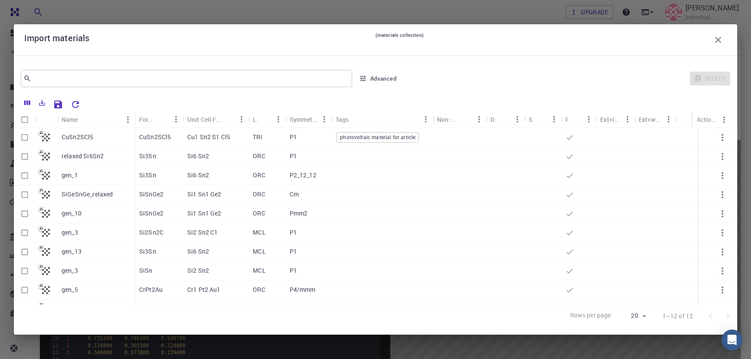
click at [82, 135] on p "CuSn2SCl5" at bounding box center [78, 137] width 32 height 9
checkbox input "true"
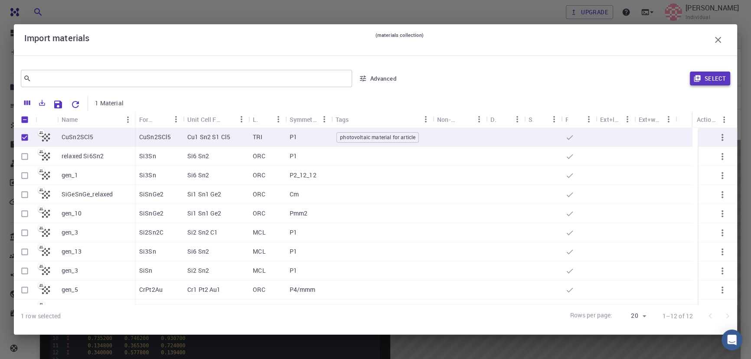
click at [716, 81] on button "Select" at bounding box center [710, 79] width 40 height 14
type input "New Job Sep 13, 2025, 16:13 PM {{ material.formula }}"
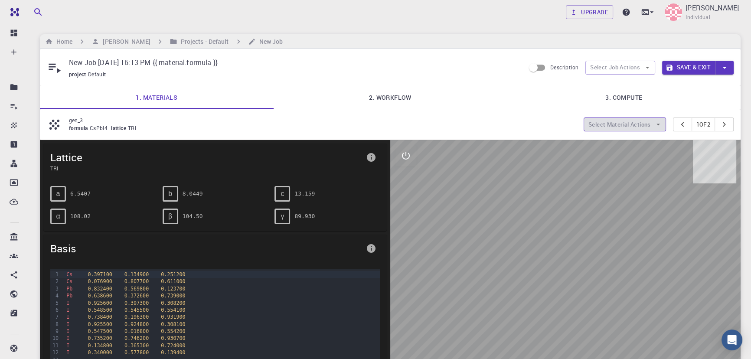
click at [603, 124] on button "Select Material Actions" at bounding box center [625, 125] width 82 height 14
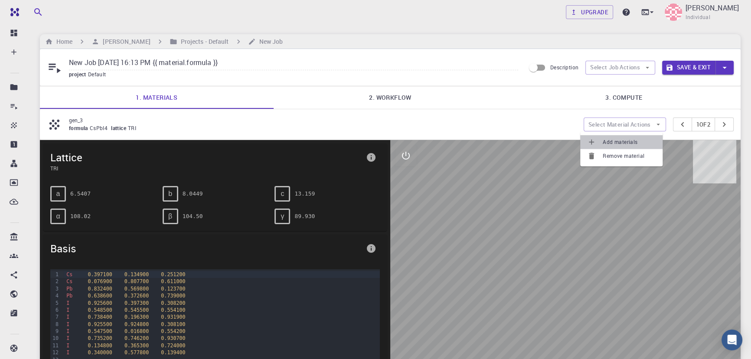
click at [602, 139] on div at bounding box center [595, 142] width 16 height 9
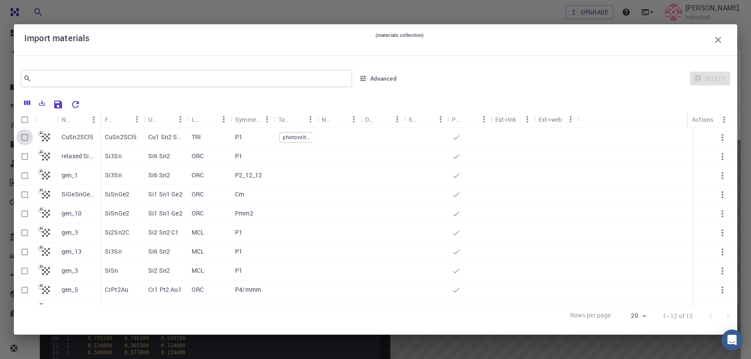
click at [24, 136] on input "Select row" at bounding box center [24, 137] width 16 height 16
checkbox input "true"
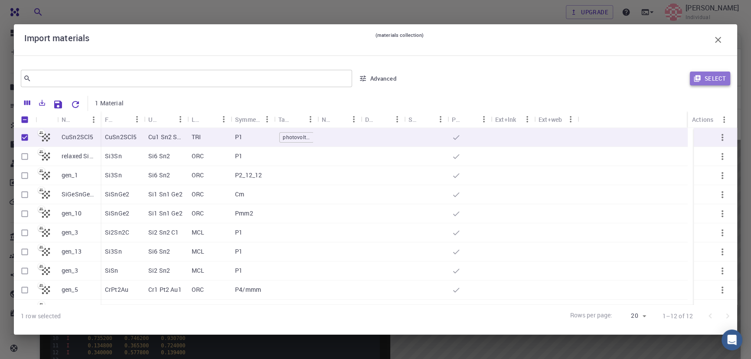
click at [704, 80] on button "Select" at bounding box center [710, 79] width 40 height 14
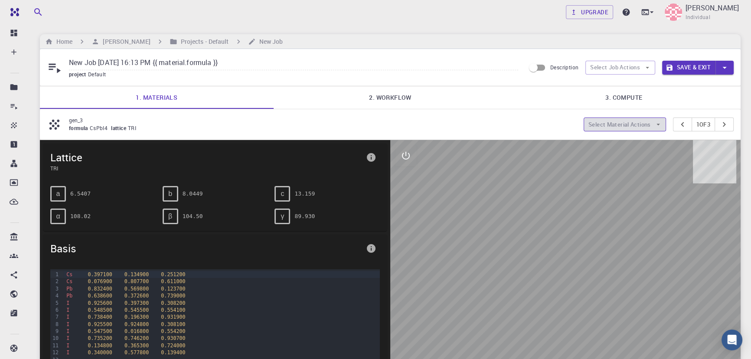
click at [620, 126] on button "Select Material Actions" at bounding box center [625, 125] width 82 height 14
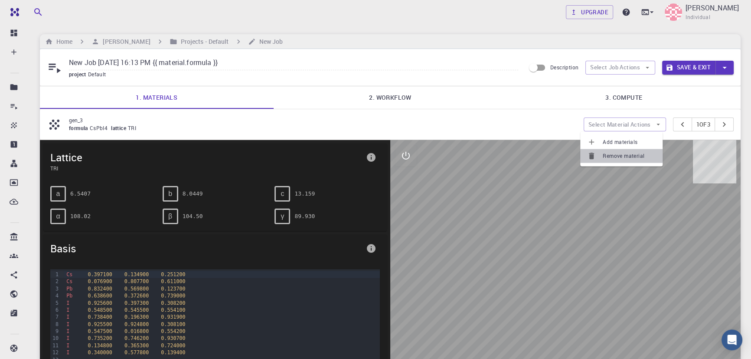
click at [615, 156] on span "Remove material" at bounding box center [629, 156] width 53 height 9
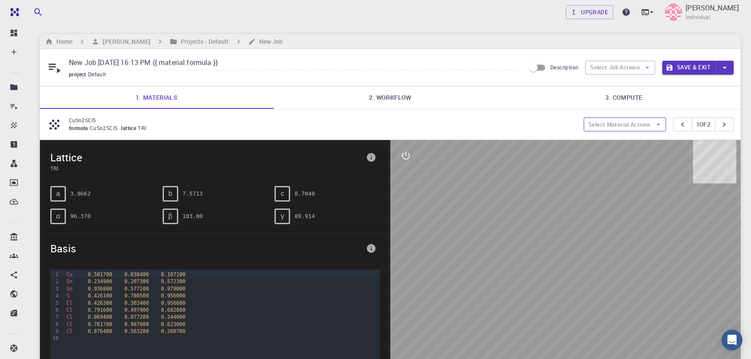
click at [601, 125] on button "Select Material Actions" at bounding box center [625, 125] width 82 height 14
click at [485, 111] on div "CuSn2SCl5 formula CuSn2SCl5 lattice TRI Select Material Actions 1 of 2" at bounding box center [390, 124] width 701 height 30
click at [606, 69] on button "Select Job Actions" at bounding box center [621, 68] width 70 height 14
click at [605, 98] on div at bounding box center [600, 99] width 16 height 9
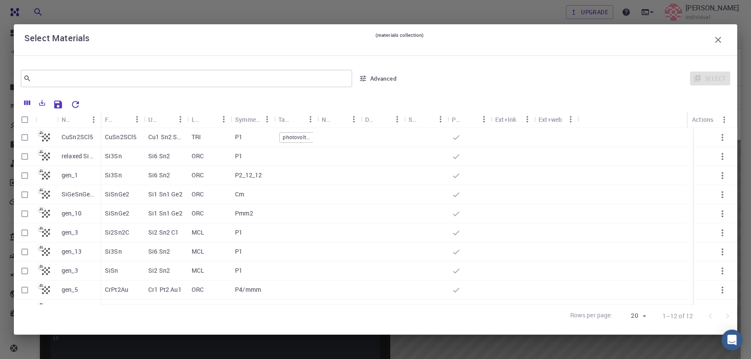
click at [186, 134] on div "Cu1 Sn2 S1 Cl5" at bounding box center [165, 137] width 43 height 19
checkbox input "true"
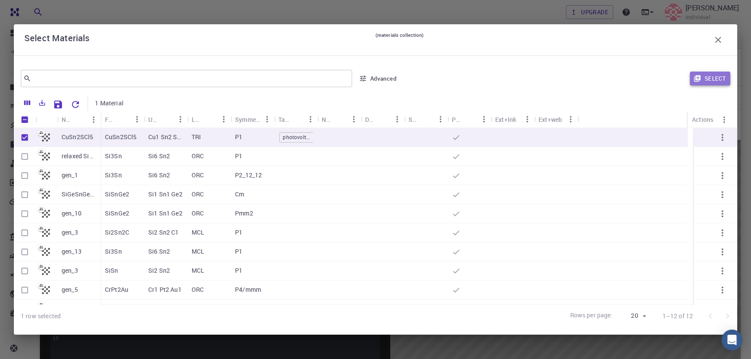
click at [692, 83] on button "Select" at bounding box center [710, 79] width 40 height 14
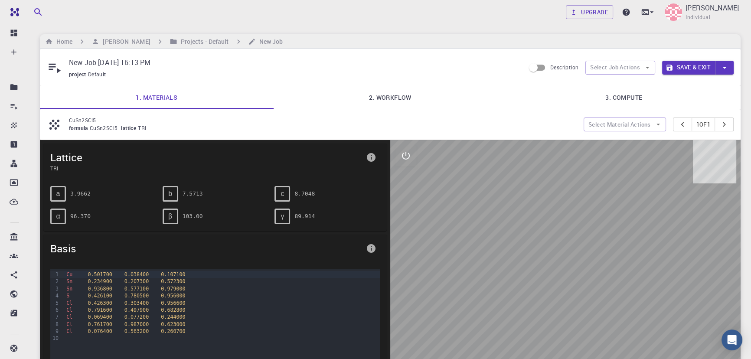
click at [196, 62] on input "New Job Sep 13, 2025, 16:13 PM" at bounding box center [293, 63] width 449 height 14
drag, startPoint x: 193, startPoint y: 62, endPoint x: 38, endPoint y: 59, distance: 154.9
click at [38, 59] on div "Upgrade Emad Rahimi Individual Home Emad Rahimi Projects - Default New Job New …" at bounding box center [391, 285] width 722 height 570
type input "article relaxation for CuSn2SCl5"
click at [413, 93] on link "2. Workflow" at bounding box center [391, 97] width 234 height 23
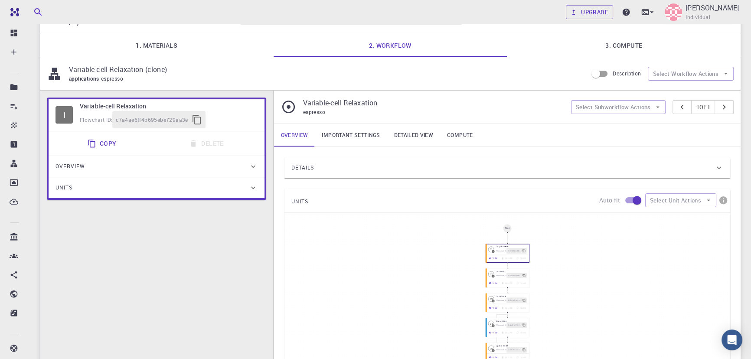
scroll to position [50, 0]
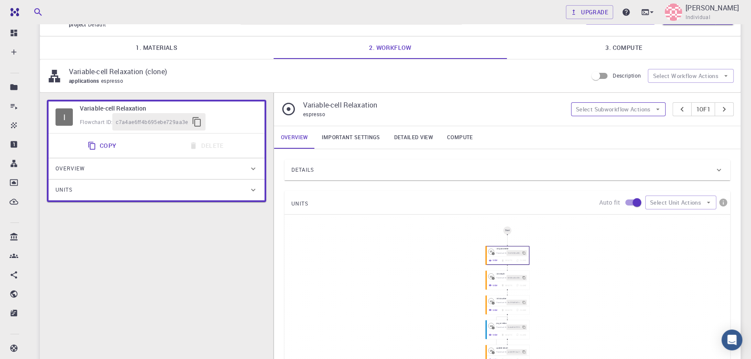
click at [629, 111] on button "Select Subworkflow Actions" at bounding box center [618, 109] width 95 height 14
click at [630, 110] on button "Select Subworkflow Actions" at bounding box center [618, 109] width 95 height 14
click at [713, 80] on button "Select Workflow Actions" at bounding box center [691, 76] width 86 height 14
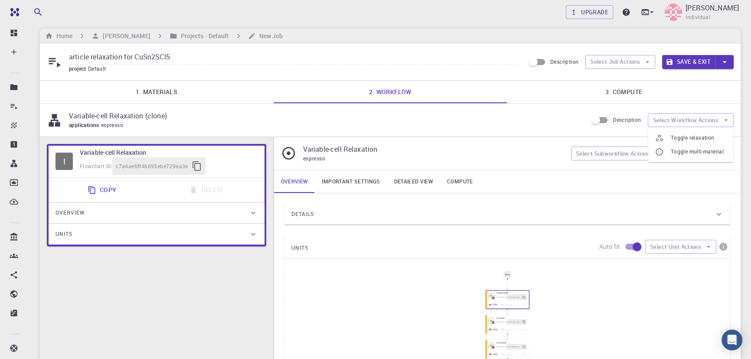
scroll to position [0, 0]
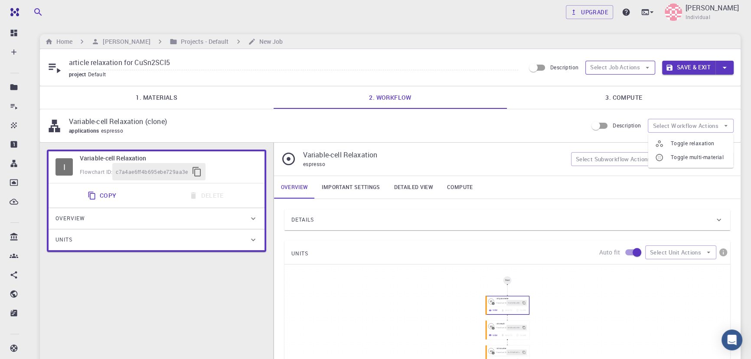
click at [614, 65] on button "Select Job Actions" at bounding box center [621, 68] width 70 height 14
click at [600, 114] on icon at bounding box center [596, 112] width 9 height 9
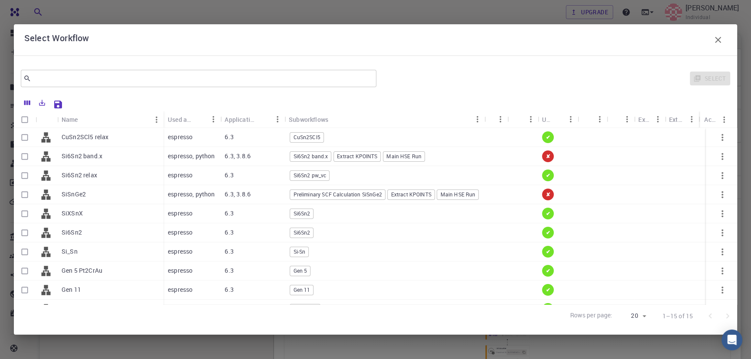
click at [95, 142] on div "CuSn2SCl5 relax" at bounding box center [110, 137] width 106 height 19
checkbox input "true"
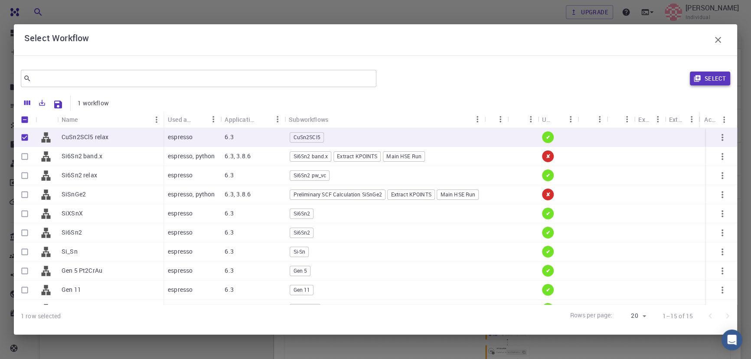
click at [705, 81] on button "Select" at bounding box center [710, 79] width 40 height 14
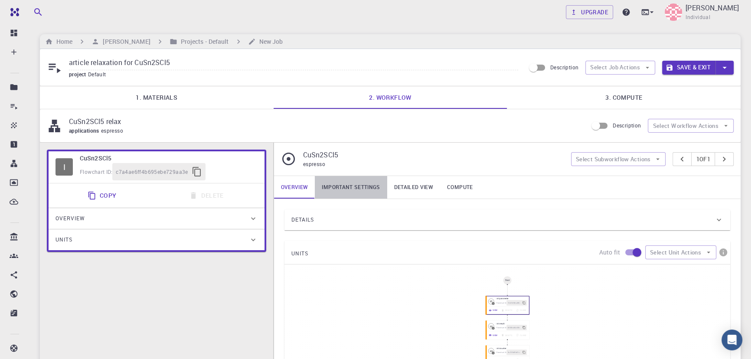
click at [348, 193] on link "Important settings" at bounding box center [351, 187] width 72 height 23
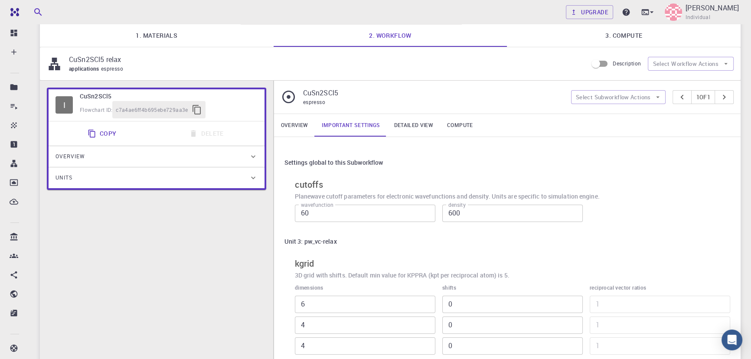
scroll to position [56, 0]
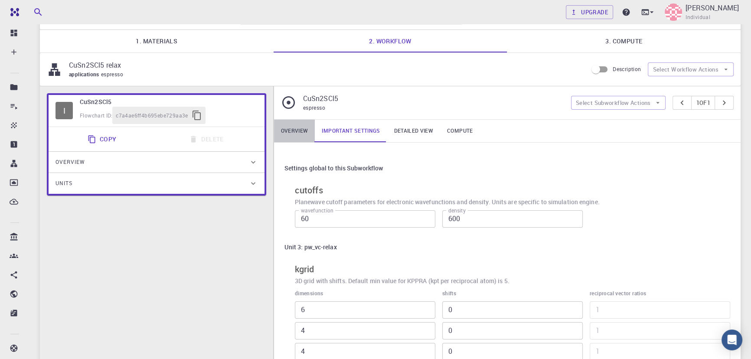
click at [294, 134] on link "Overview" at bounding box center [294, 131] width 41 height 23
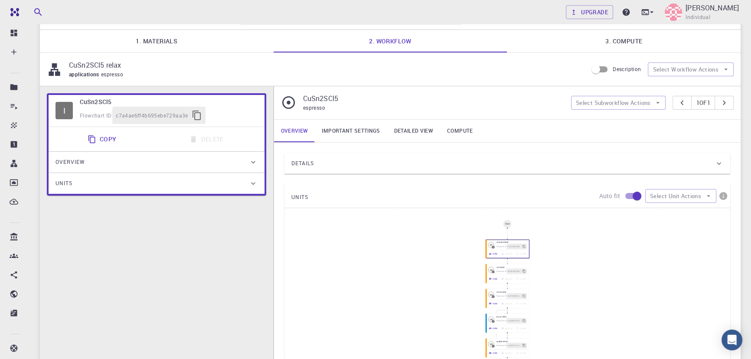
click at [417, 169] on div "Details" at bounding box center [503, 164] width 423 height 14
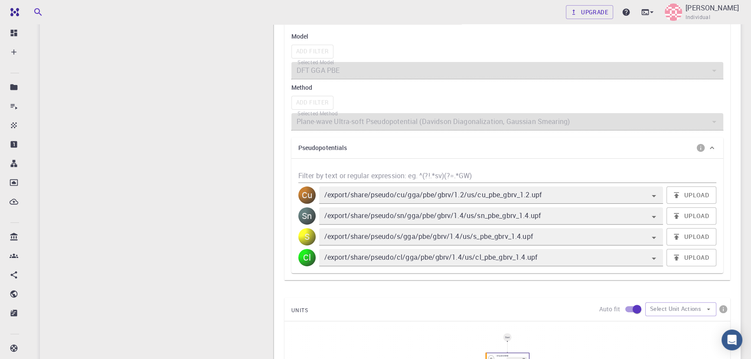
scroll to position [351, 0]
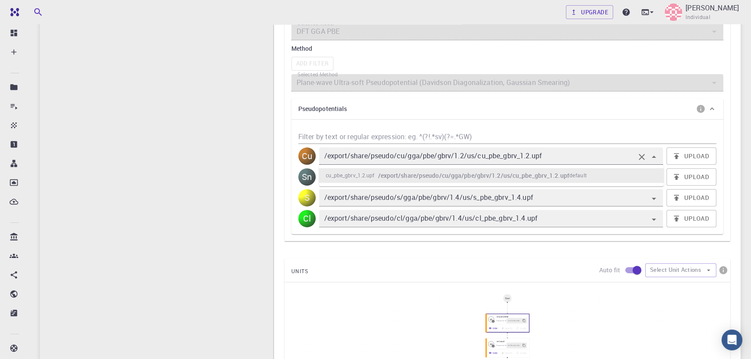
drag, startPoint x: 538, startPoint y: 156, endPoint x: 479, endPoint y: 157, distance: 59.0
click at [479, 157] on input "/export/share/pseudo/cu/gga/pbe/gbrv/1.2/us/cu_pbe_gbrv_1.2.upf" at bounding box center [479, 156] width 312 height 12
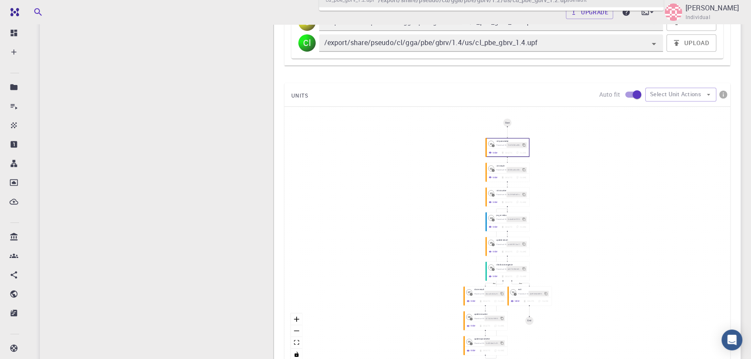
scroll to position [528, 0]
click at [489, 225] on icon "button" at bounding box center [489, 226] width 3 height 3
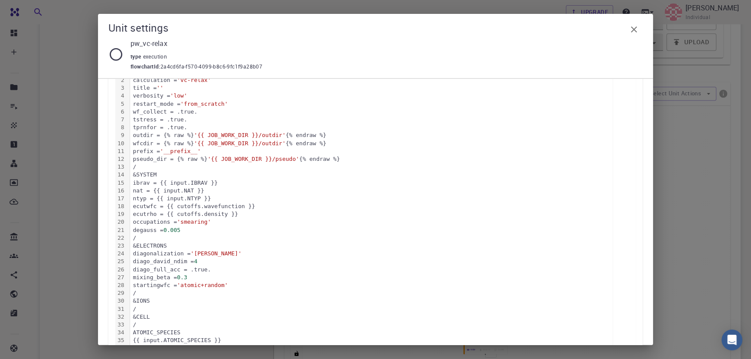
scroll to position [0, 0]
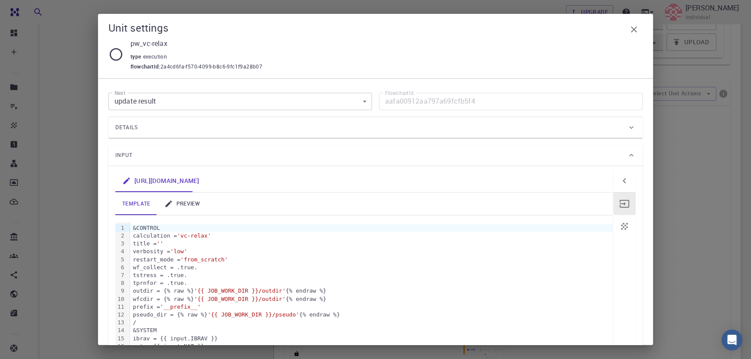
click at [181, 199] on link "preview" at bounding box center [181, 204] width 49 height 23
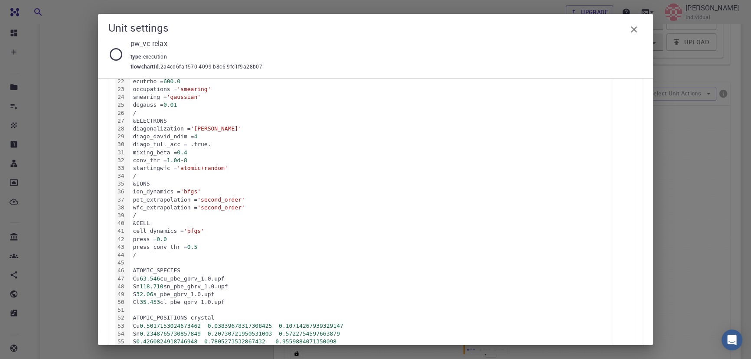
scroll to position [316, 0]
click at [226, 274] on div "Cu 63.546 cu_pbe_gbrv_1.0.upf" at bounding box center [371, 276] width 483 height 8
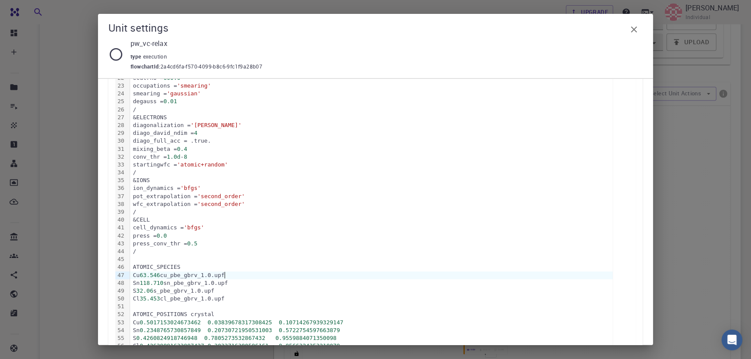
click at [233, 274] on div "Cu 63.546 cu_pbe_gbrv_1.0.upf" at bounding box center [371, 276] width 483 height 8
click at [723, 189] on div "Unit settings pw_vc-relax type execution flowchartId : 2a4cd6fa-f570-4099-b8c6-…" at bounding box center [375, 179] width 751 height 359
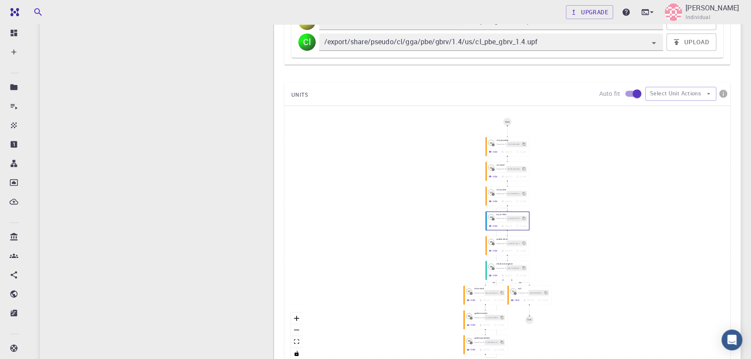
scroll to position [403, 0]
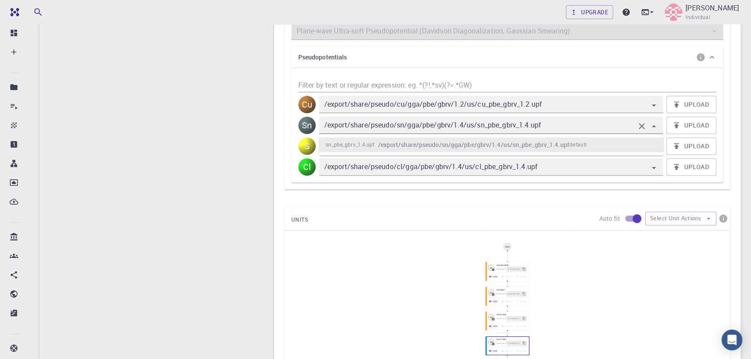
drag, startPoint x: 549, startPoint y: 128, endPoint x: 479, endPoint y: 131, distance: 69.9
click at [479, 131] on input "/export/share/pseudo/sn/gga/pbe/gbrv/1.4/us/sn_pbe_gbrv_1.4.upf" at bounding box center [479, 125] width 312 height 12
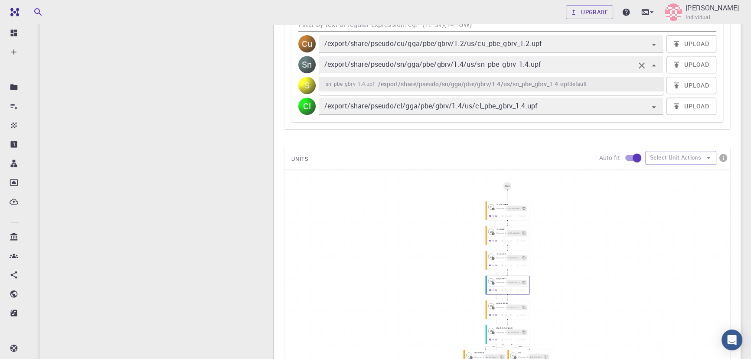
scroll to position [570, 0]
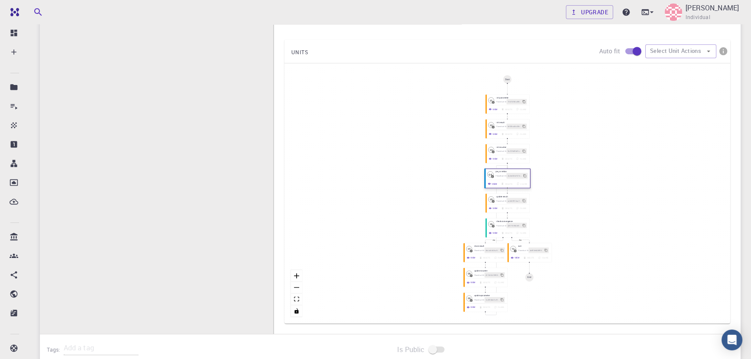
click at [491, 183] on button "View" at bounding box center [492, 184] width 13 height 6
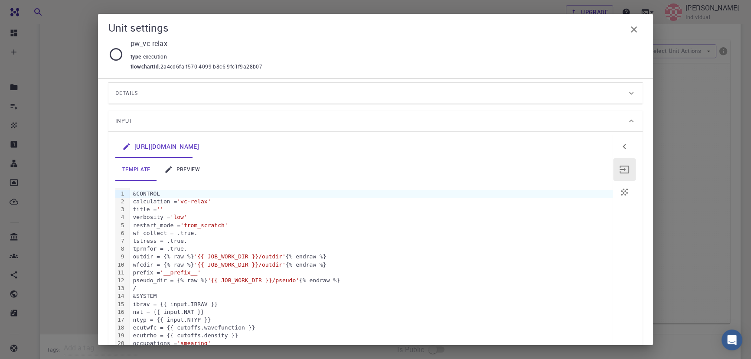
scroll to position [0, 0]
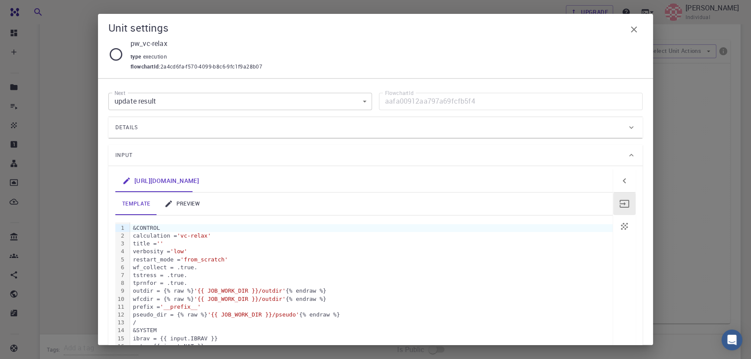
click at [191, 203] on link "preview" at bounding box center [181, 204] width 49 height 23
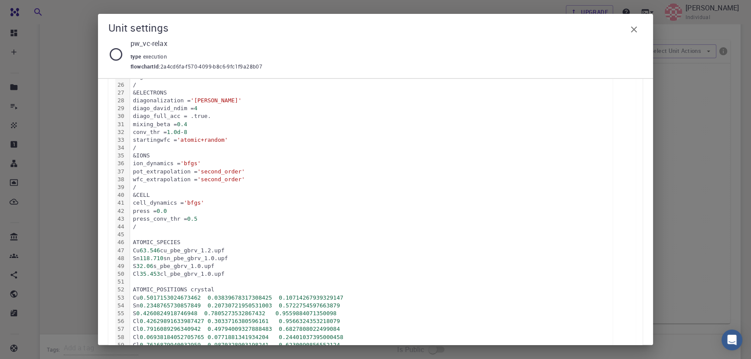
scroll to position [342, 0]
click at [228, 256] on div "Sn 118.710 sn_pbe_gbrv_1.0.upf" at bounding box center [371, 257] width 483 height 8
drag, startPoint x: 721, startPoint y: 151, endPoint x: 725, endPoint y: 159, distance: 8.8
click at [721, 151] on div "Unit settings pw_vc-relax type execution flowchartId : 2a4cd6fa-f570-4099-b8c6-…" at bounding box center [375, 179] width 751 height 359
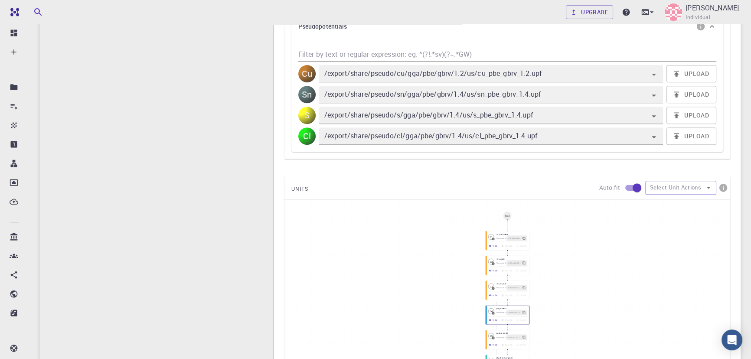
scroll to position [389, 0]
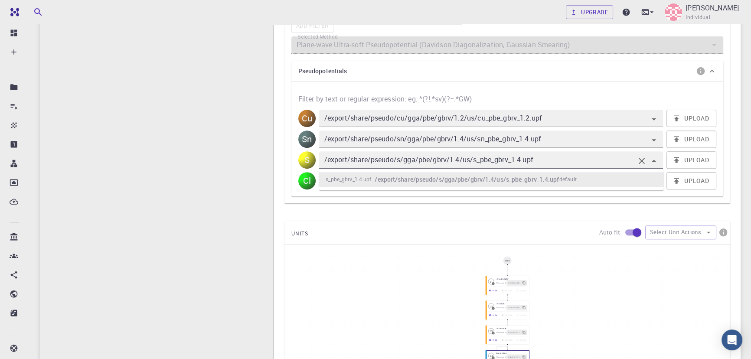
drag, startPoint x: 538, startPoint y: 158, endPoint x: 474, endPoint y: 161, distance: 63.8
click at [474, 161] on input "/export/share/pseudo/s/gga/pbe/gbrv/1.4/us/s_pbe_gbrv_1.4.upf" at bounding box center [479, 160] width 312 height 12
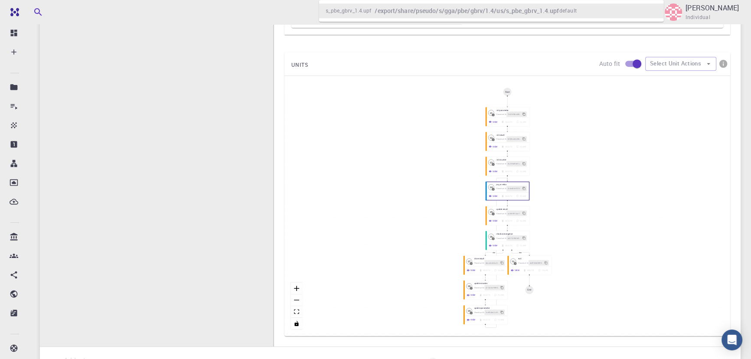
scroll to position [564, 0]
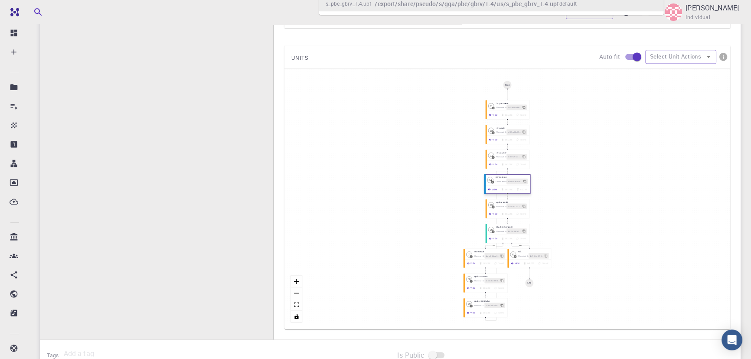
click at [489, 190] on button "View" at bounding box center [492, 190] width 13 height 6
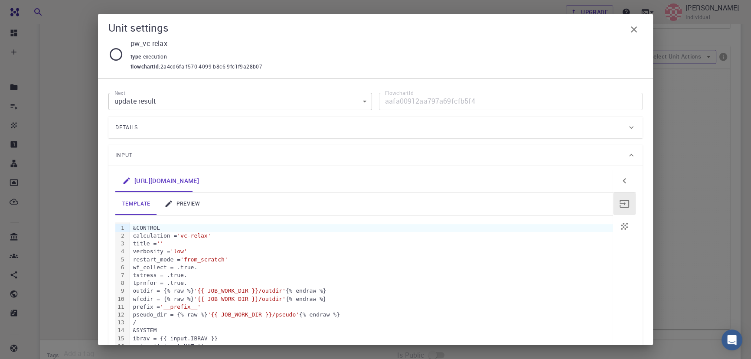
drag, startPoint x: 181, startPoint y: 199, endPoint x: 225, endPoint y: 199, distance: 43.8
click at [181, 199] on link "preview" at bounding box center [181, 204] width 49 height 23
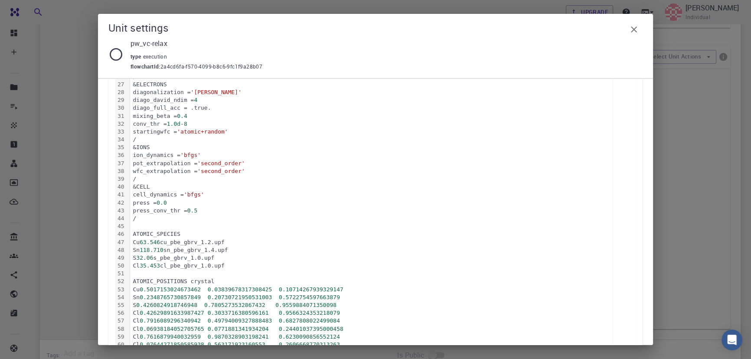
scroll to position [352, 0]
click at [224, 252] on div "S 32.06 s_pbe_gbrv_1.0.upf" at bounding box center [371, 255] width 483 height 8
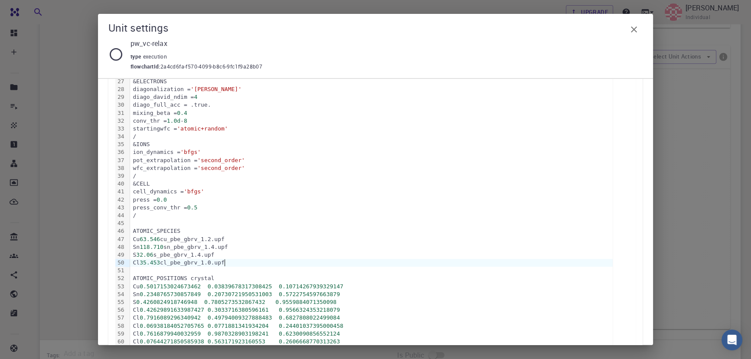
click at [688, 227] on div "Unit settings pw_vc-relax type execution flowchartId : 2a4cd6fa-f570-4099-b8c6-…" at bounding box center [375, 179] width 751 height 359
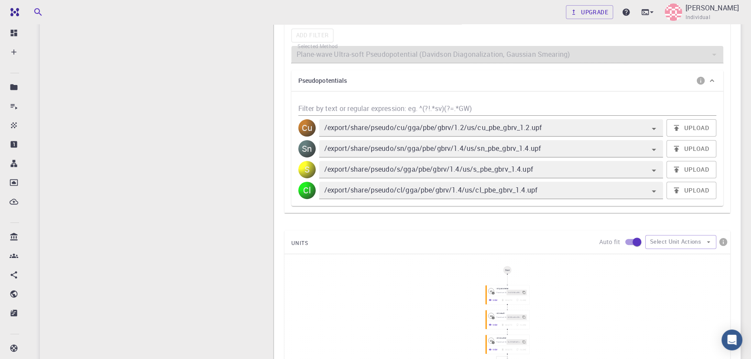
scroll to position [362, 0]
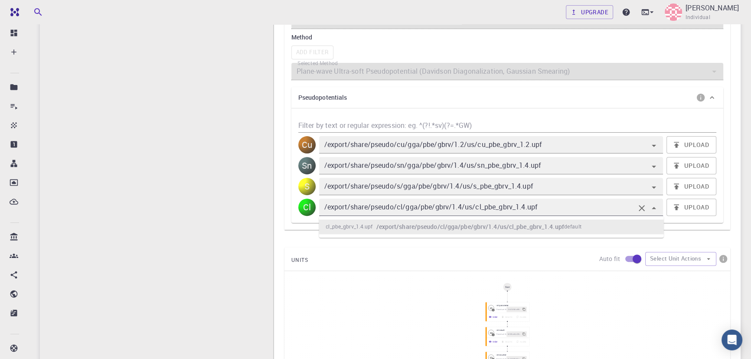
drag, startPoint x: 545, startPoint y: 208, endPoint x: 476, endPoint y: 208, distance: 68.5
click at [476, 208] on input "/export/share/pseudo/cl/gga/pbe/gbrv/1.4/us/cl_pbe_gbrv_1.4.upf" at bounding box center [479, 207] width 312 height 12
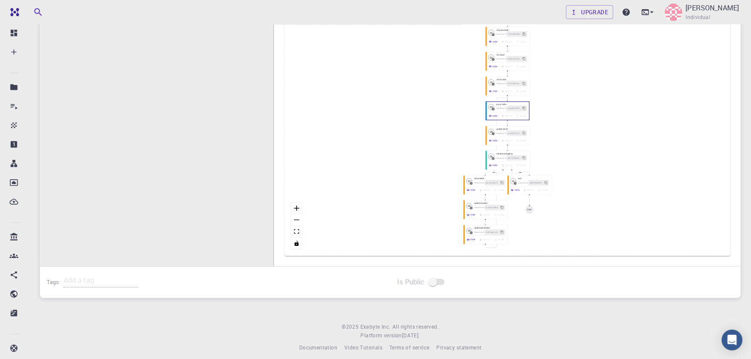
scroll to position [639, 0]
click at [490, 117] on button "View" at bounding box center [492, 115] width 13 height 6
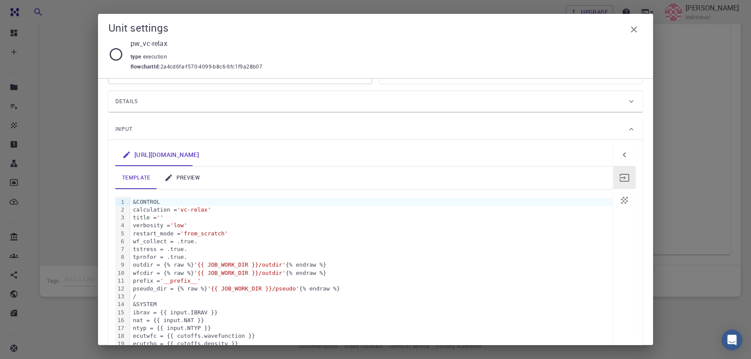
scroll to position [0, 0]
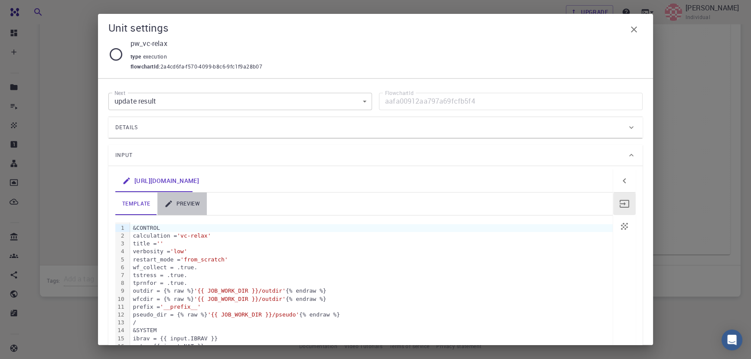
click at [199, 208] on link "preview" at bounding box center [181, 204] width 49 height 23
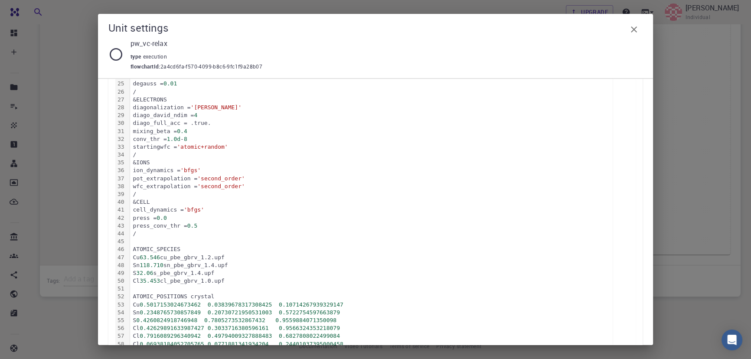
scroll to position [345, 0]
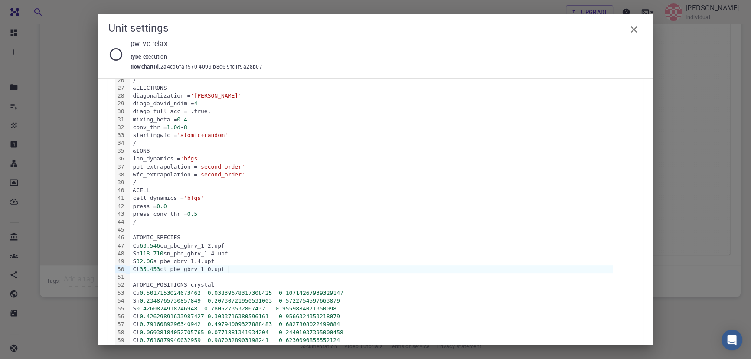
click at [229, 269] on div "Cl 35.453 cl_pbe_gbrv_1.0.upf" at bounding box center [371, 270] width 483 height 8
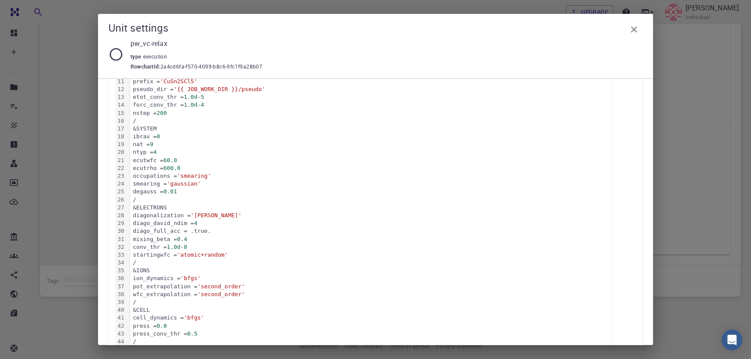
scroll to position [190, 0]
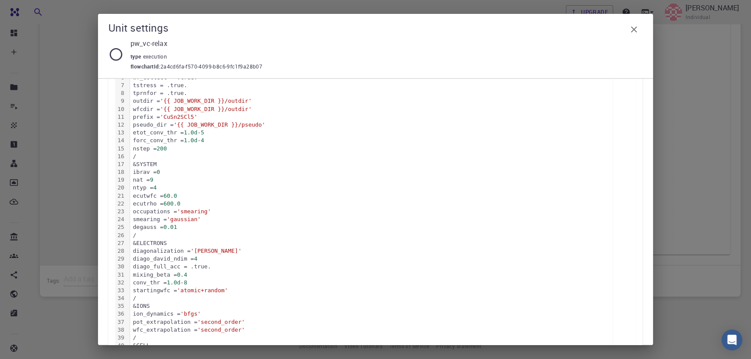
click at [637, 29] on icon "button" at bounding box center [634, 29] width 10 height 10
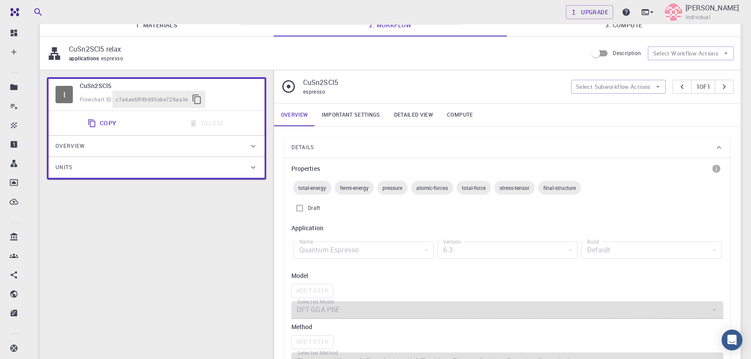
scroll to position [13, 0]
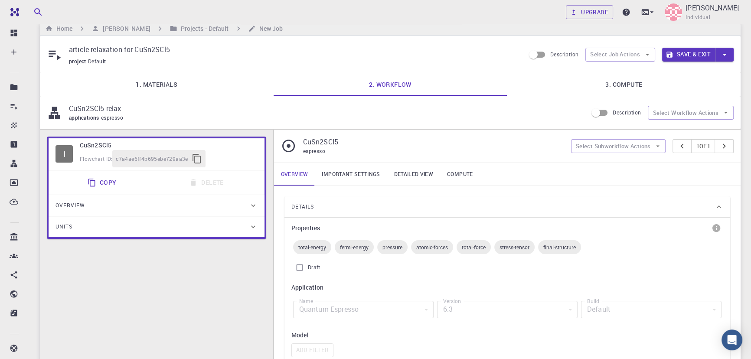
click at [623, 87] on link "3. Compute" at bounding box center [624, 84] width 234 height 23
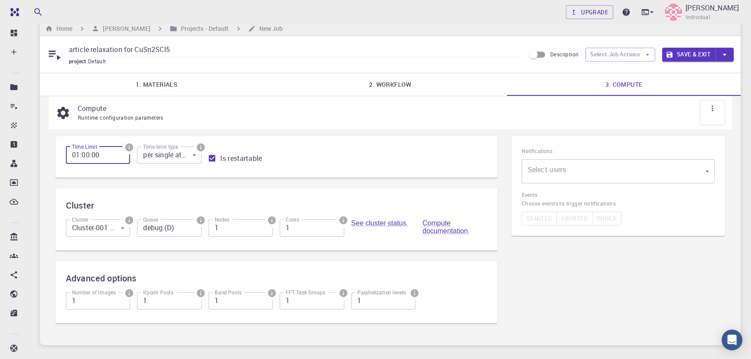
drag, startPoint x: 79, startPoint y: 155, endPoint x: 71, endPoint y: 156, distance: 7.9
click at [71, 156] on input "01:00:00" at bounding box center [98, 155] width 64 height 17
type input "15:00:00"
click at [186, 231] on input "debug (D)" at bounding box center [169, 228] width 64 height 17
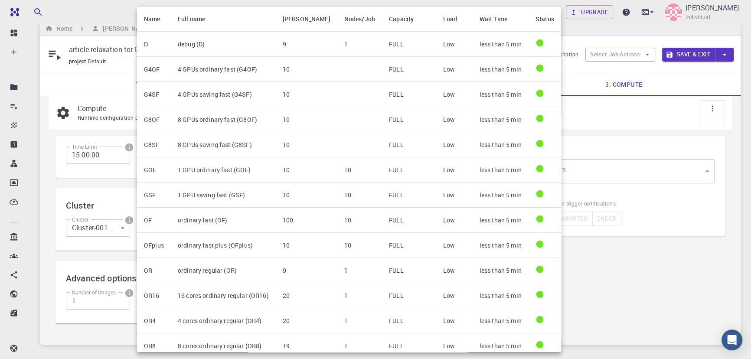
click at [121, 181] on div at bounding box center [375, 179] width 751 height 359
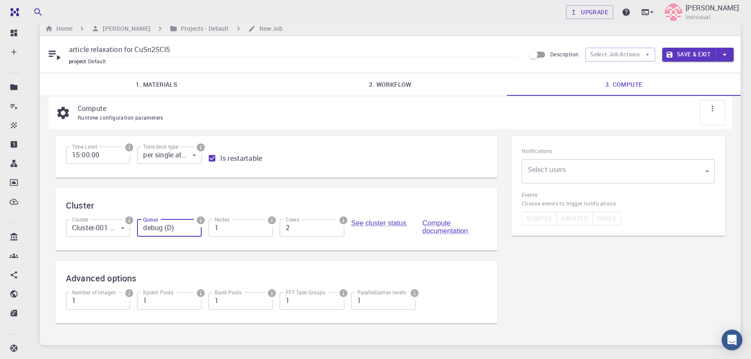
type input "2"
click at [335, 226] on input "2" at bounding box center [312, 228] width 64 height 17
click at [611, 175] on body "Free Dashboard Create New Job New Material Create Material Upload File Import f…" at bounding box center [375, 200] width 751 height 426
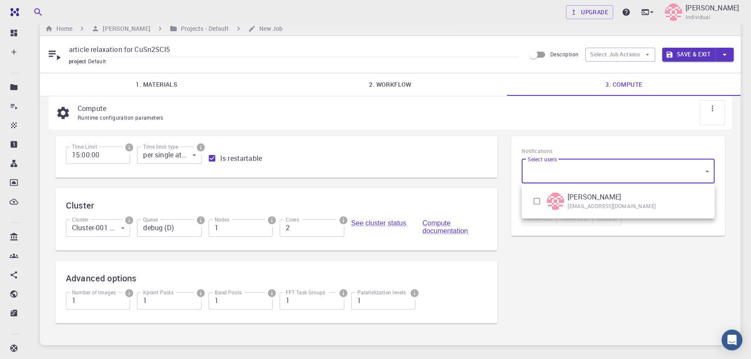
click at [538, 171] on div at bounding box center [375, 179] width 751 height 359
click at [550, 174] on body "Free Dashboard Create New Job New Material Create Material Upload File Import f…" at bounding box center [375, 200] width 751 height 426
click at [534, 202] on input "checkbox" at bounding box center [537, 201] width 16 height 16
checkbox input "true"
type input "[object Object]"
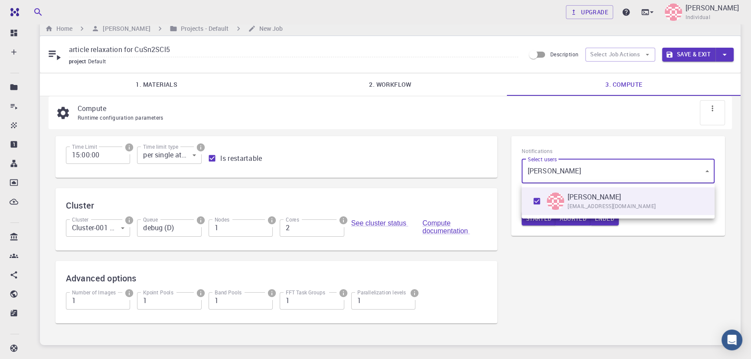
click at [546, 273] on div at bounding box center [375, 179] width 751 height 359
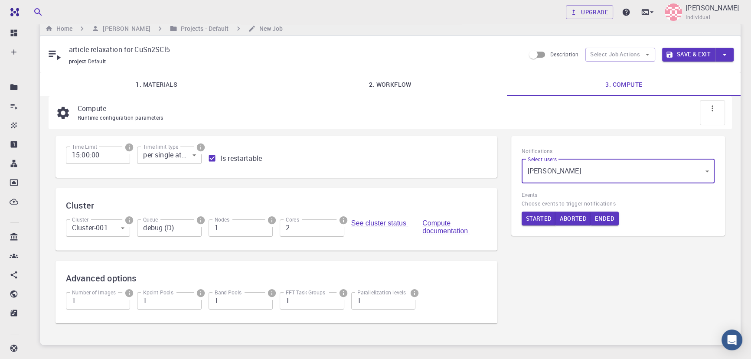
click at [144, 85] on link "1. Materials" at bounding box center [157, 84] width 234 height 23
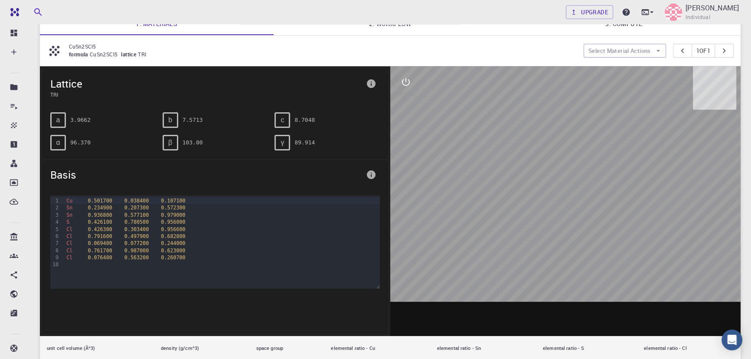
scroll to position [0, 0]
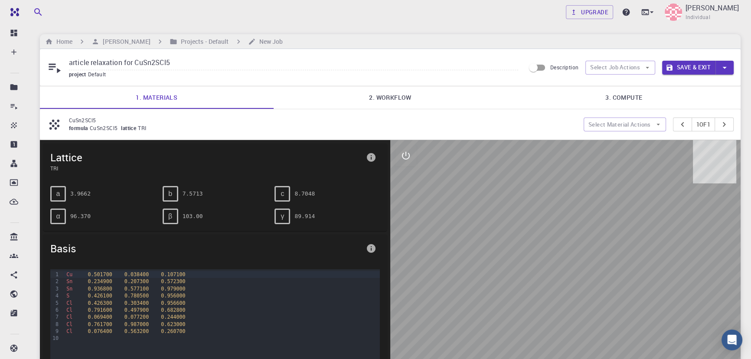
click at [402, 101] on link "2. Workflow" at bounding box center [391, 97] width 234 height 23
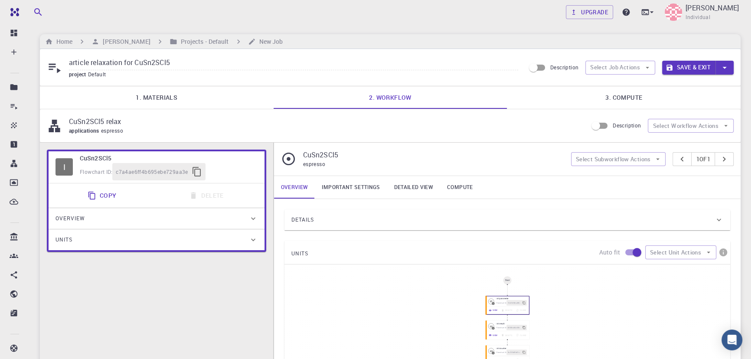
click at [162, 96] on link "1. Materials" at bounding box center [157, 97] width 234 height 23
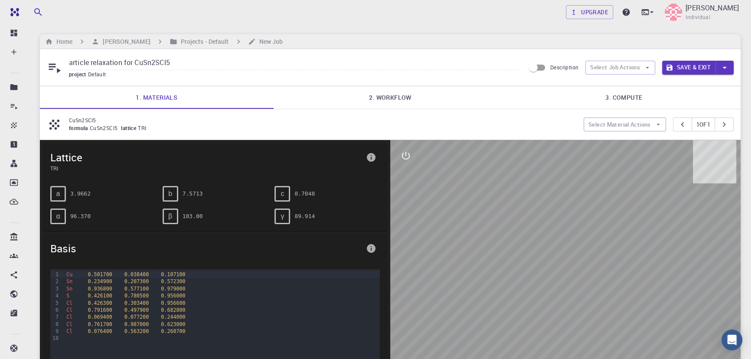
click at [407, 92] on link "2. Workflow" at bounding box center [391, 97] width 234 height 23
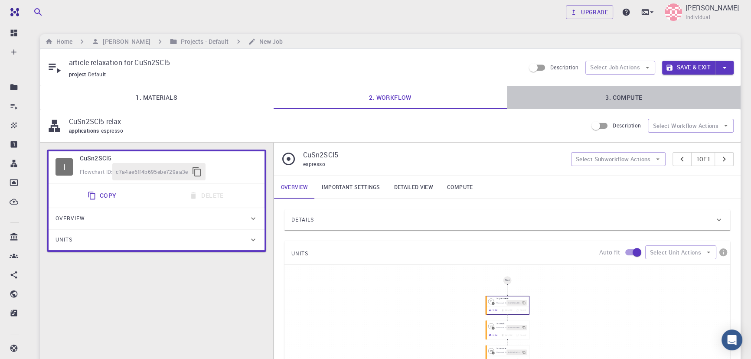
click at [625, 93] on link "3. Compute" at bounding box center [624, 97] width 234 height 23
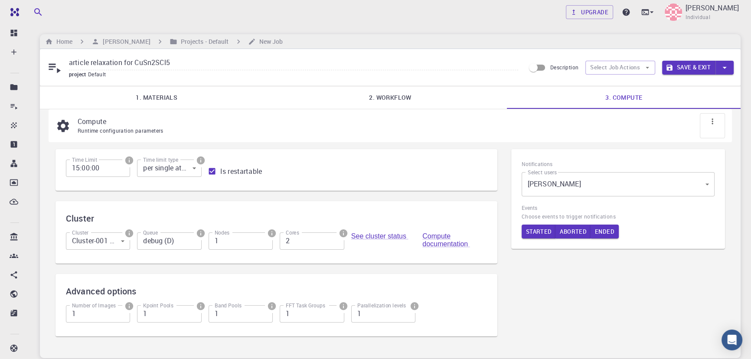
click at [178, 94] on link "1. Materials" at bounding box center [157, 97] width 234 height 23
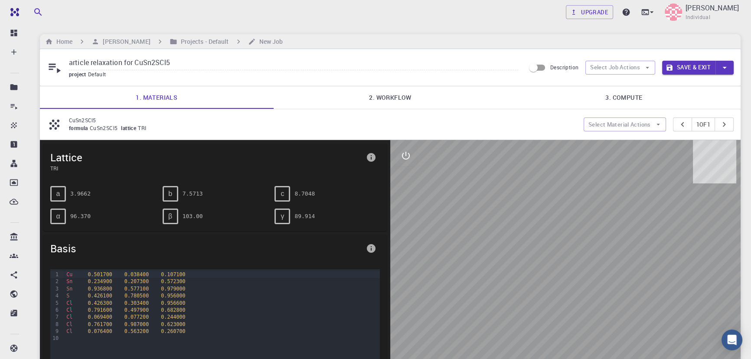
click at [683, 65] on button "Save & Exit" at bounding box center [688, 68] width 53 height 14
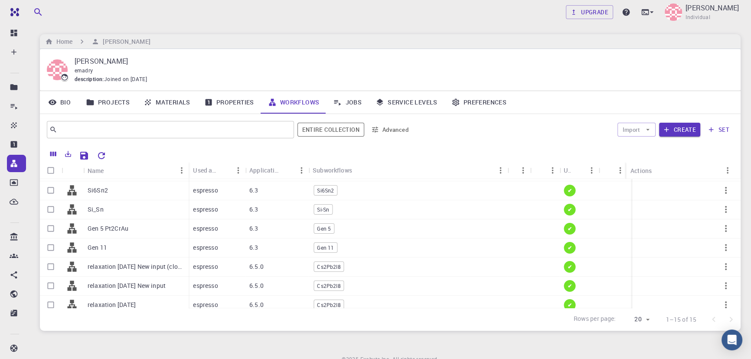
scroll to position [99, 0]
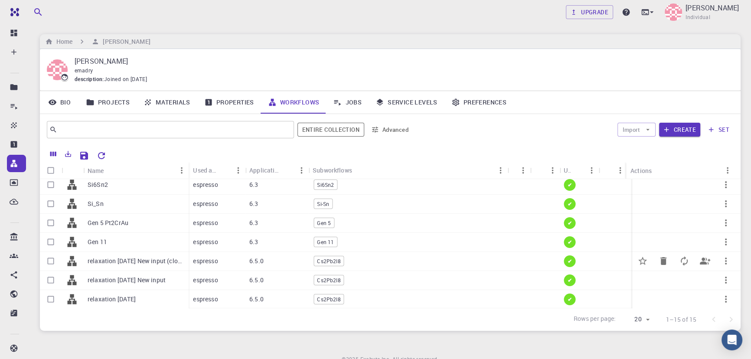
click at [252, 263] on p "6.5.0" at bounding box center [256, 261] width 14 height 9
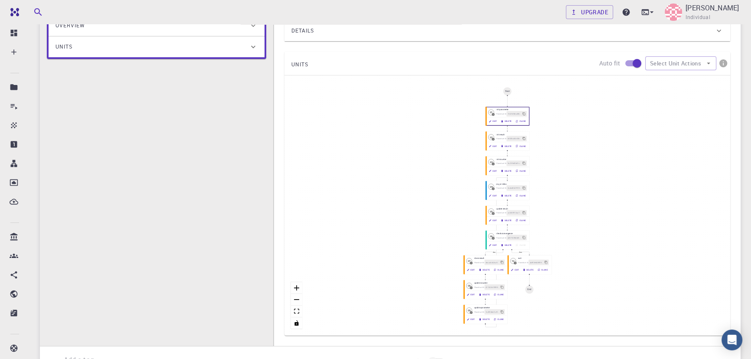
scroll to position [137, 0]
click at [492, 198] on button "Edit" at bounding box center [492, 196] width 13 height 6
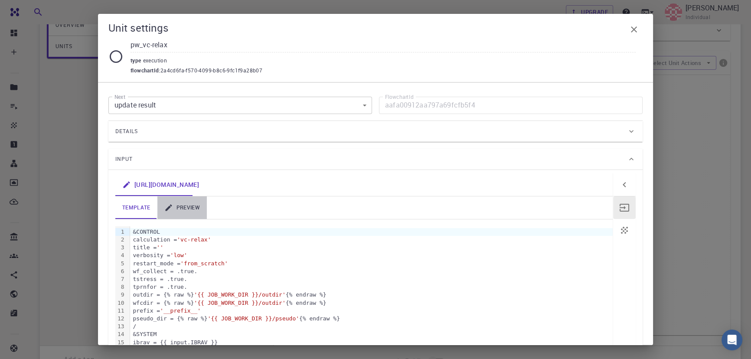
click at [180, 204] on link "preview" at bounding box center [181, 208] width 49 height 23
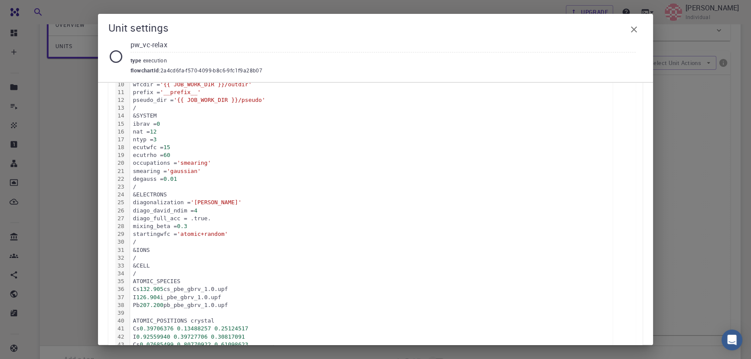
scroll to position [220, 0]
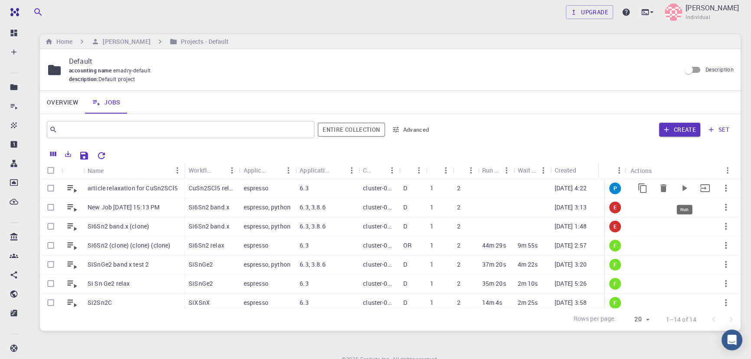
click at [679, 189] on icon "Run" at bounding box center [684, 188] width 10 height 10
